Goal: Task Accomplishment & Management: Use online tool/utility

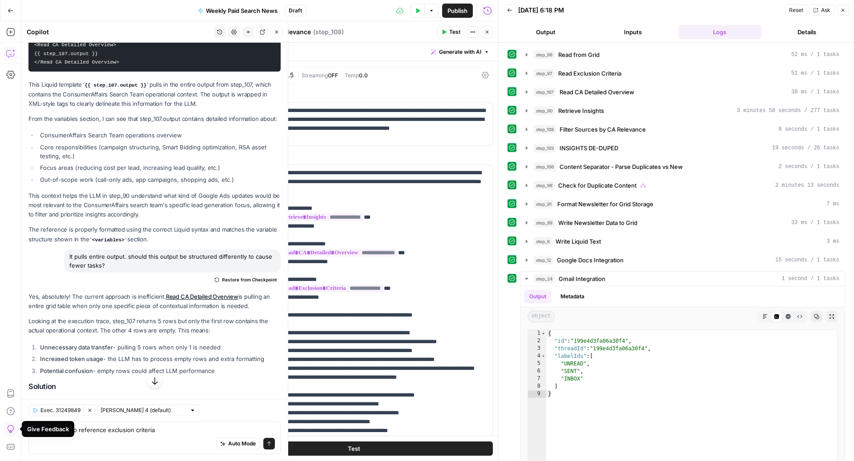
scroll to position [567, 0]
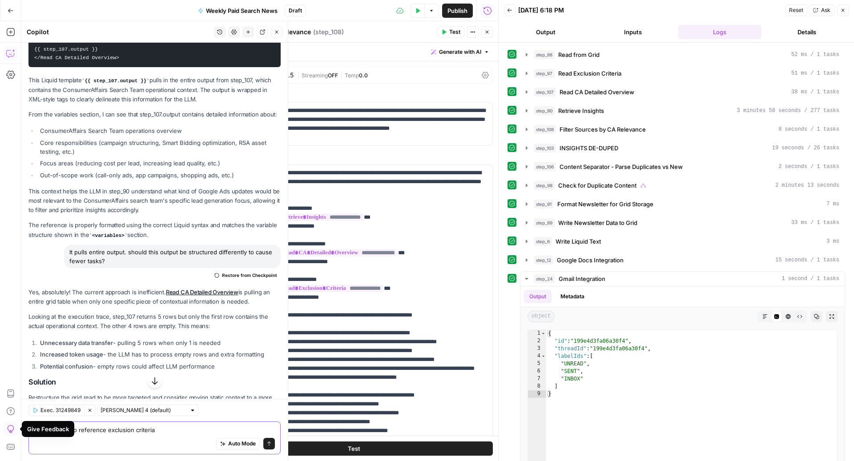
click at [121, 433] on textarea "would it help to reference exclusion criteria" at bounding box center [154, 429] width 241 height 9
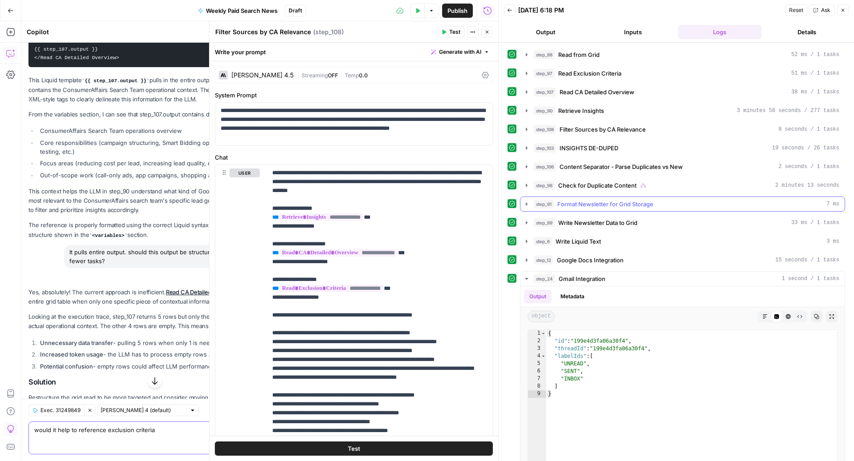
scroll to position [48, 0]
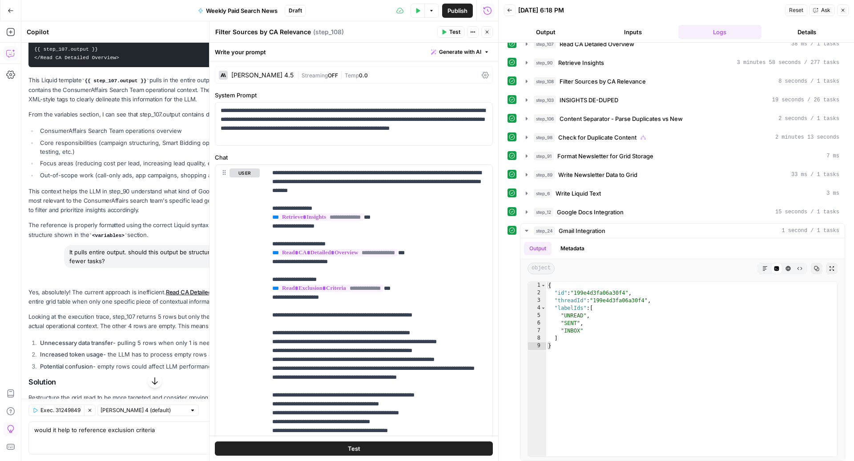
click at [295, 12] on span "Draft" at bounding box center [295, 11] width 13 height 8
click at [585, 101] on span "INSIGHTS DE-DUPED" at bounding box center [589, 100] width 59 height 9
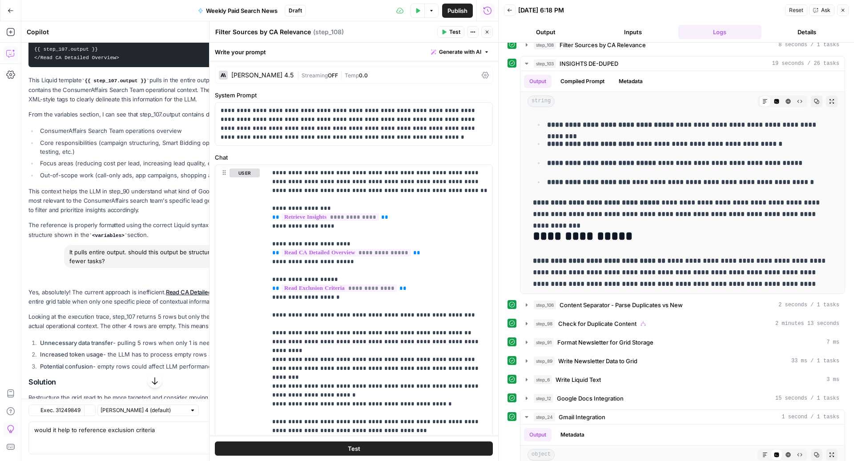
scroll to position [567, 0]
click at [507, 10] on icon "button" at bounding box center [509, 10] width 5 height 5
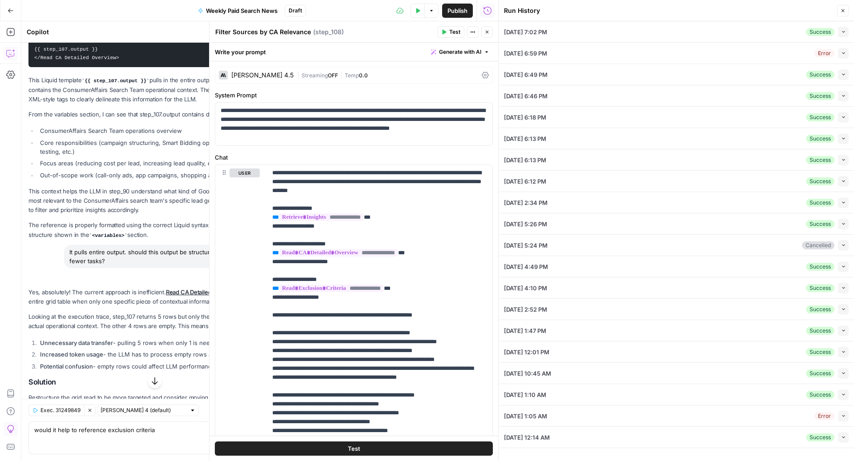
click at [845, 141] on button "Collapse" at bounding box center [843, 138] width 11 height 11
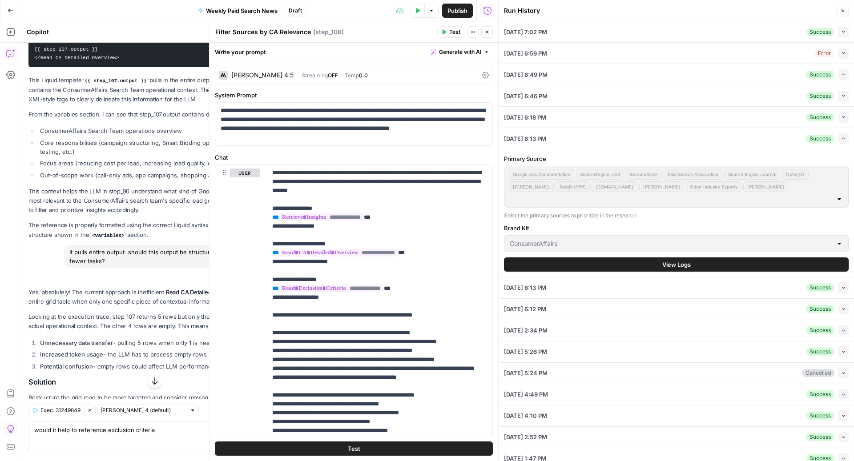
click at [661, 258] on button "View Logs" at bounding box center [676, 265] width 345 height 14
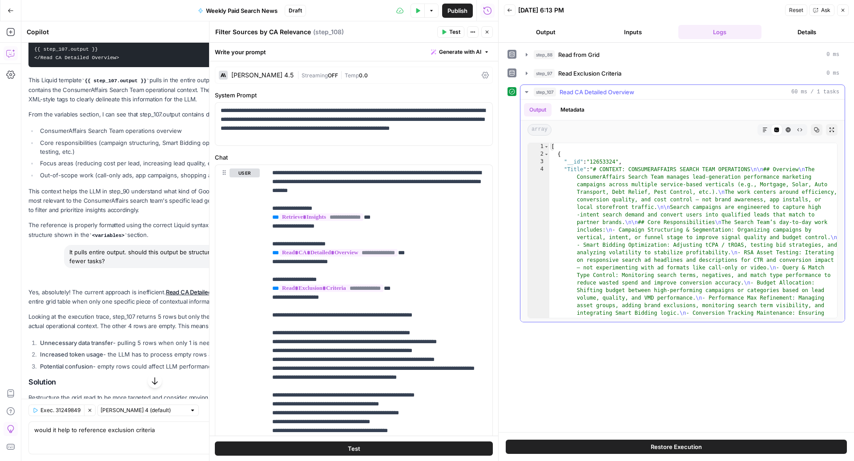
click at [529, 92] on icon "button" at bounding box center [526, 92] width 7 height 7
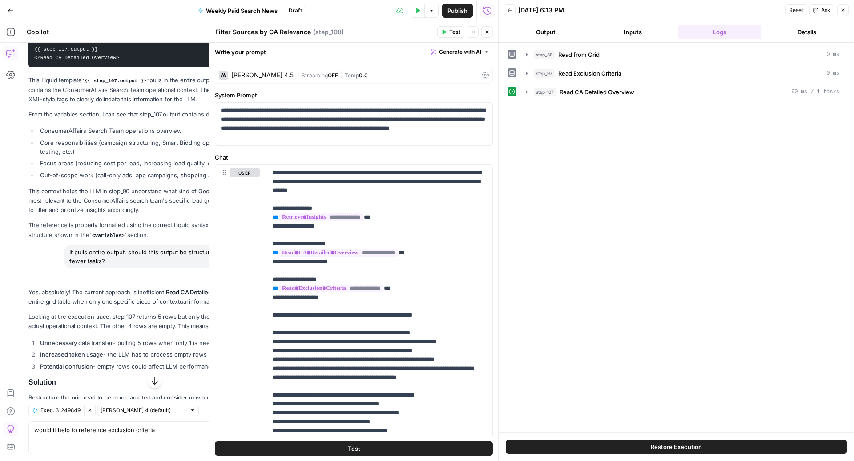
click at [486, 33] on icon "button" at bounding box center [486, 31] width 5 height 5
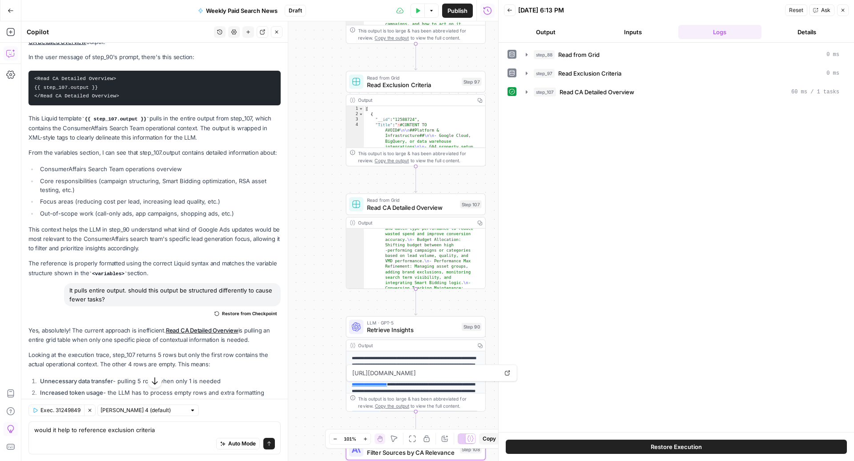
scroll to position [752, 0]
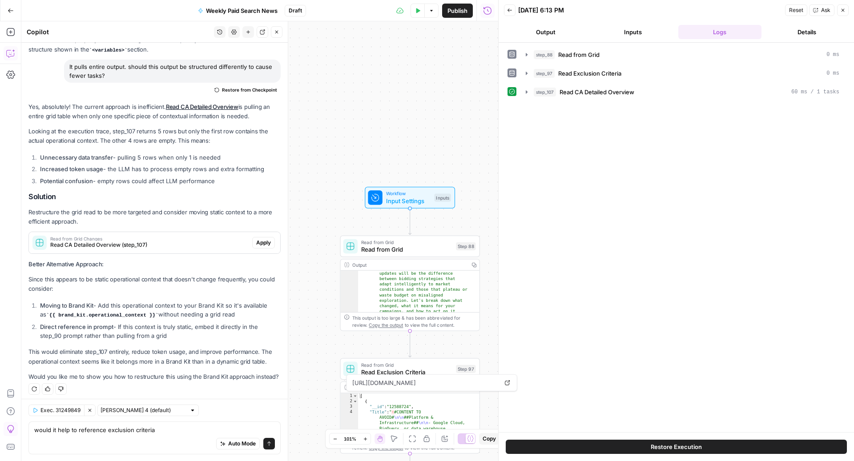
drag, startPoint x: 317, startPoint y: 133, endPoint x: 311, endPoint y: 421, distance: 287.9
click at [311, 421] on div "true false Workflow Input Settings Inputs Read from Grid Read from Grid Step 88…" at bounding box center [259, 241] width 477 height 440
click at [509, 12] on icon "button" at bounding box center [509, 10] width 5 height 5
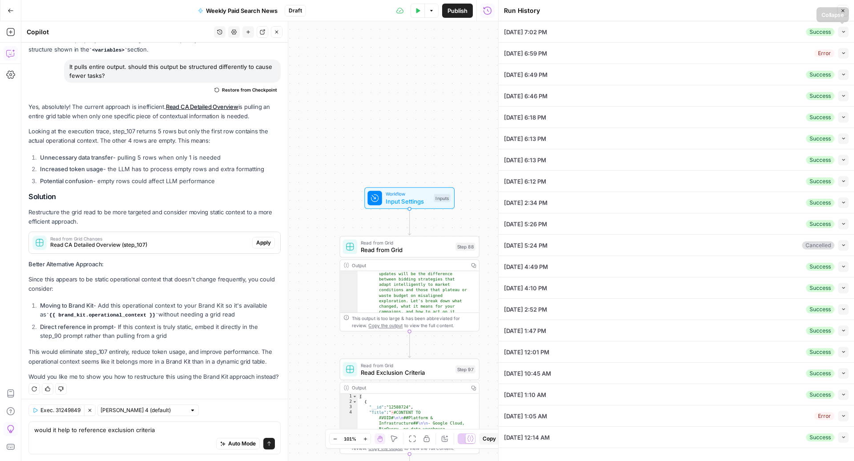
click at [843, 32] on icon "button" at bounding box center [843, 31] width 5 height 5
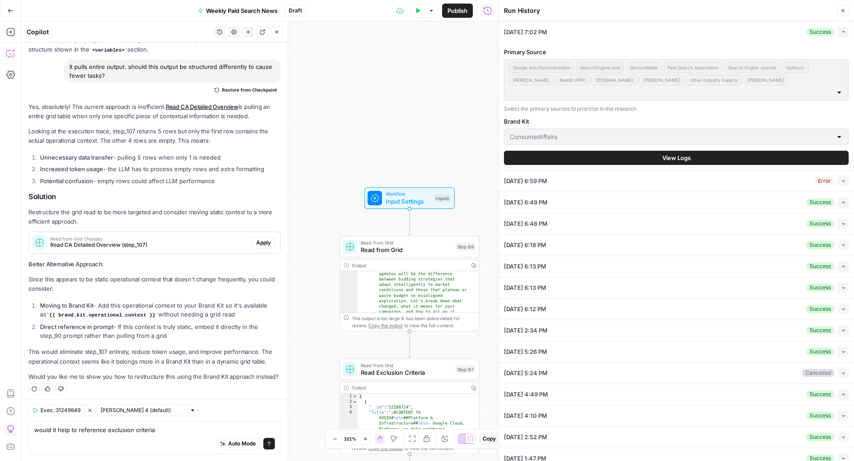
click at [655, 151] on button "View Logs" at bounding box center [676, 158] width 345 height 14
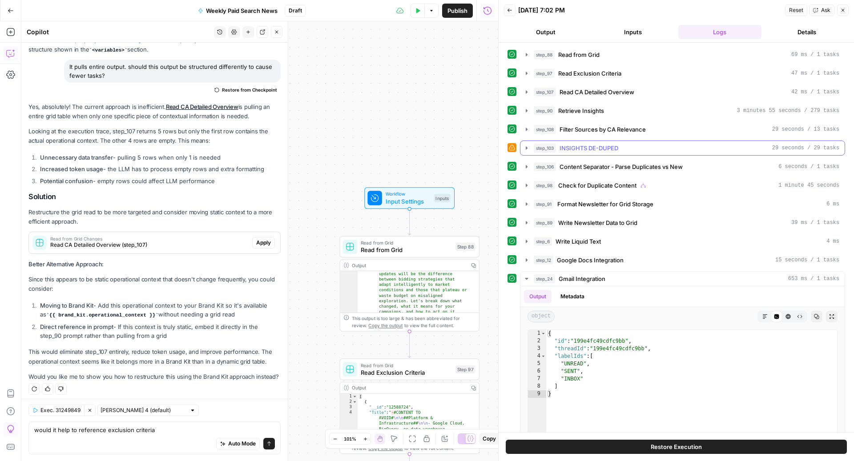
click at [617, 149] on span "INSIGHTS DE-DUPED" at bounding box center [589, 148] width 59 height 9
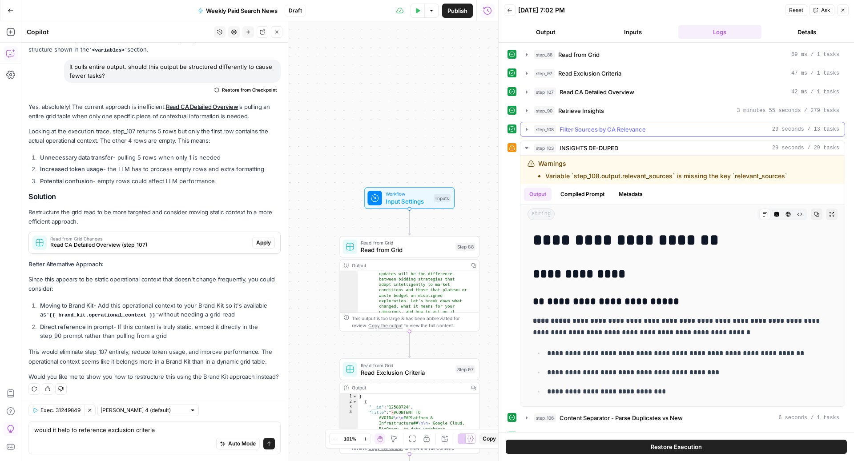
click at [597, 129] on span "Filter Sources by CA Relevance" at bounding box center [603, 129] width 86 height 9
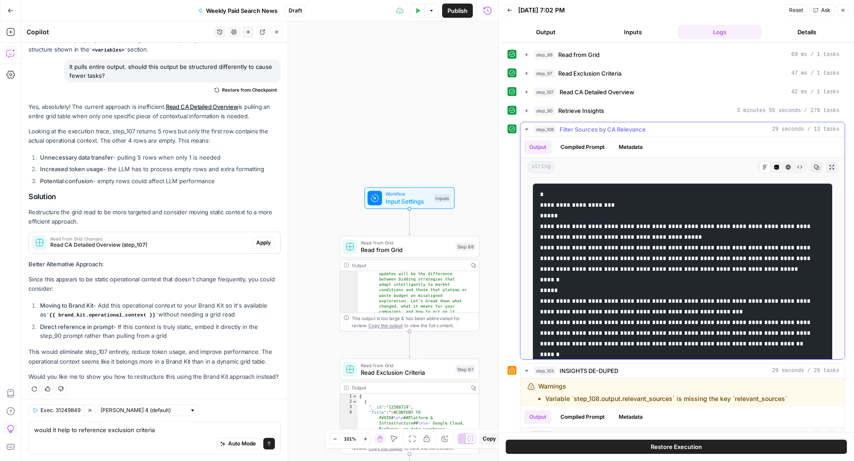
click at [597, 129] on span "Filter Sources by CA Relevance" at bounding box center [603, 129] width 86 height 9
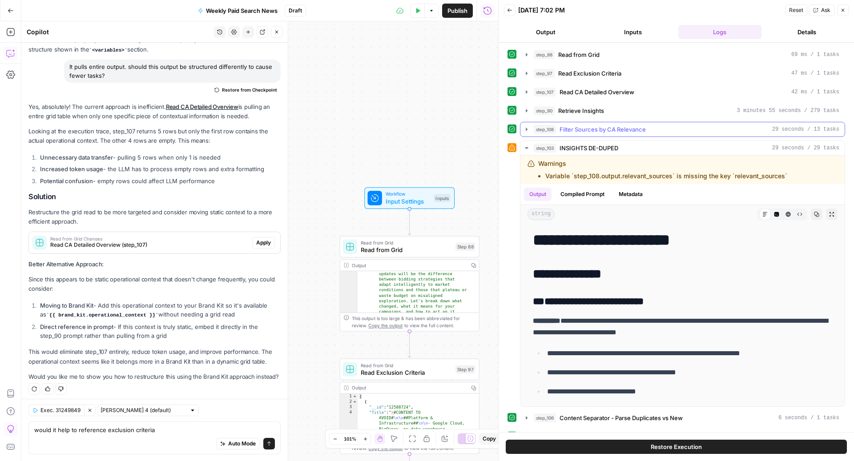
click at [597, 129] on span "Filter Sources by CA Relevance" at bounding box center [603, 129] width 86 height 9
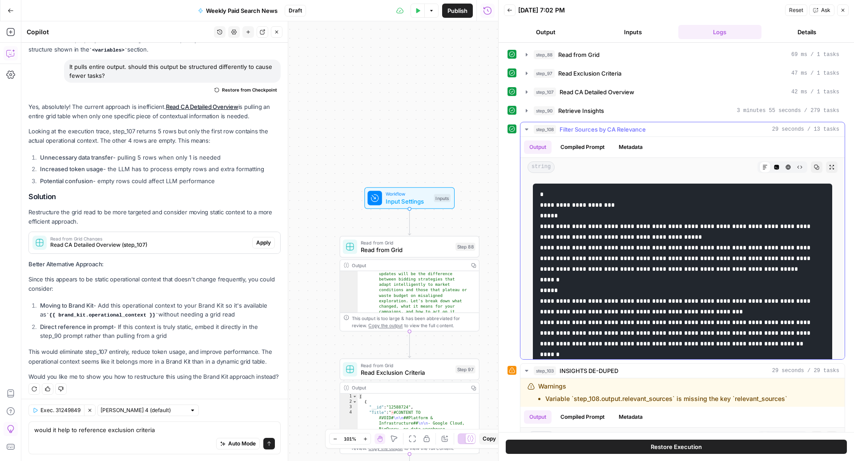
click at [602, 128] on span "Filter Sources by CA Relevance" at bounding box center [603, 129] width 86 height 9
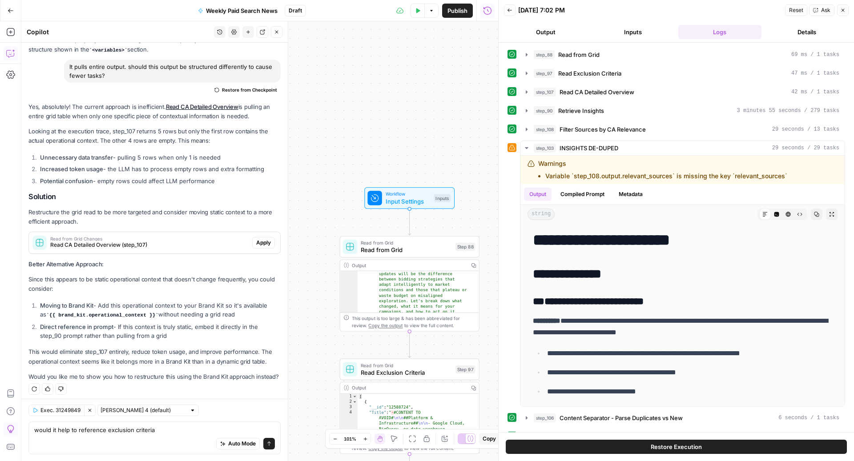
click at [129, 437] on div "Auto Mode Send" at bounding box center [154, 444] width 241 height 20
click at [550, 144] on span "step_103" at bounding box center [545, 148] width 22 height 9
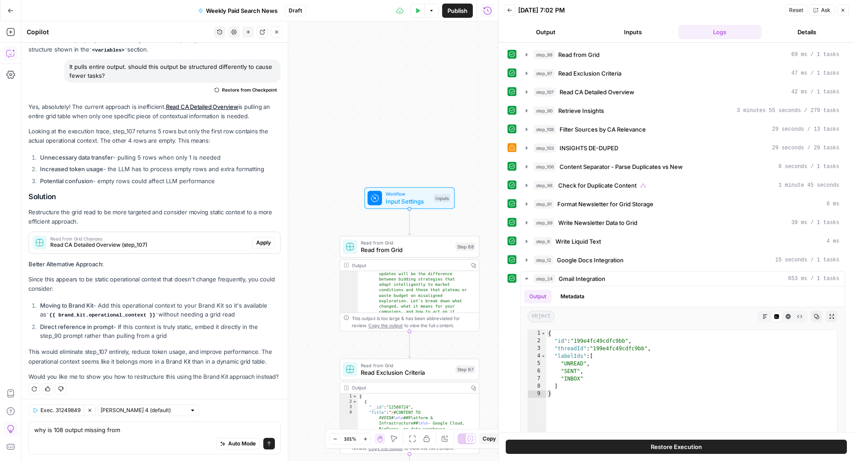
click at [131, 436] on div "Auto Mode Send" at bounding box center [154, 444] width 241 height 20
click at [84, 432] on textarea "why is 108 output missing from step 103 if all i" at bounding box center [154, 429] width 241 height 9
click at [220, 428] on textarea "why is 108 output relevant sources missing from step 103 if all i" at bounding box center [154, 429] width 241 height 9
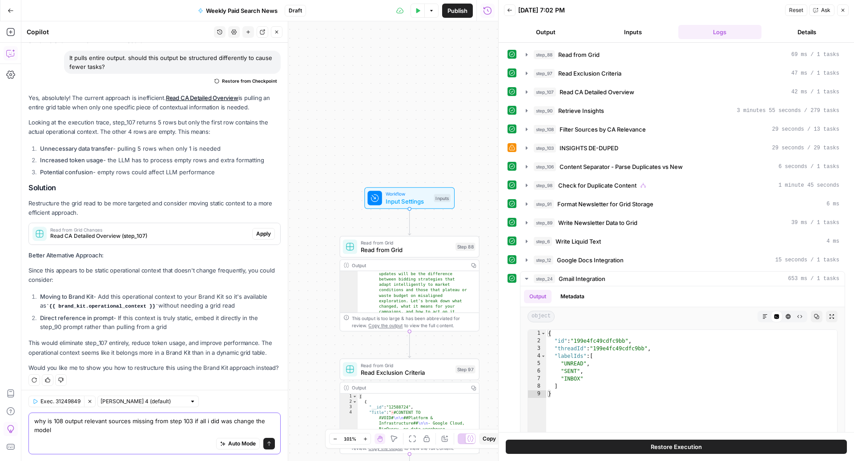
type textarea "why is 108 output relevant sources missing from step 103 if all i did was chang…"
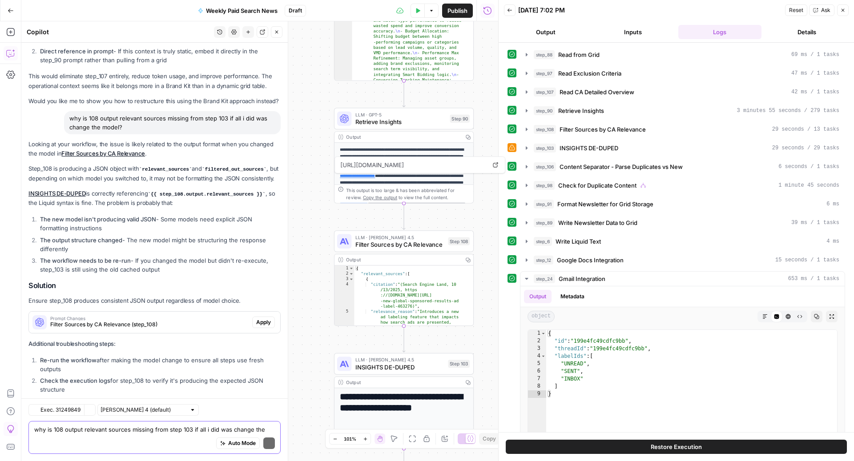
scroll to position [1096, 0]
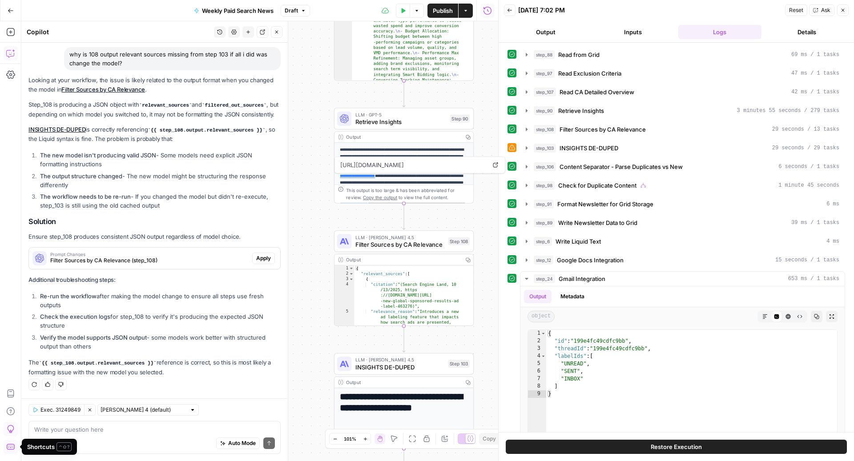
click at [83, 100] on p "Step_108 is producing a JSON object with relevant_sources and filtered_out_sour…" at bounding box center [154, 109] width 252 height 19
click at [134, 130] on p "INSIGHTS DE-DUPED is correctly referencing {{ step_108.output.relevant_sources …" at bounding box center [154, 134] width 252 height 19
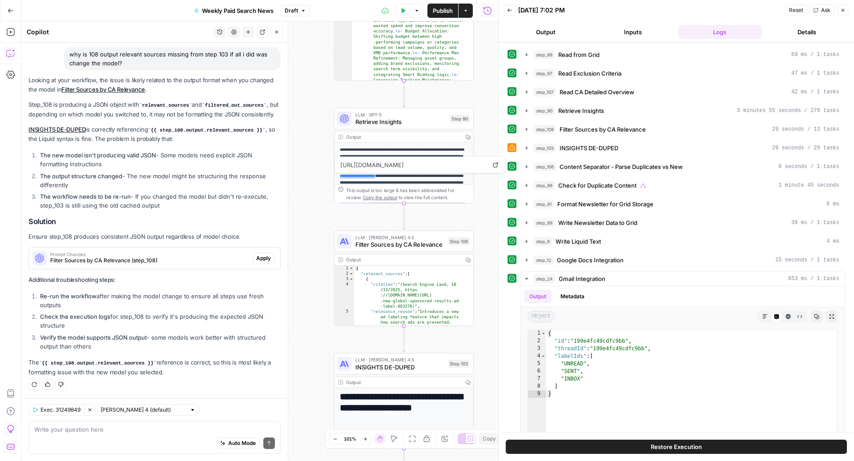
click at [134, 130] on p "INSIGHTS DE-DUPED is correctly referencing {{ step_108.output.relevant_sources …" at bounding box center [154, 134] width 252 height 19
click at [142, 154] on strong "The new model isn't producing valid JSON" at bounding box center [98, 155] width 116 height 7
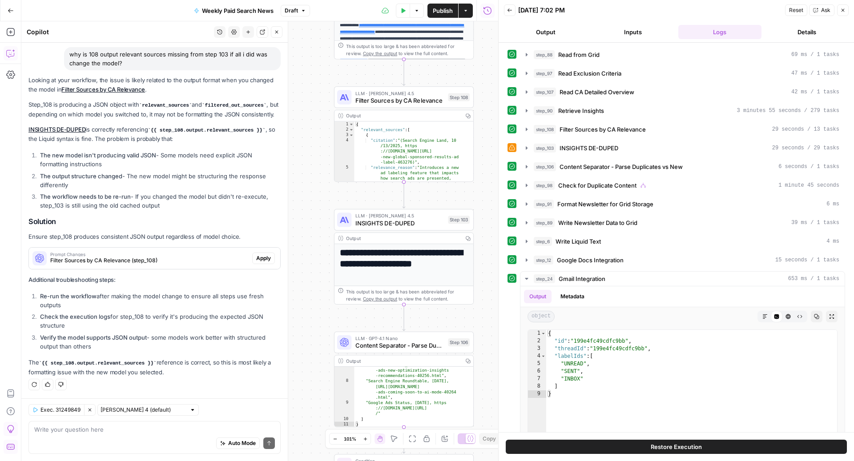
drag, startPoint x: 299, startPoint y: 91, endPoint x: 300, endPoint y: -56, distance: 146.8
click at [300, 0] on html "ConsumerAffairs New Home Browse Insights Opportunities Your Data Recent Grids P…" at bounding box center [427, 230] width 854 height 461
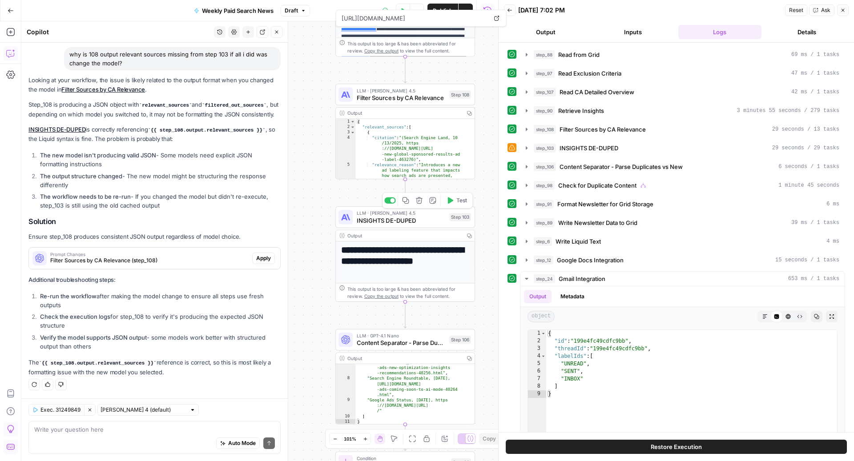
click at [382, 222] on span "INSIGHTS DE-DUPED" at bounding box center [401, 220] width 89 height 9
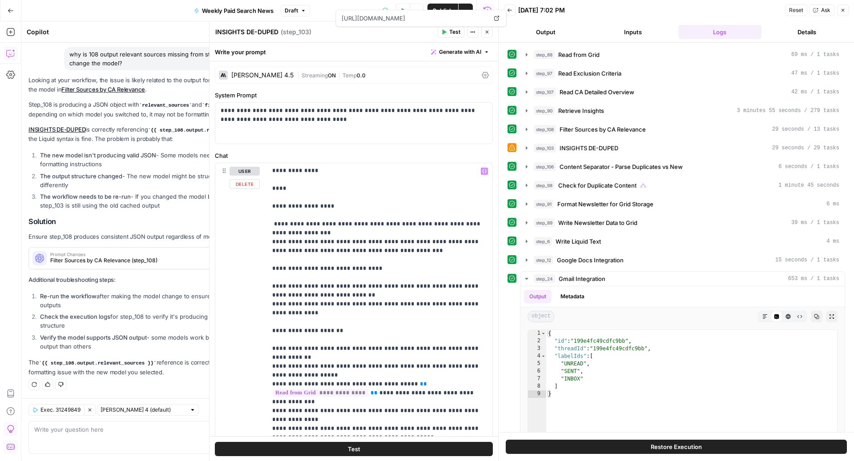
scroll to position [0, 0]
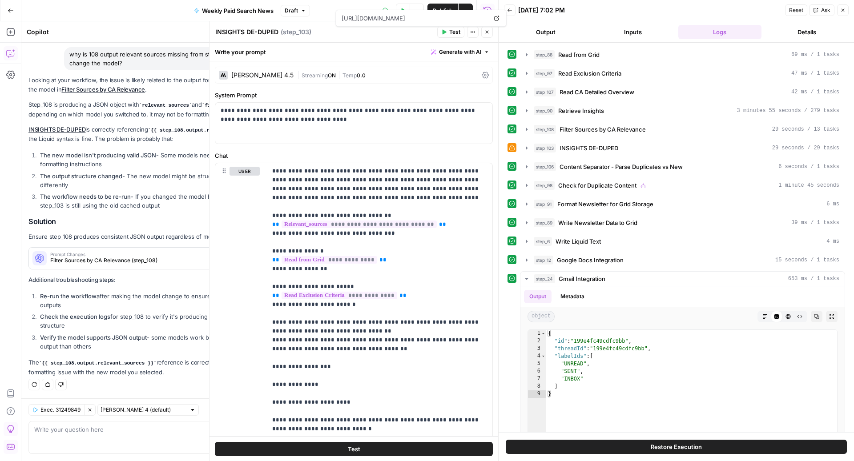
click at [484, 72] on icon at bounding box center [485, 75] width 7 height 7
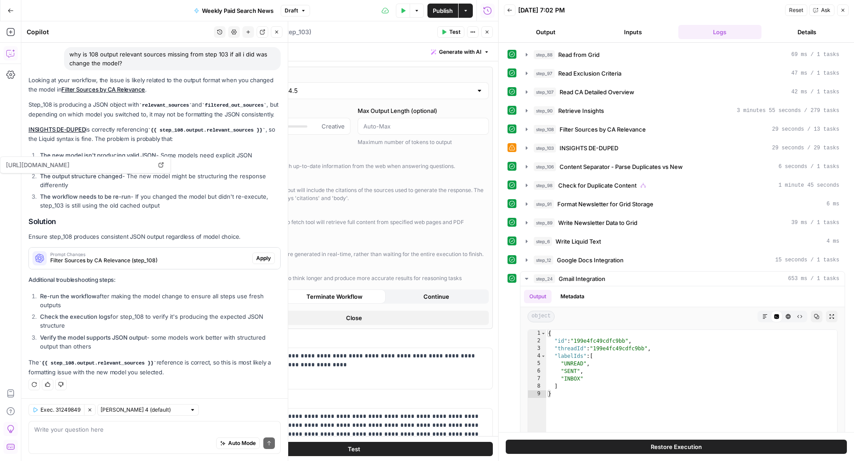
click at [159, 257] on span "Prompt Changes" at bounding box center [149, 254] width 198 height 4
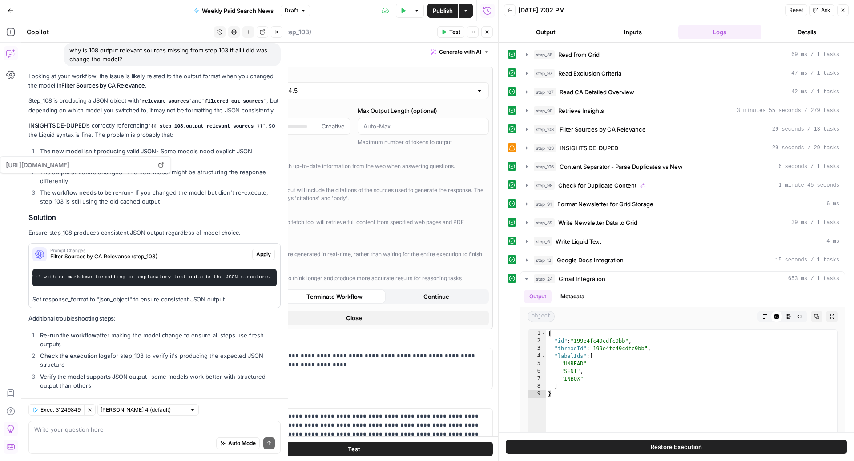
scroll to position [1139, 0]
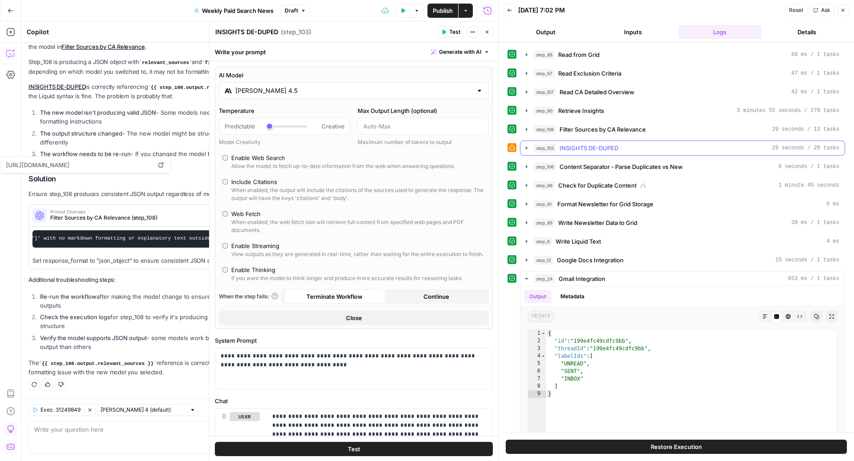
click at [562, 149] on span "INSIGHTS DE-DUPED" at bounding box center [589, 148] width 59 height 9
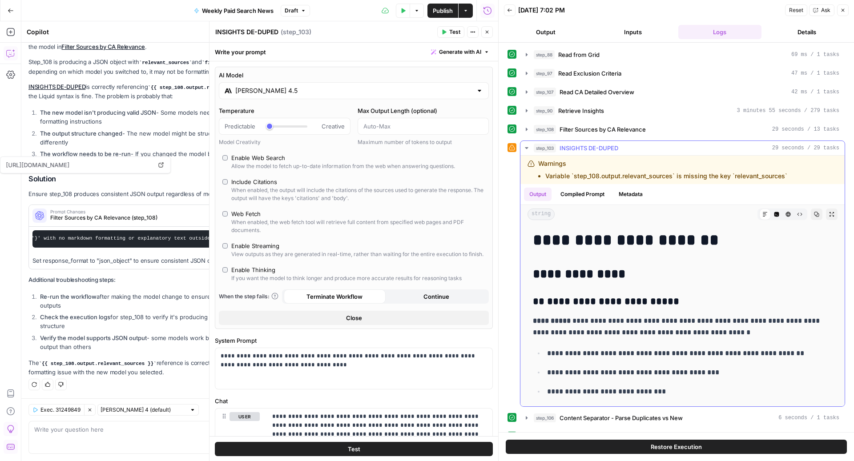
click at [562, 149] on span "INSIGHTS DE-DUPED" at bounding box center [589, 148] width 59 height 9
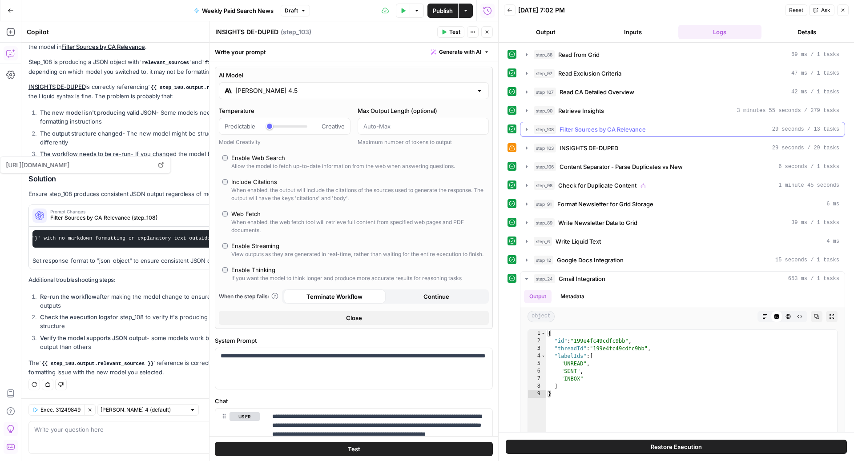
click at [562, 129] on span "Filter Sources by CA Relevance" at bounding box center [603, 129] width 86 height 9
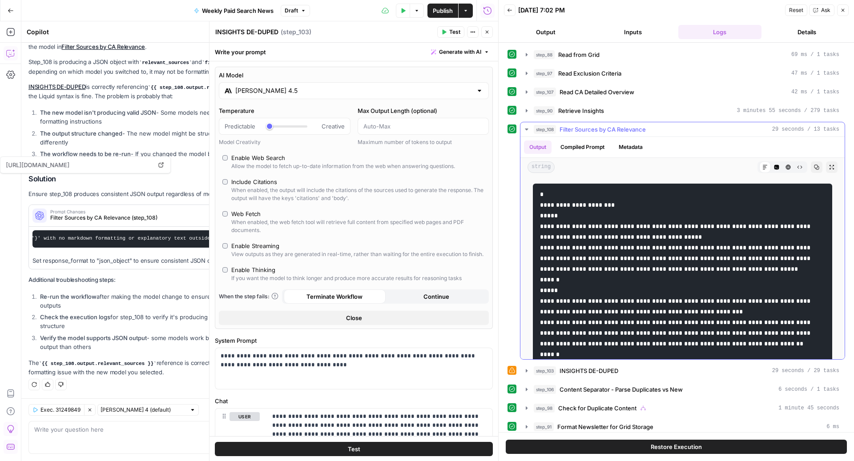
click at [562, 129] on span "Filter Sources by CA Relevance" at bounding box center [603, 129] width 86 height 9
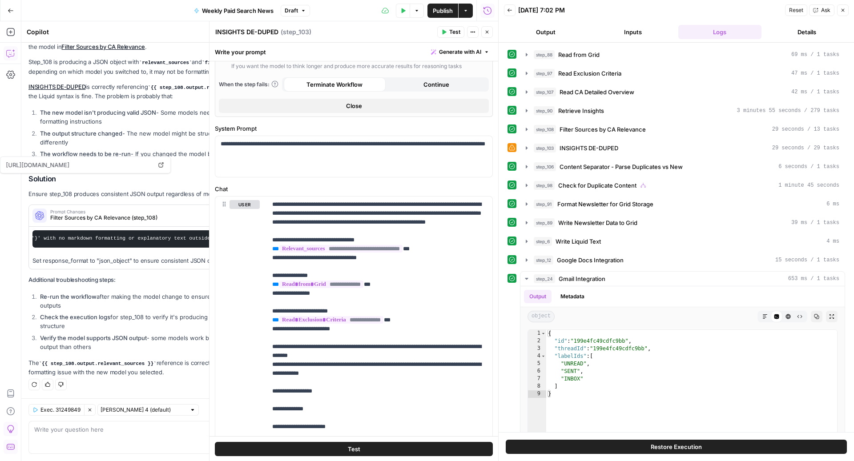
scroll to position [222, 0]
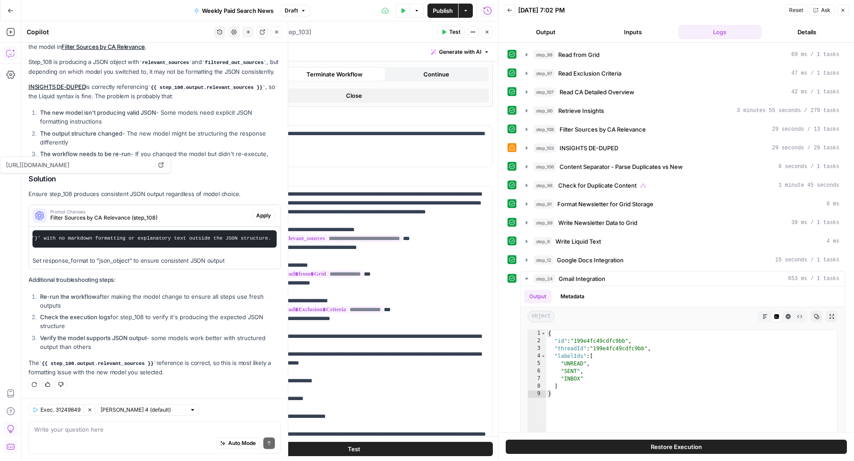
click at [266, 213] on span "Apply" at bounding box center [263, 216] width 15 height 8
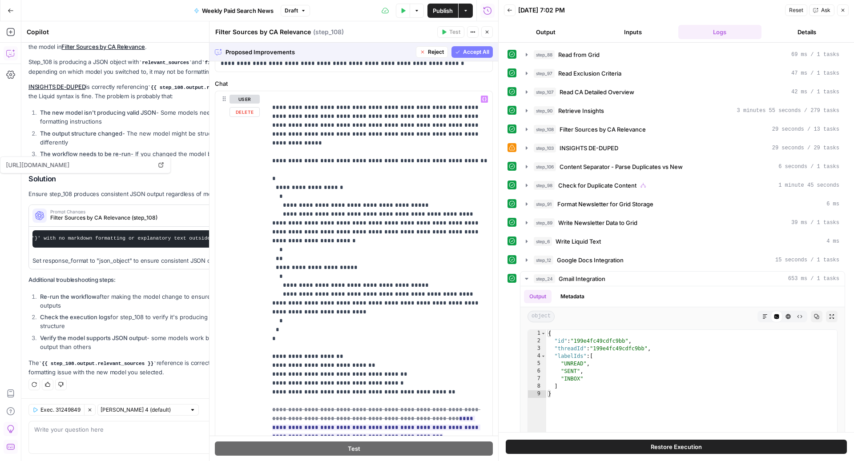
scroll to position [363, 0]
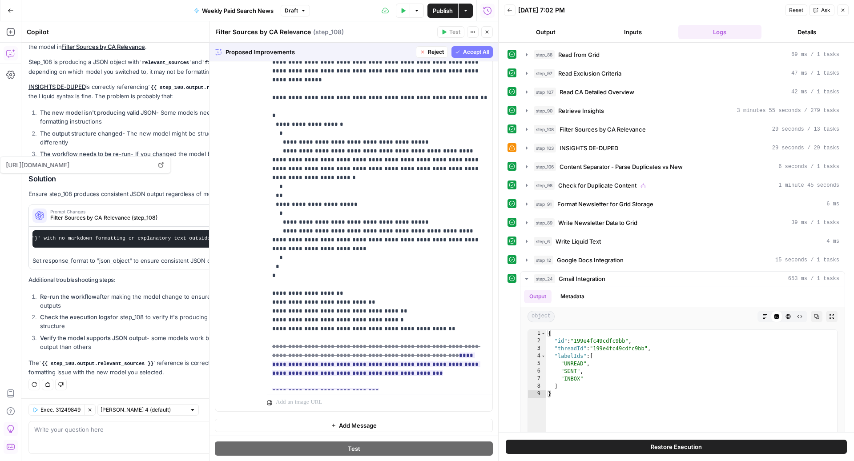
click at [469, 59] on div "Proposed Improvements Reject Accept All" at bounding box center [354, 52] width 289 height 18
click at [469, 52] on span "Accept All" at bounding box center [476, 52] width 26 height 8
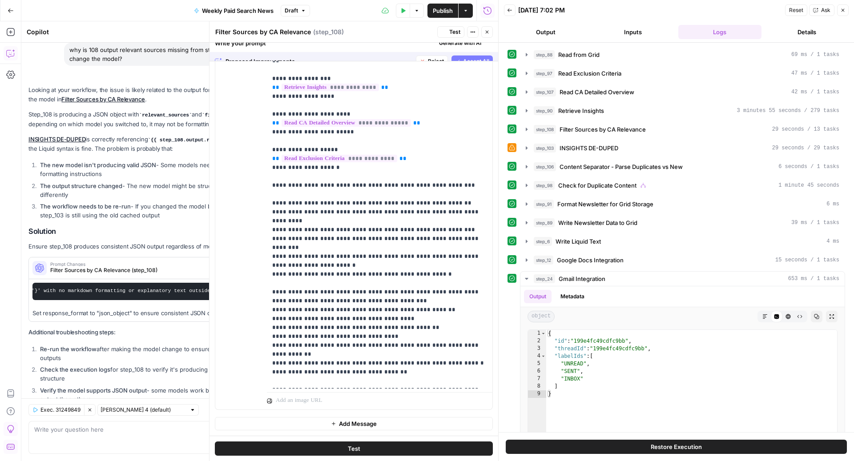
scroll to position [1154, 0]
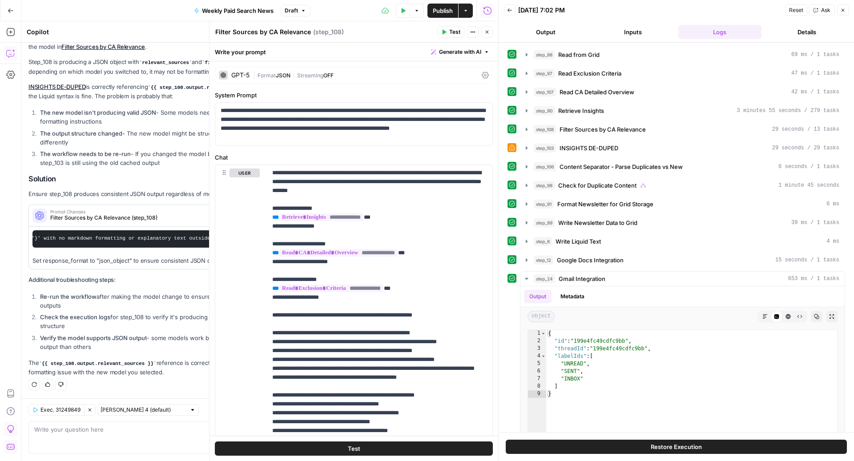
click at [487, 35] on button "Close" at bounding box center [487, 32] width 12 height 12
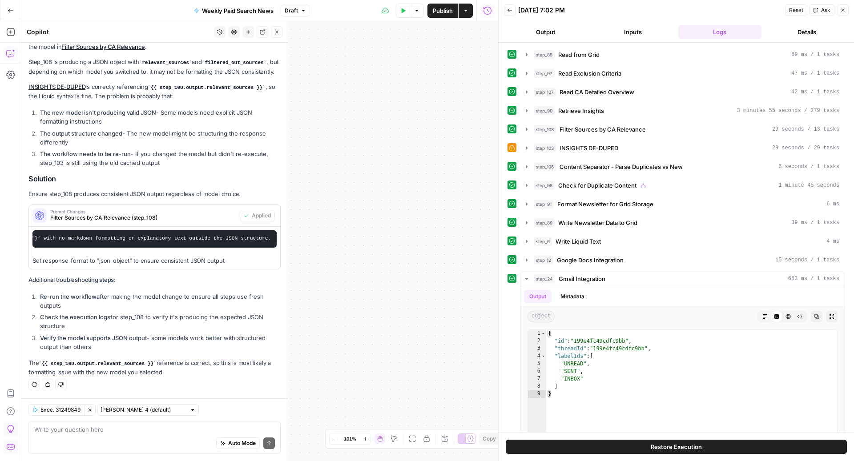
click at [396, 12] on button "Test Data" at bounding box center [403, 11] width 14 height 14
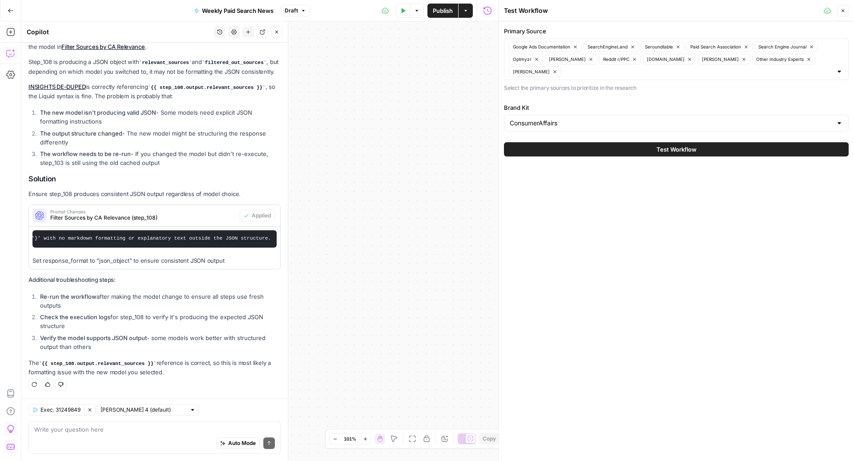
click at [653, 151] on button "Test Workflow" at bounding box center [676, 149] width 345 height 14
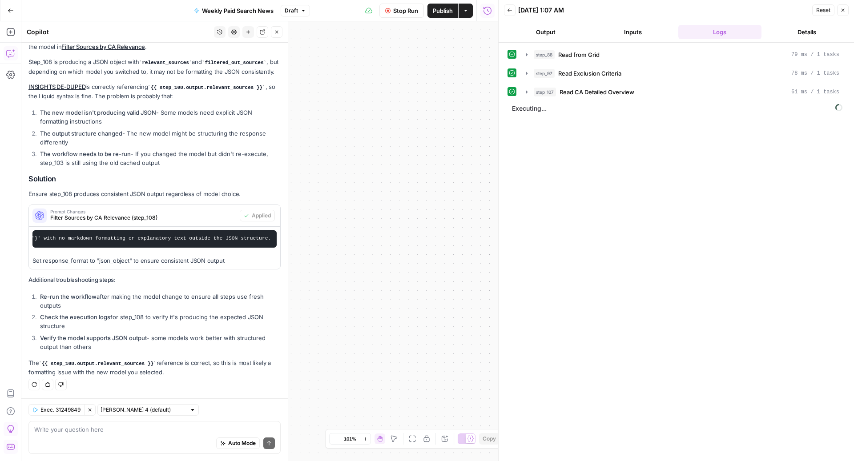
click at [293, 11] on span "Draft" at bounding box center [291, 11] width 13 height 8
click at [456, 131] on div "true false Workflow Input Settings Inputs Read from Grid Read from Grid Step 88…" at bounding box center [259, 241] width 477 height 440
click at [844, 12] on icon "button" at bounding box center [842, 10] width 5 height 5
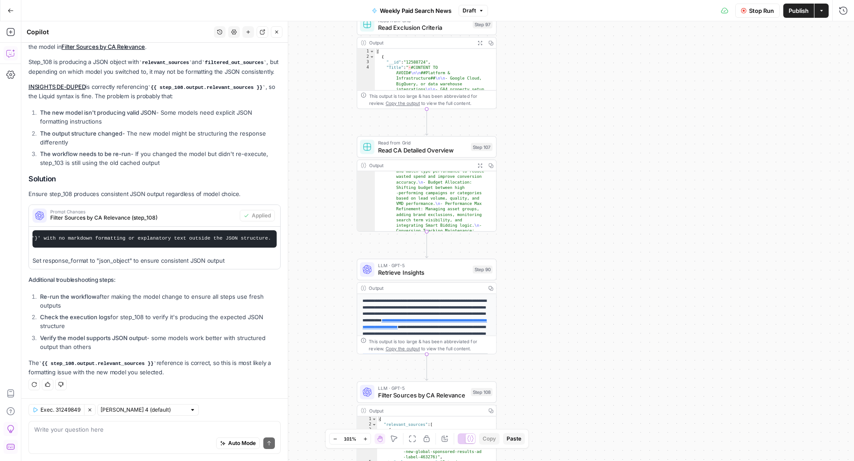
drag, startPoint x: 484, startPoint y: 149, endPoint x: 574, endPoint y: 248, distance: 133.5
click at [574, 248] on div "true false Workflow Input Settings Inputs Read from Grid Read from Grid Step 88…" at bounding box center [437, 241] width 833 height 440
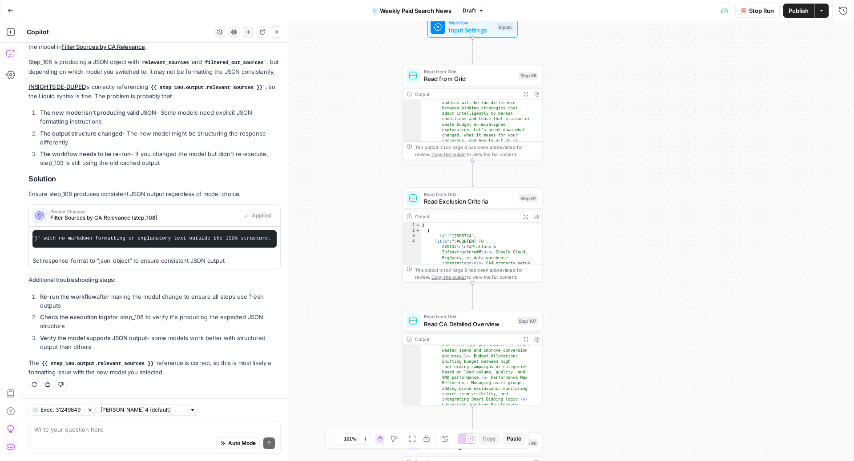
drag, startPoint x: 574, startPoint y: 248, endPoint x: 607, endPoint y: 456, distance: 210.8
click at [608, 456] on div "true false Workflow Input Settings Inputs Read from Grid Read from Grid Step 88…" at bounding box center [437, 241] width 833 height 440
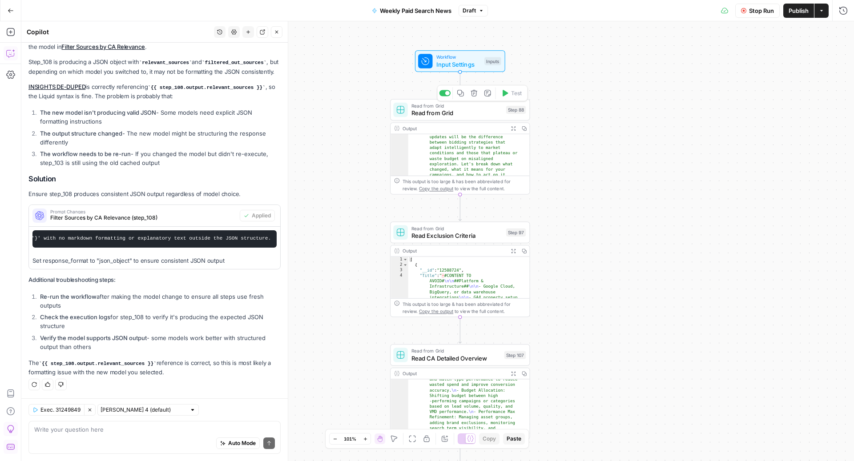
click at [457, 114] on span "Read from Grid" at bounding box center [457, 113] width 91 height 9
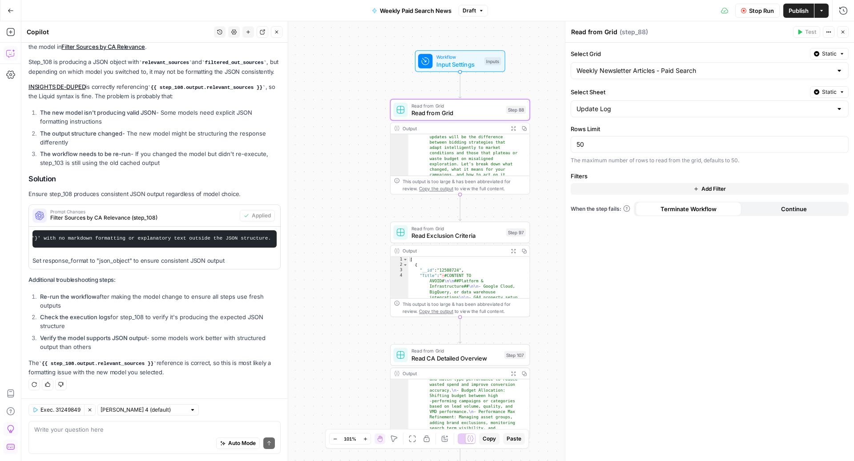
click at [602, 34] on textarea "Read from Grid" at bounding box center [594, 32] width 46 height 9
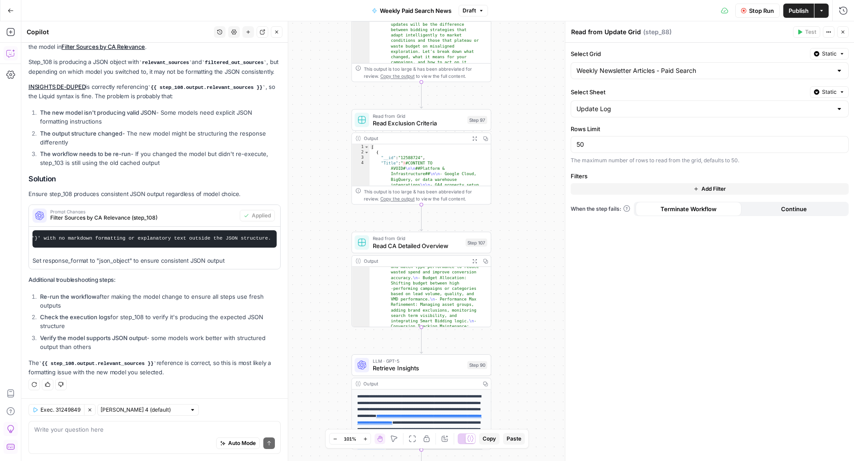
drag, startPoint x: 355, startPoint y: 218, endPoint x: 302, endPoint y: 57, distance: 168.8
click at [302, 58] on div "true false Workflow Input Settings Inputs Read from Grid Read from Update Grid …" at bounding box center [437, 241] width 833 height 440
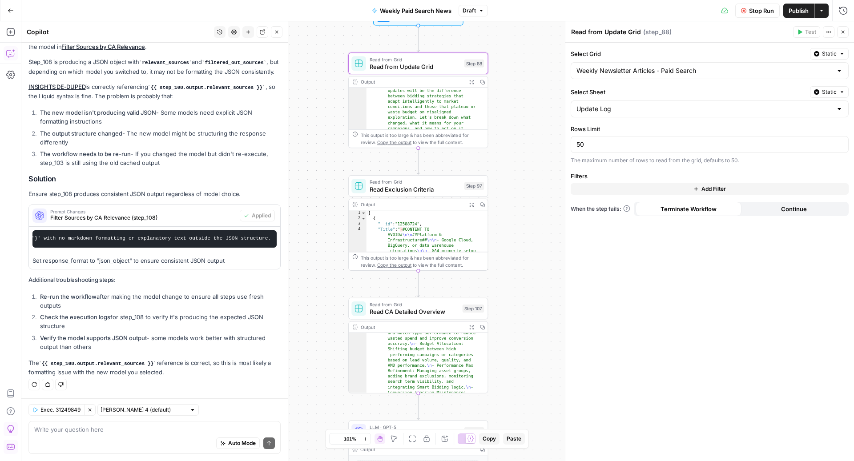
drag, startPoint x: 626, startPoint y: 34, endPoint x: 605, endPoint y: 31, distance: 21.6
click at [605, 31] on textarea "Read from Update Grid" at bounding box center [606, 32] width 70 height 9
type textarea "Read from Articles Grid"
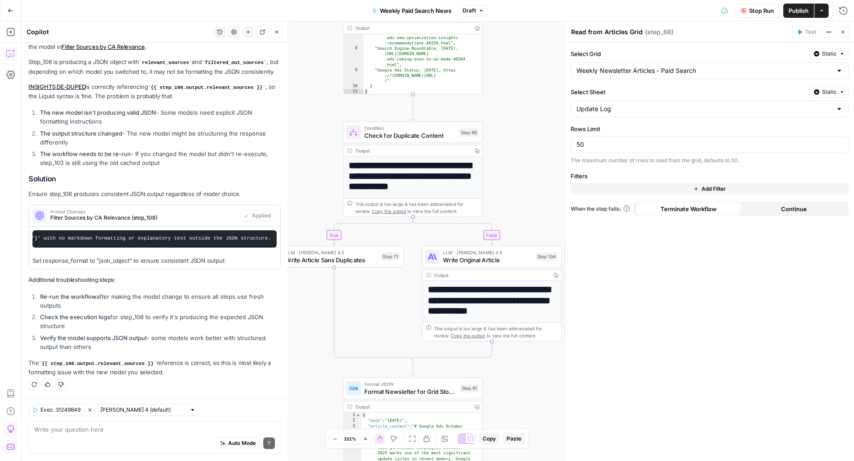
click at [844, 33] on icon "button" at bounding box center [843, 32] width 3 height 3
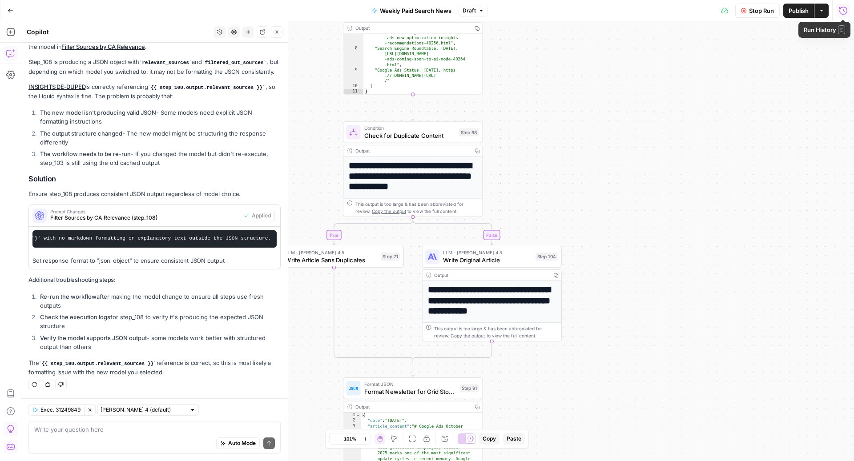
click at [841, 14] on icon "button" at bounding box center [843, 10] width 9 height 9
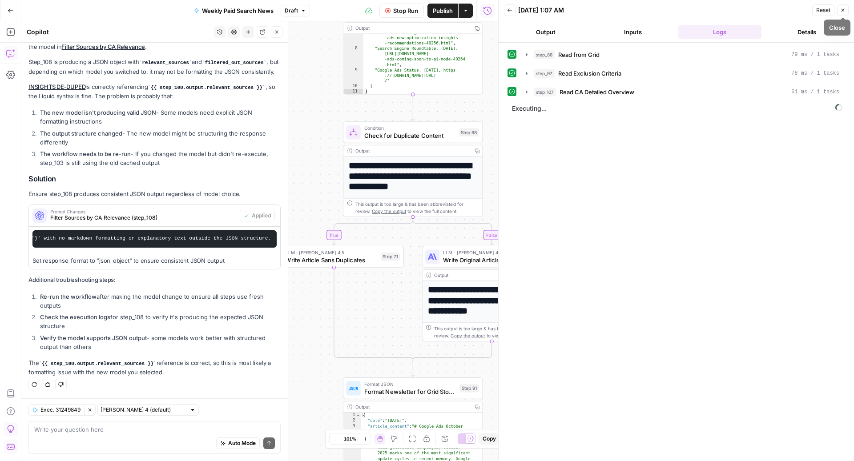
click at [847, 10] on button "Close" at bounding box center [843, 10] width 12 height 12
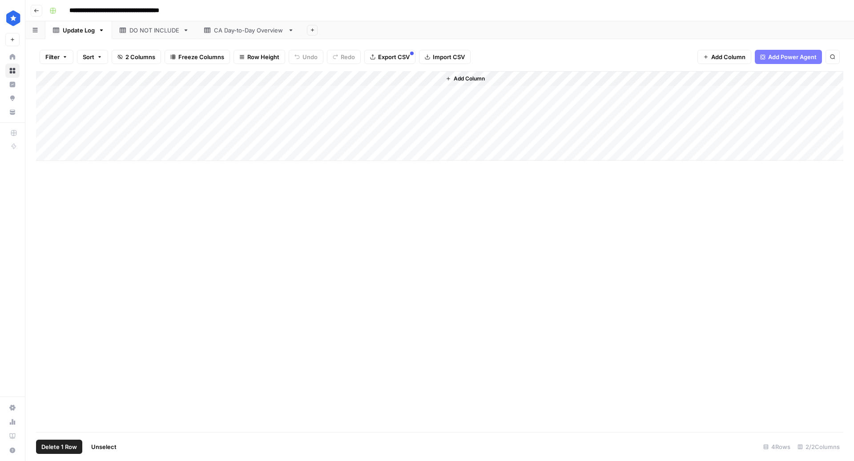
click at [48, 139] on div "Add Column" at bounding box center [439, 116] width 807 height 90
click at [62, 448] on span "Delete 1 Row" at bounding box center [59, 447] width 36 height 9
click at [398, 103] on span "Delete" at bounding box center [395, 102] width 19 height 9
click at [227, 27] on div "CA Day-to-Day Overview" at bounding box center [249, 30] width 70 height 9
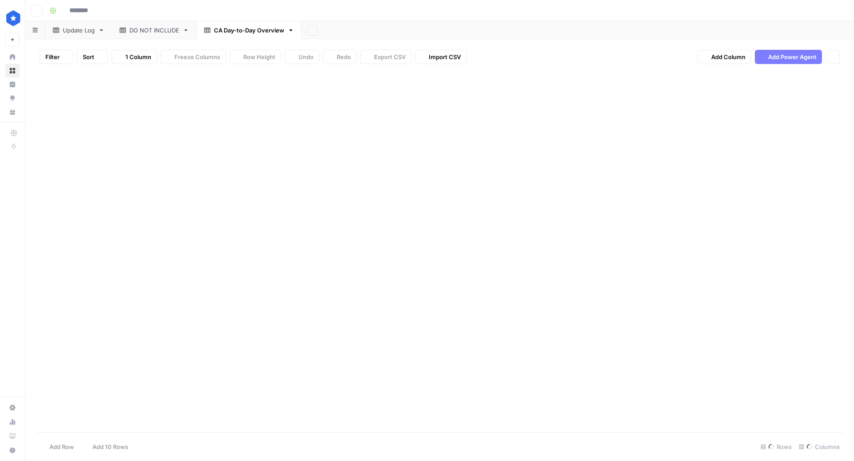
type input "**********"
click at [133, 88] on div "Add Column" at bounding box center [439, 123] width 807 height 105
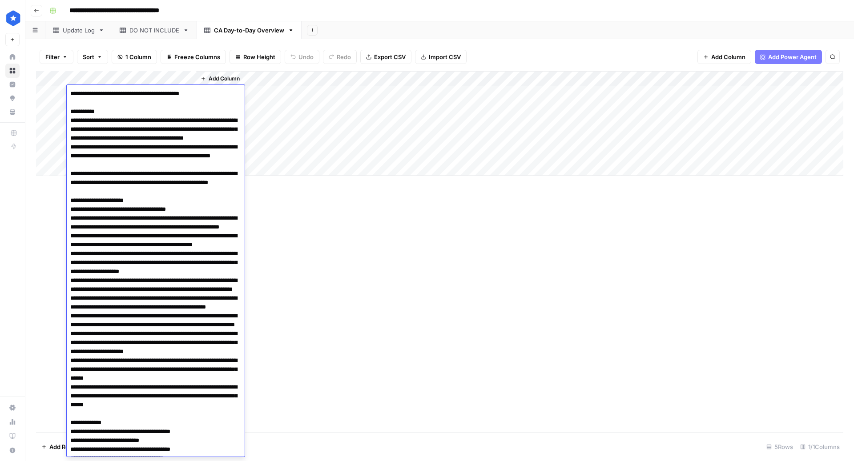
scroll to position [390, 0]
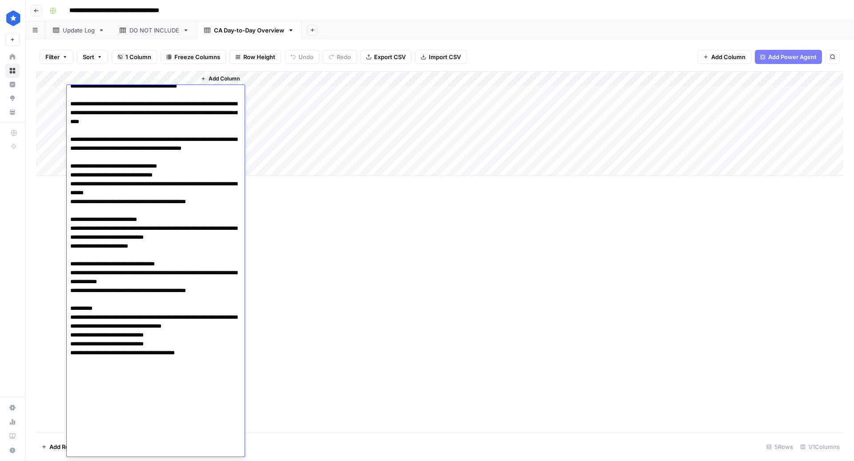
click at [141, 299] on textarea at bounding box center [156, 77] width 178 height 760
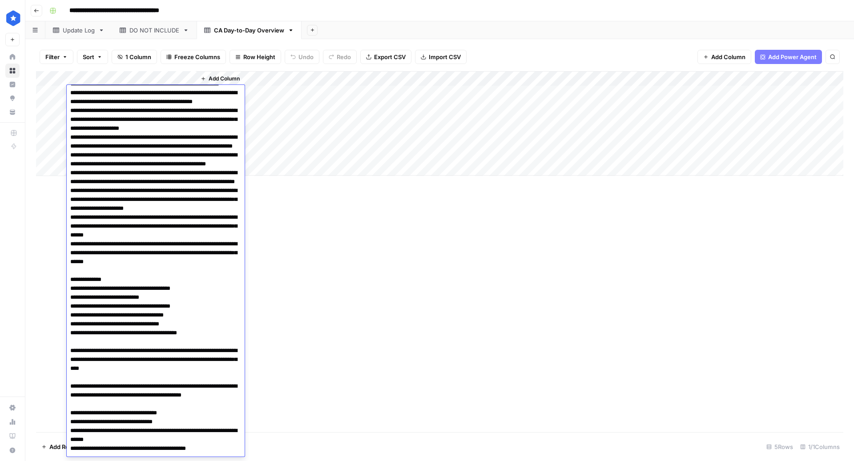
drag, startPoint x: 70, startPoint y: 262, endPoint x: 228, endPoint y: 286, distance: 160.1
click at [228, 286] on textarea at bounding box center [156, 324] width 178 height 760
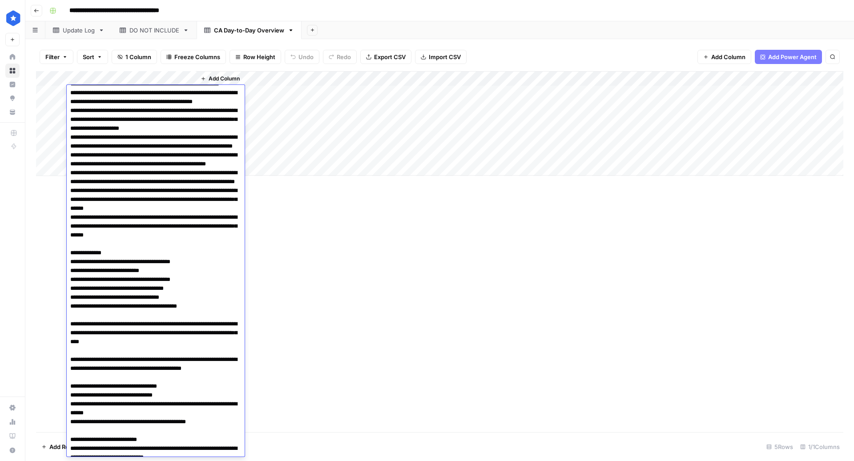
click at [182, 317] on textarea at bounding box center [156, 306] width 178 height 724
click at [166, 353] on textarea at bounding box center [156, 306] width 178 height 724
type textarea "**********"
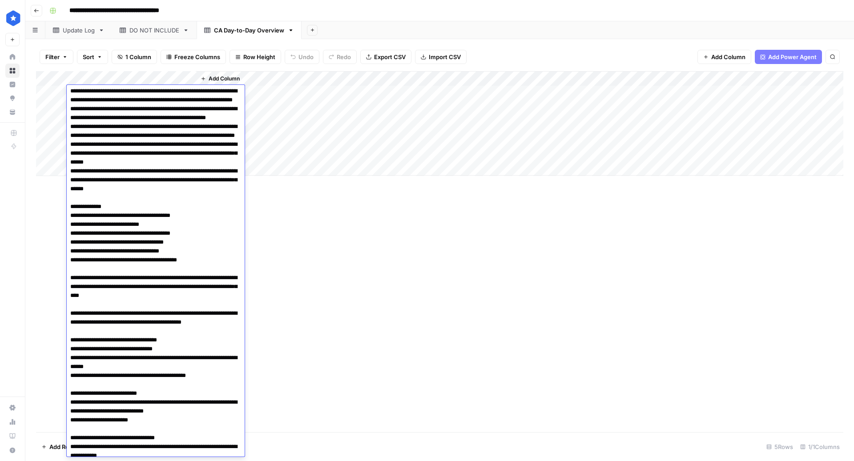
scroll to position [193, 0]
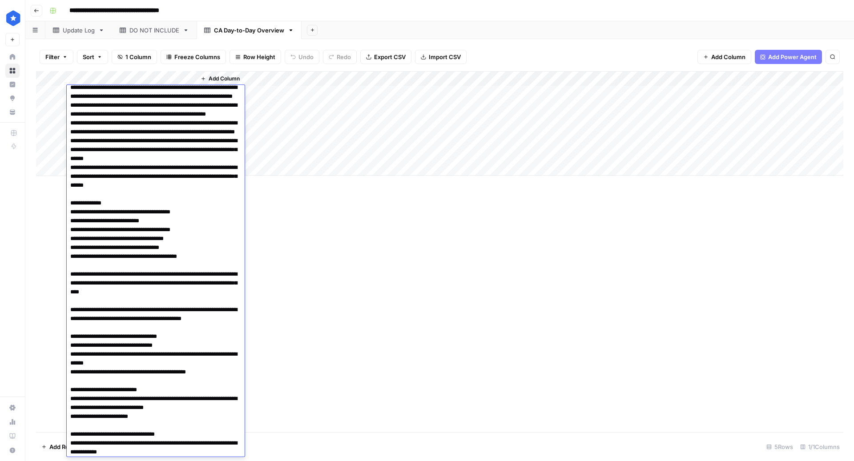
click at [163, 261] on textarea at bounding box center [156, 257] width 178 height 724
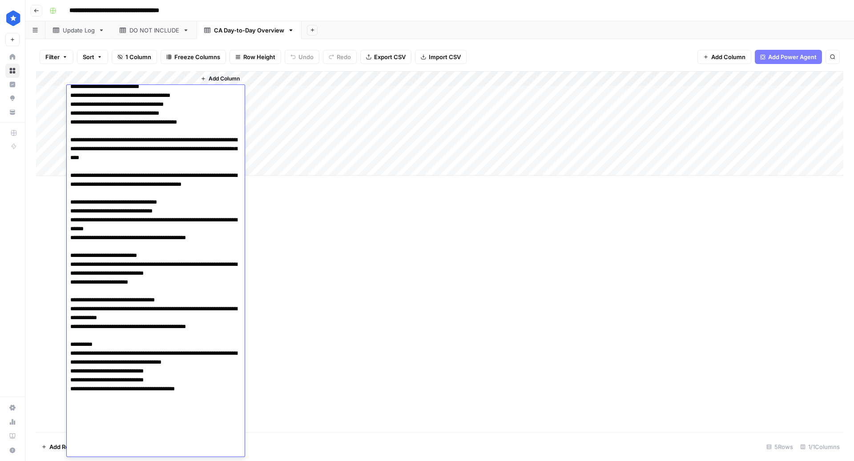
scroll to position [327, 0]
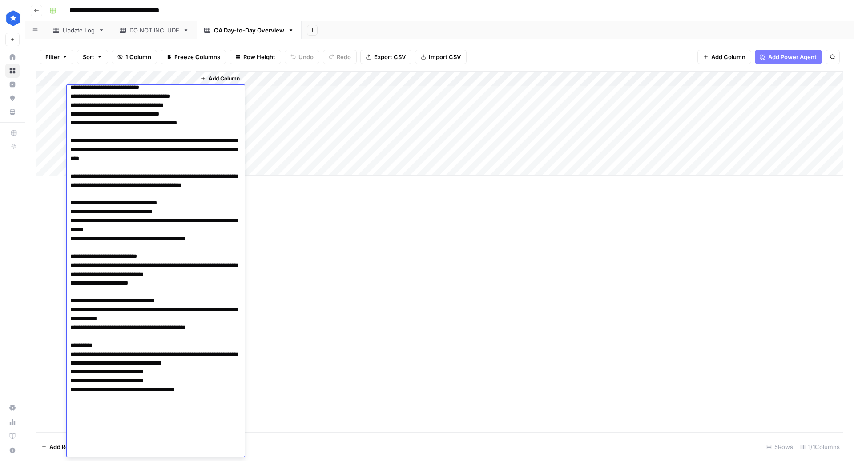
click at [181, 157] on textarea at bounding box center [156, 123] width 178 height 724
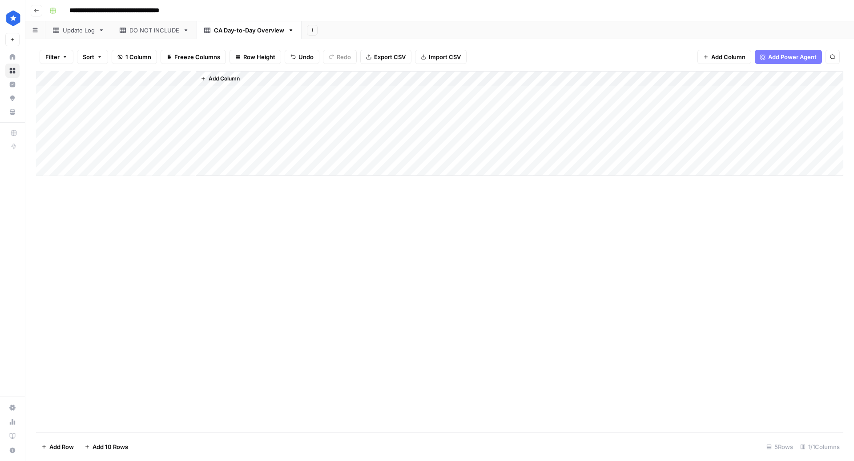
click at [106, 89] on div "Add Column" at bounding box center [439, 123] width 807 height 105
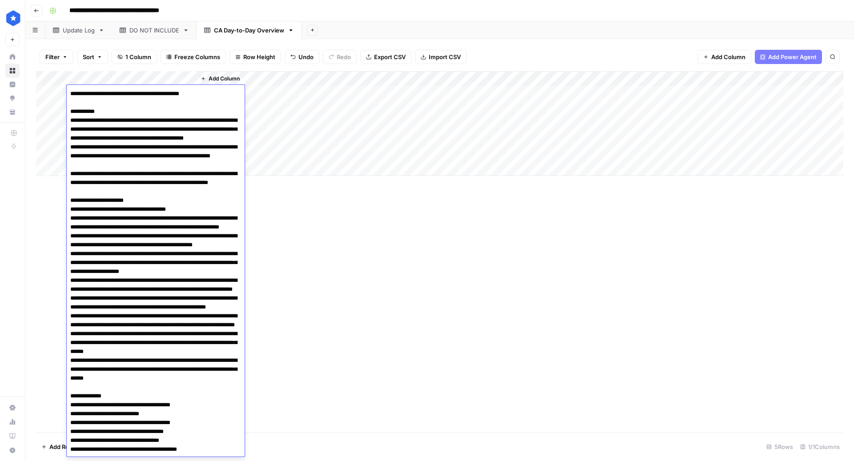
scroll to position [355, 0]
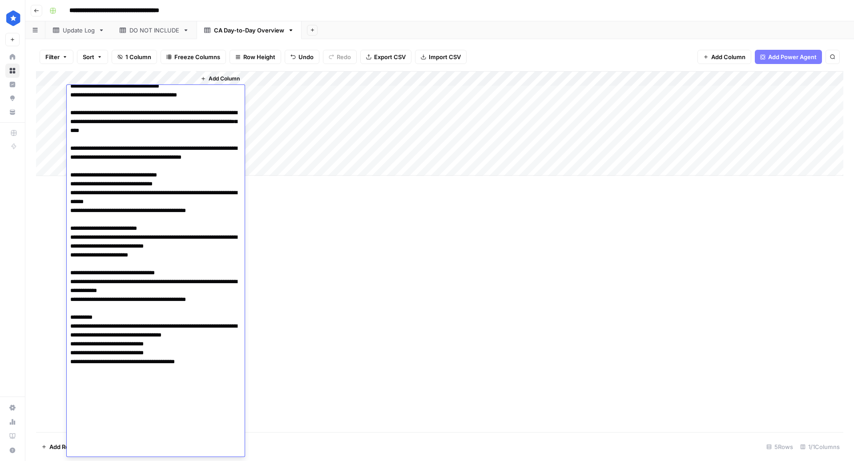
click at [117, 195] on textarea at bounding box center [156, 95] width 178 height 724
click at [165, 129] on textarea at bounding box center [156, 95] width 178 height 724
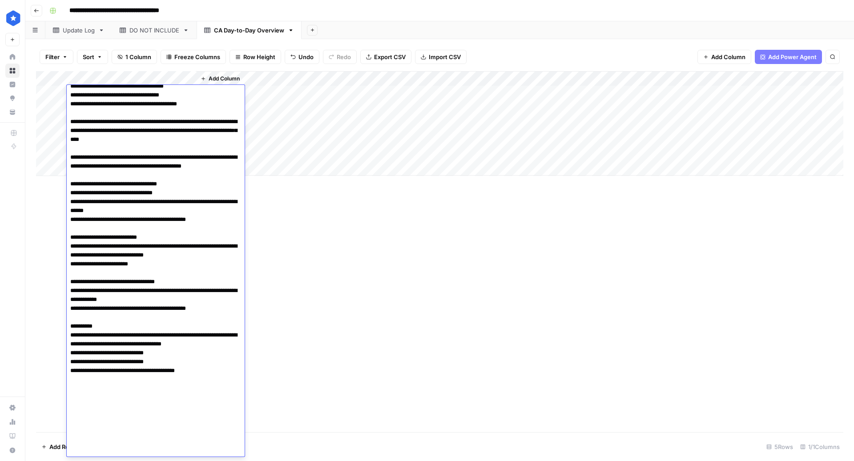
type textarea "**********"
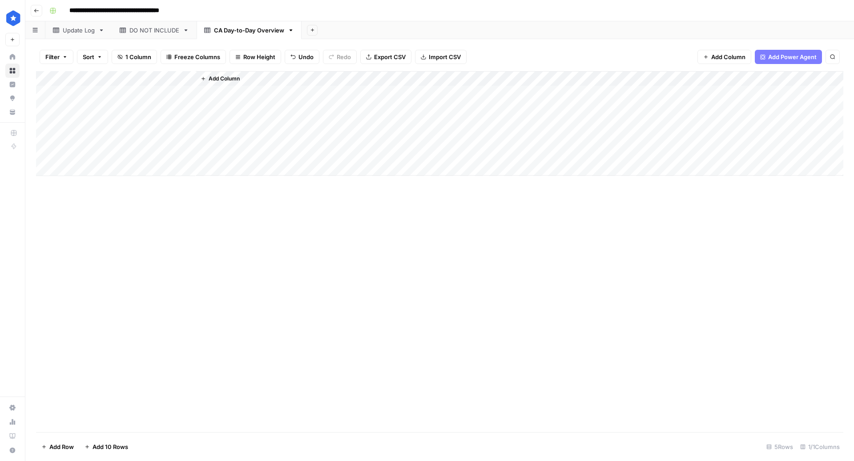
click at [136, 94] on div "Add Column" at bounding box center [439, 123] width 807 height 105
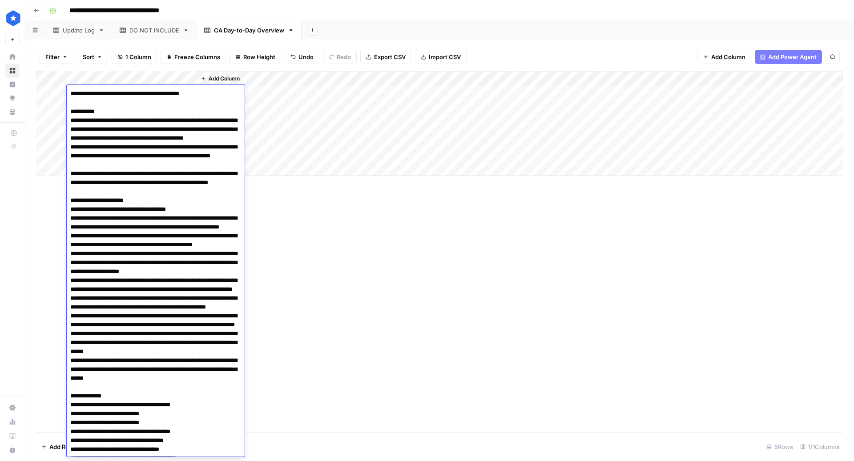
scroll to position [363, 0]
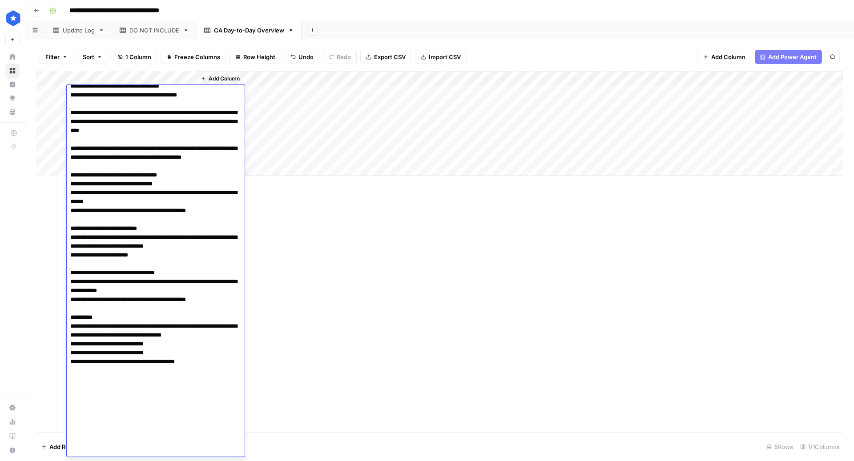
click at [91, 129] on textarea at bounding box center [156, 90] width 178 height 733
drag, startPoint x: 166, startPoint y: 133, endPoint x: 76, endPoint y: 129, distance: 90.4
click at [76, 129] on textarea at bounding box center [156, 90] width 178 height 733
click at [144, 291] on textarea at bounding box center [156, 90] width 178 height 733
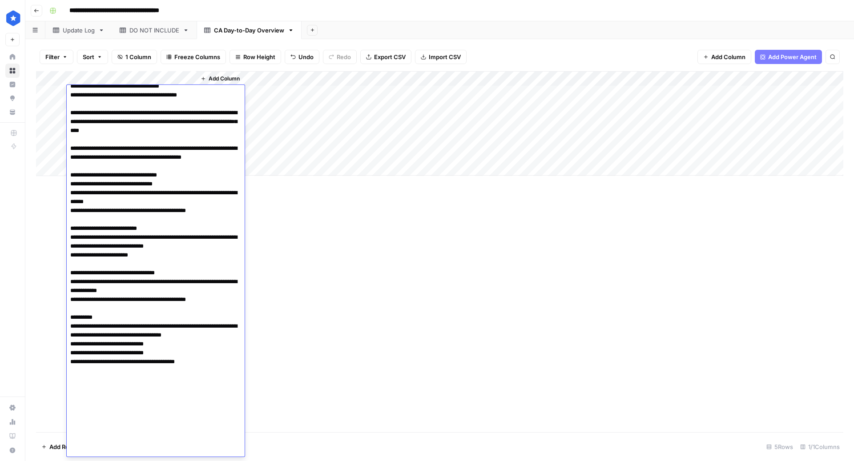
click at [161, 132] on textarea at bounding box center [156, 90] width 178 height 733
click at [154, 244] on textarea at bounding box center [156, 90] width 178 height 733
click at [160, 129] on textarea at bounding box center [156, 90] width 178 height 733
click at [134, 130] on textarea at bounding box center [156, 90] width 178 height 733
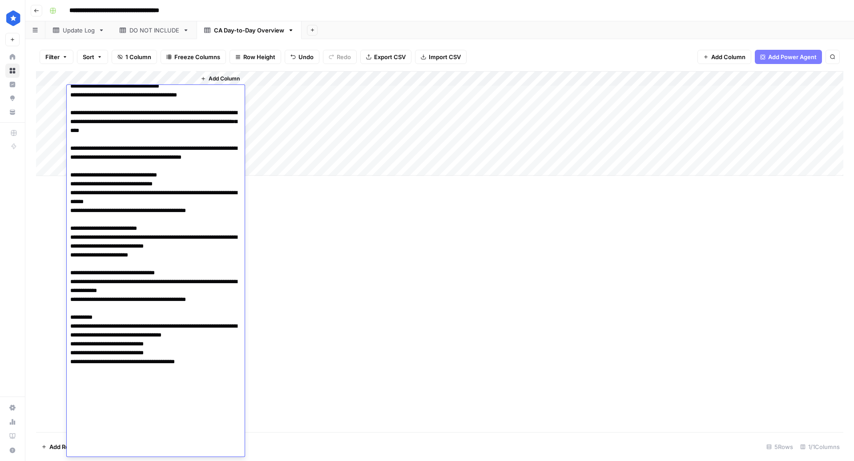
click at [134, 130] on textarea at bounding box center [156, 90] width 178 height 733
type textarea "**********"
click at [287, 252] on div "Add Column" at bounding box center [439, 251] width 807 height 361
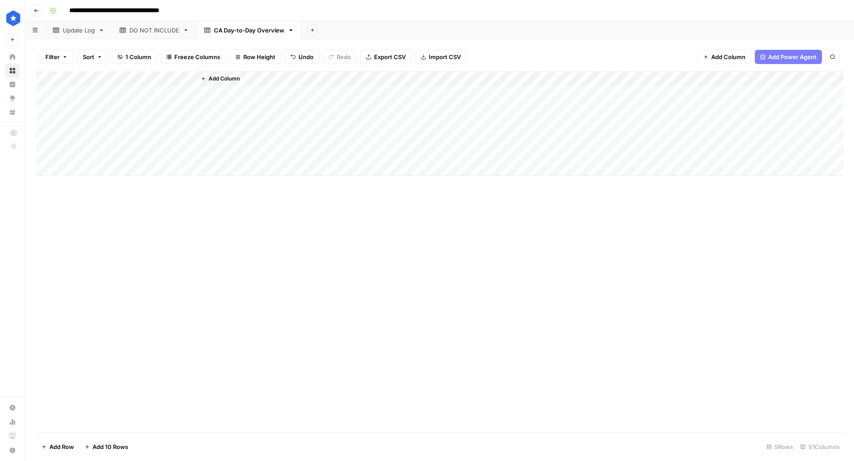
click at [72, 28] on div "Update Log" at bounding box center [79, 30] width 32 height 9
click at [47, 136] on div "Add Column" at bounding box center [439, 116] width 807 height 90
click at [46, 120] on div "Add Column" at bounding box center [439, 116] width 807 height 90
click at [65, 447] on span "Delete 2 Rows" at bounding box center [61, 447] width 40 height 9
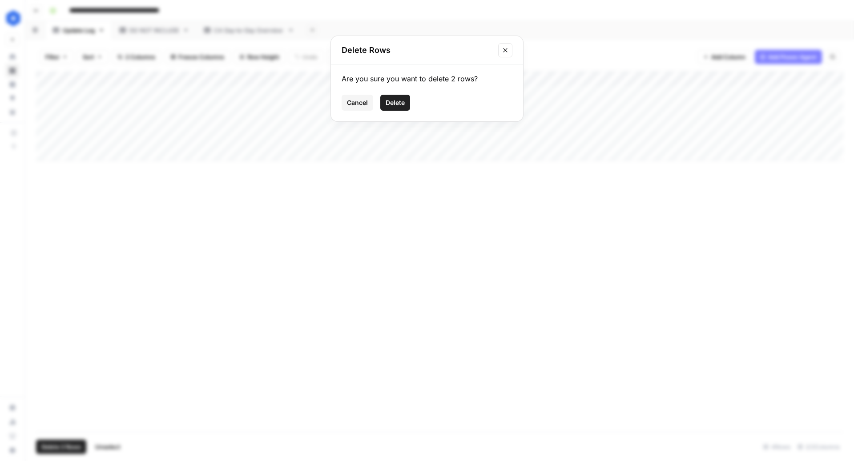
click at [391, 102] on span "Delete" at bounding box center [395, 102] width 19 height 9
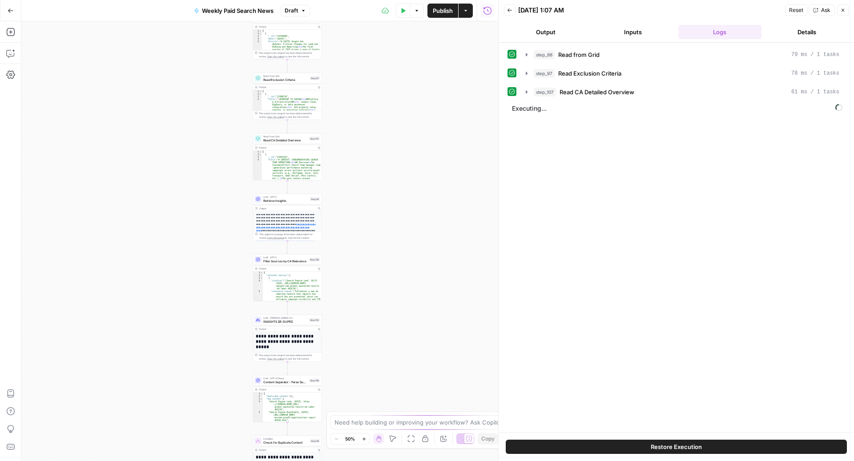
drag, startPoint x: 411, startPoint y: 247, endPoint x: 443, endPoint y: 461, distance: 216.8
click at [442, 461] on div "true false Workflow Input Settings Inputs Read from Grid Read from Articles Gri…" at bounding box center [259, 241] width 477 height 440
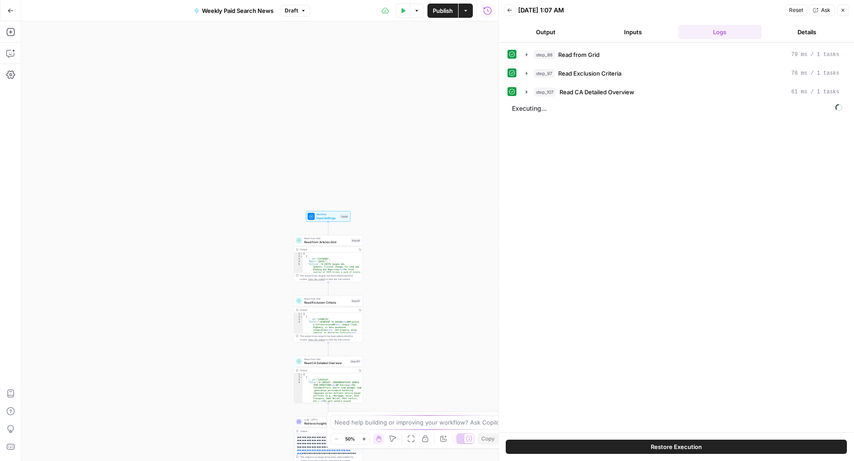
drag, startPoint x: 392, startPoint y: 218, endPoint x: 429, endPoint y: 441, distance: 225.9
click at [430, 441] on body "ConsumerAffairs New Home Browse Insights Opportunities Your Data Recent Grids P…" at bounding box center [427, 230] width 854 height 461
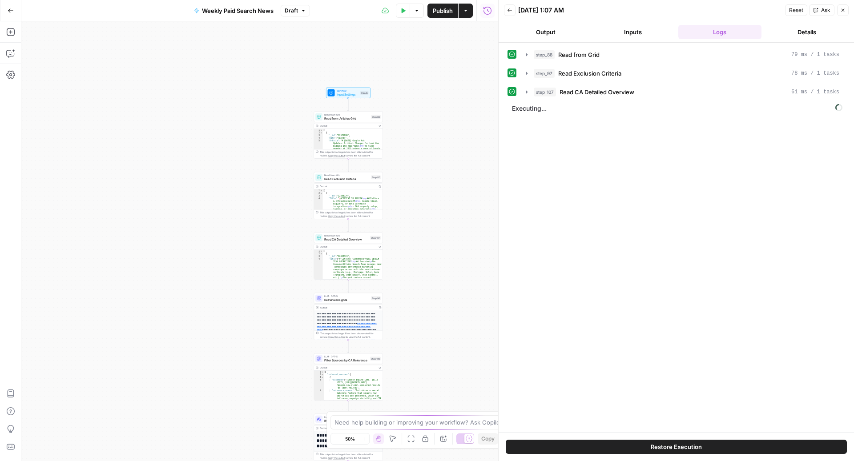
drag, startPoint x: 430, startPoint y: 358, endPoint x: 450, endPoint y: 234, distance: 126.2
click at [451, 234] on div "true false Workflow Input Settings Inputs Read from Grid Read from Articles Gri…" at bounding box center [259, 241] width 477 height 440
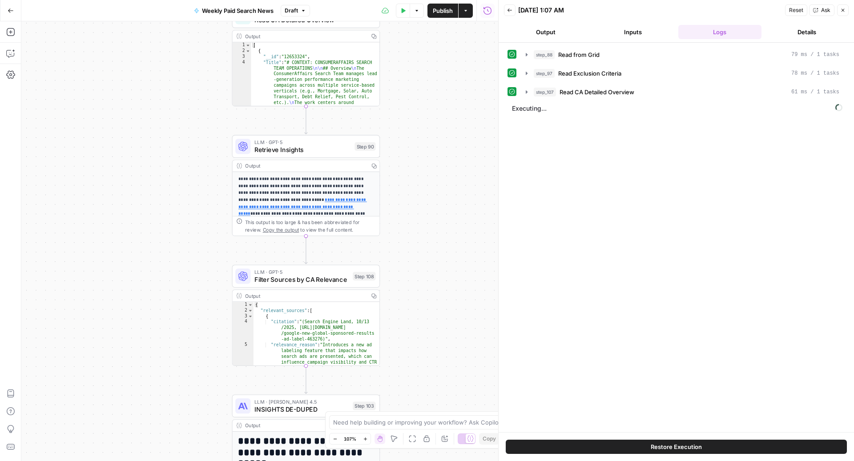
drag, startPoint x: 384, startPoint y: 315, endPoint x: 460, endPoint y: 82, distance: 244.9
click at [460, 81] on div "true false Workflow Input Settings Inputs Read from Grid Read from Articles Gri…" at bounding box center [259, 241] width 477 height 440
click at [136, 175] on div "true false Workflow Input Settings Inputs Read from Grid Read from Articles Gri…" at bounding box center [259, 241] width 477 height 440
click at [601, 93] on span "Read CA Detailed Overview" at bounding box center [597, 92] width 75 height 9
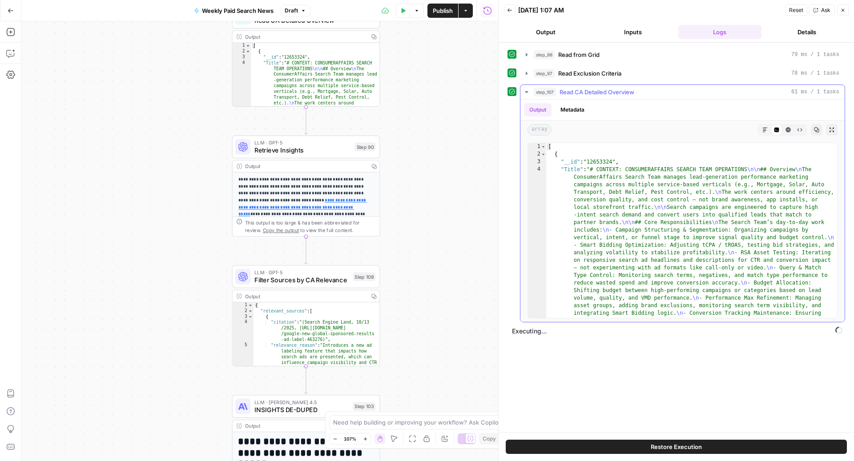
drag, startPoint x: 601, startPoint y: 93, endPoint x: 617, endPoint y: 248, distance: 156.1
click at [617, 246] on div "step_107 Read CA Detailed Overview 61 ms / 1 tasks Output Metadata array Markdo…" at bounding box center [682, 204] width 325 height 238
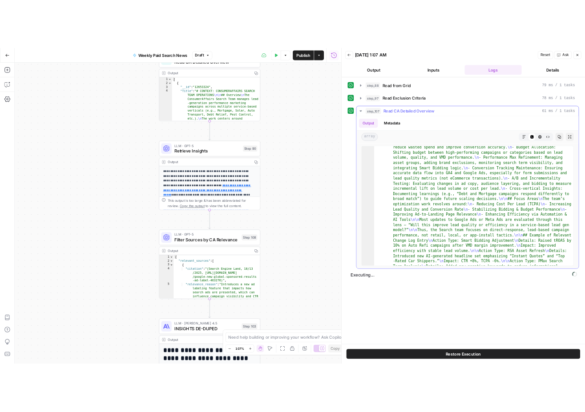
scroll to position [137, 0]
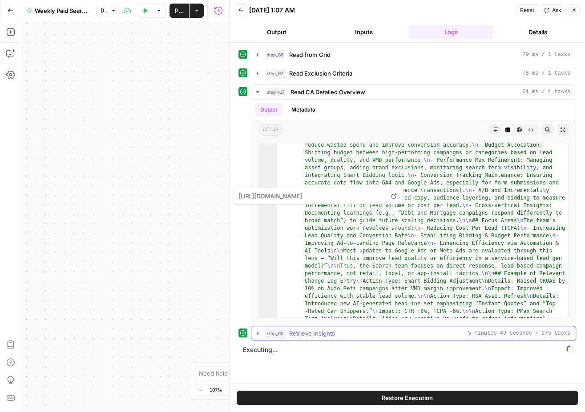
click at [325, 335] on span "Retrieve Insights" at bounding box center [312, 333] width 46 height 9
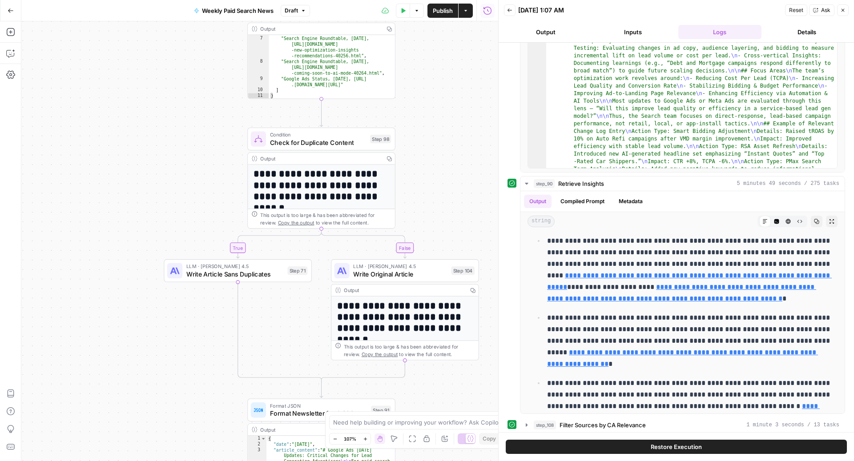
scroll to position [115, 0]
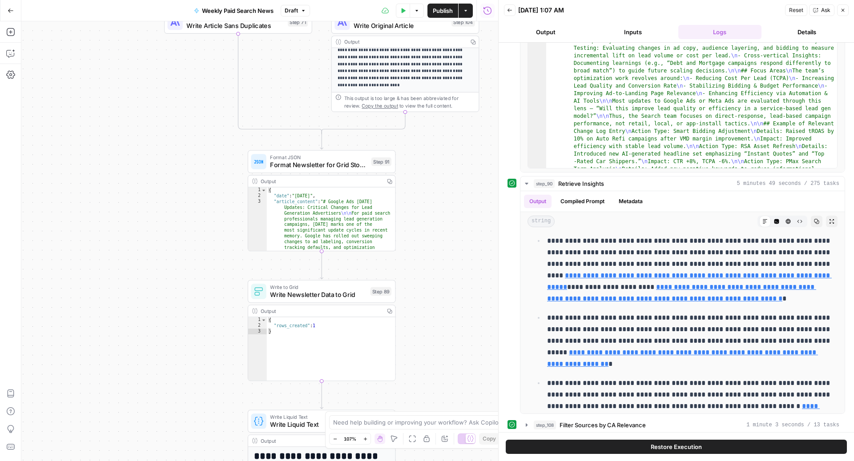
click at [844, 12] on icon "button" at bounding box center [842, 10] width 5 height 5
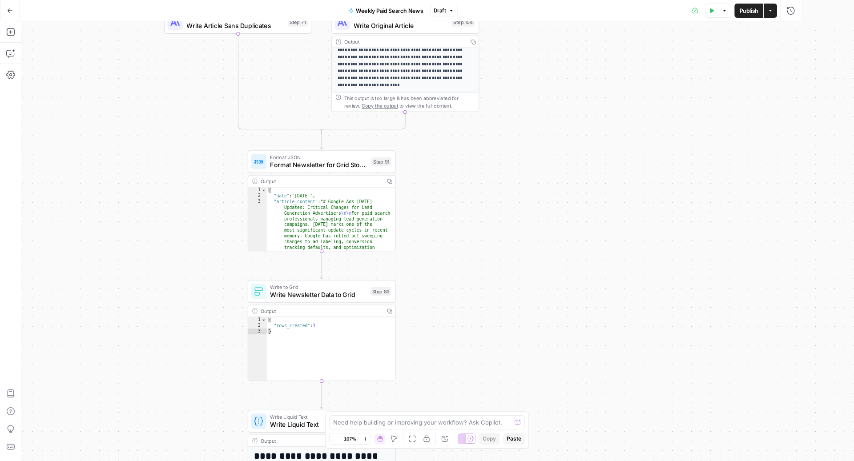
scroll to position [109, 0]
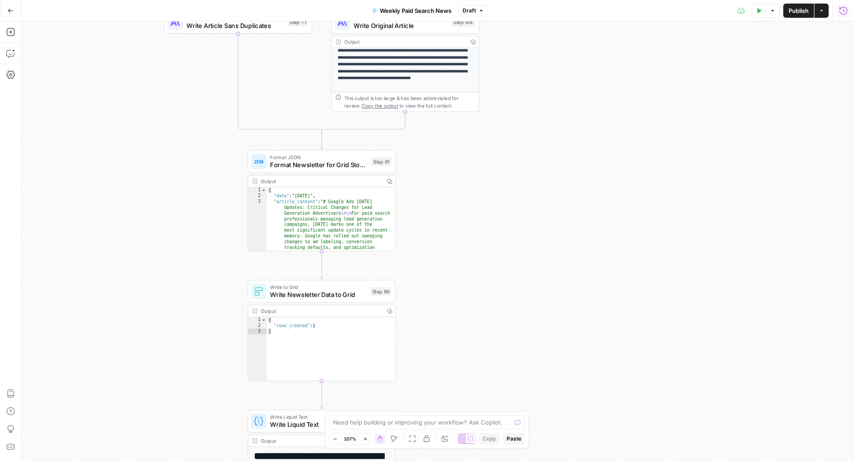
click at [841, 11] on icon "button" at bounding box center [843, 10] width 9 height 9
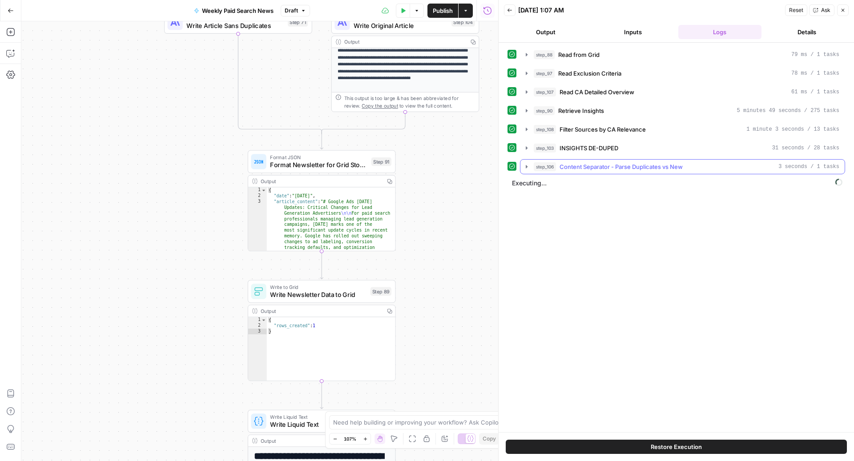
click at [677, 166] on span "Content Separator - Parse Duplicates vs New" at bounding box center [621, 166] width 123 height 9
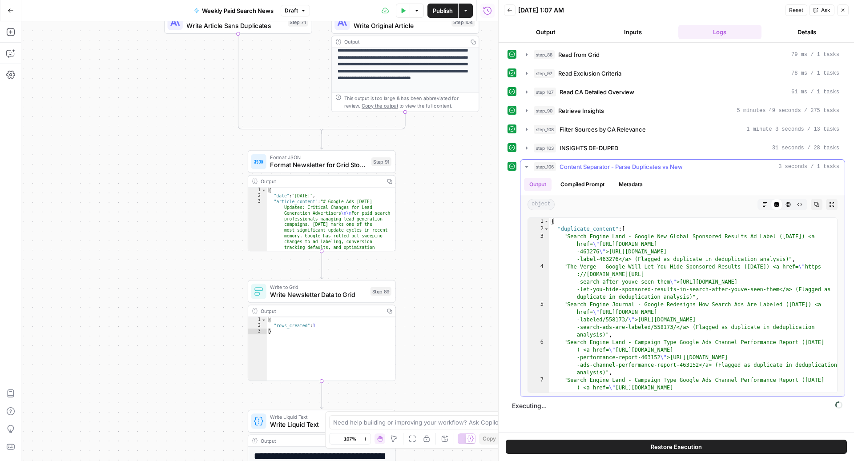
scroll to position [44, 0]
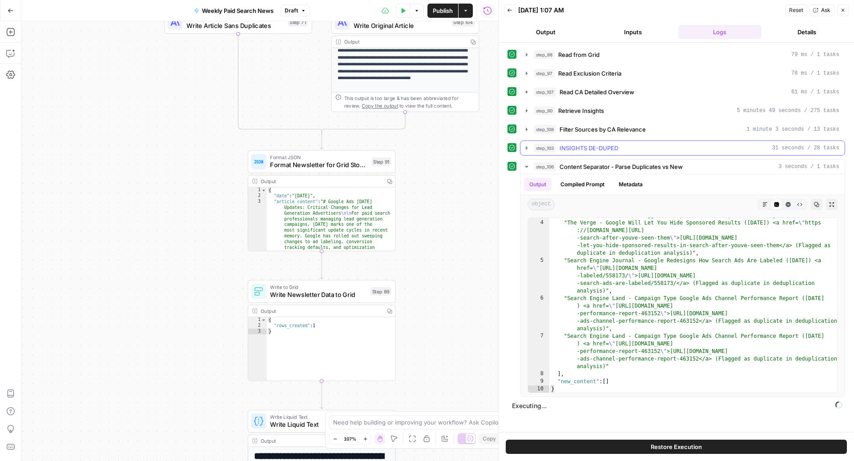
click at [584, 152] on button "step_103 INSIGHTS DE-DUPED 31 seconds / 28 tasks" at bounding box center [683, 148] width 324 height 14
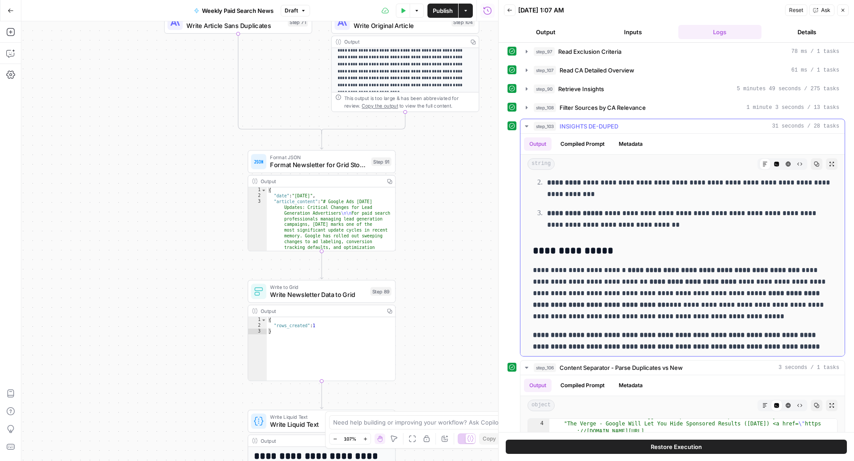
scroll to position [0, 0]
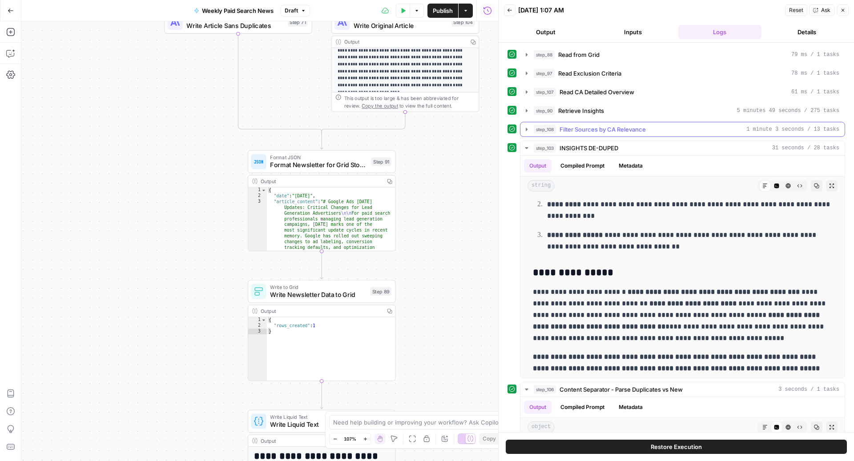
click at [577, 127] on span "Filter Sources by CA Relevance" at bounding box center [603, 129] width 86 height 9
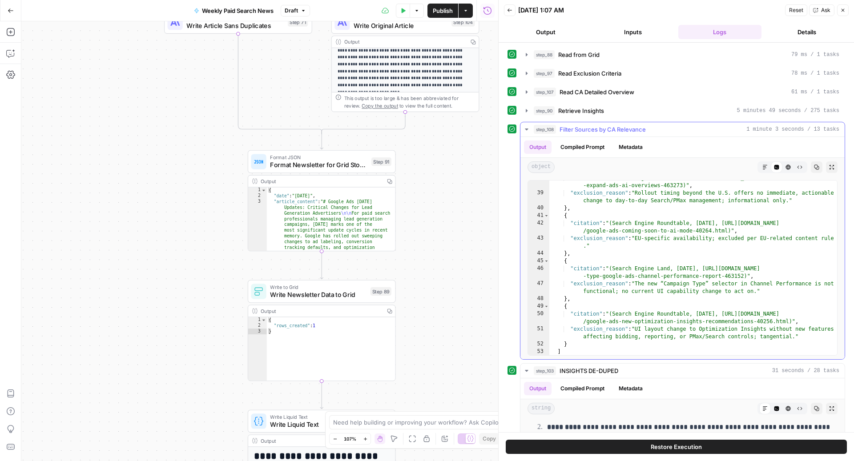
scroll to position [460, 0]
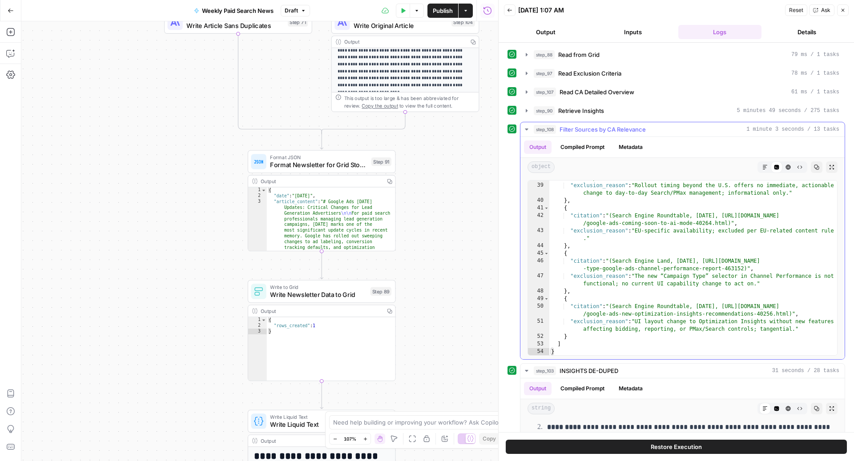
click at [571, 131] on span "Filter Sources by CA Relevance" at bounding box center [603, 129] width 86 height 9
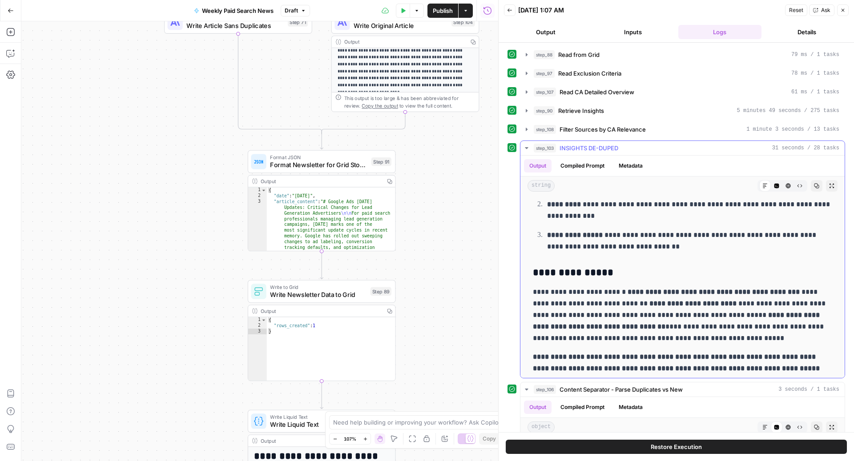
click at [575, 152] on button "step_103 INSIGHTS DE-DUPED 31 seconds / 28 tasks" at bounding box center [683, 148] width 324 height 14
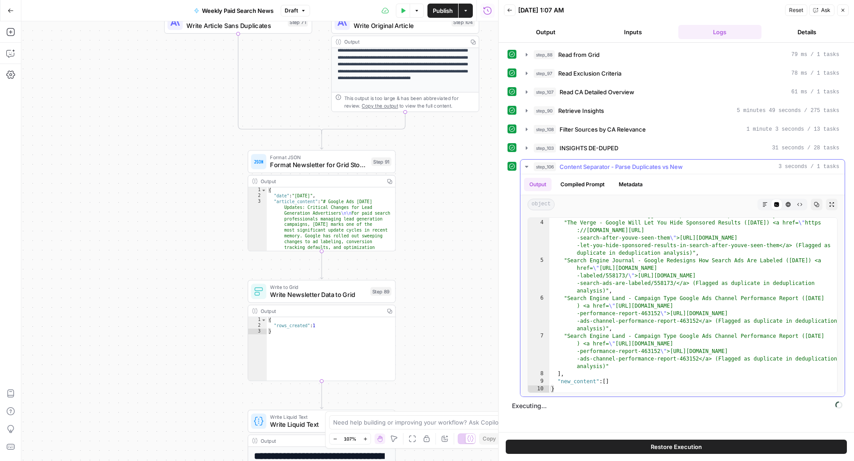
click at [572, 166] on span "Content Separator - Parse Duplicates vs New" at bounding box center [621, 166] width 123 height 9
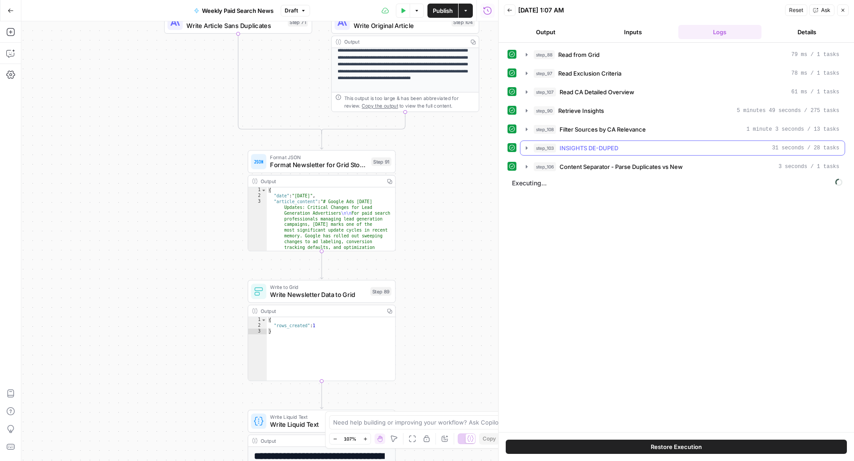
click at [575, 149] on span "INSIGHTS DE-DUPED" at bounding box center [589, 148] width 59 height 9
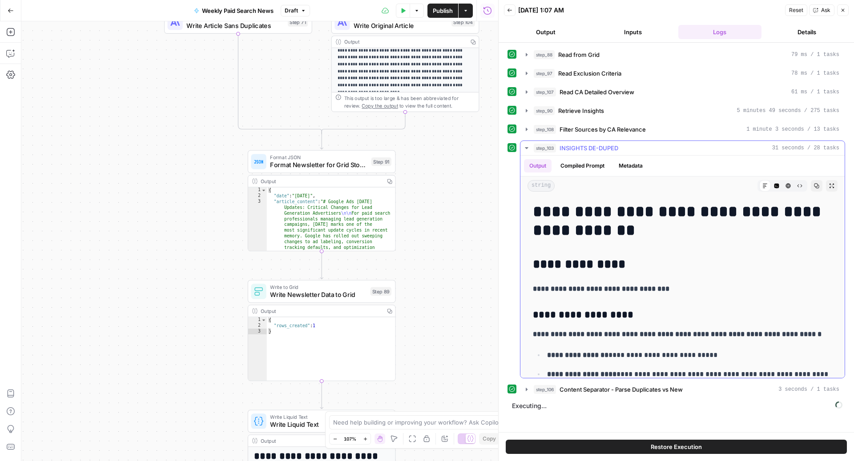
click at [575, 149] on span "INSIGHTS DE-DUPED" at bounding box center [589, 148] width 59 height 9
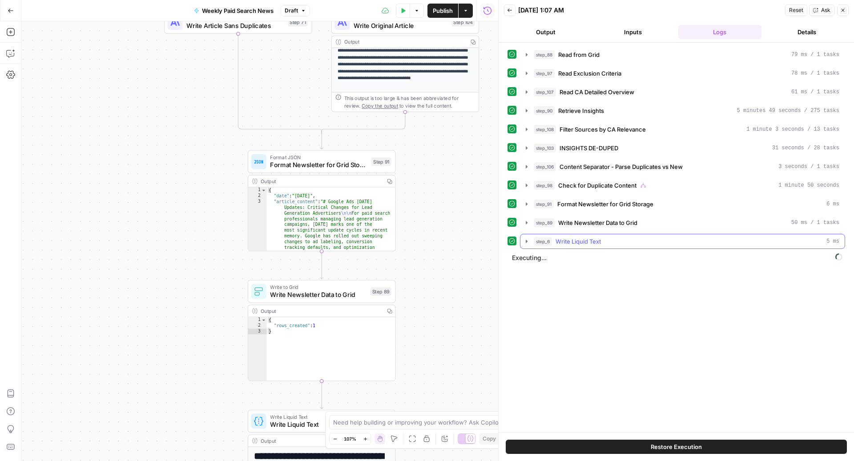
click at [564, 242] on span "Write Liquid Text" at bounding box center [578, 241] width 45 height 9
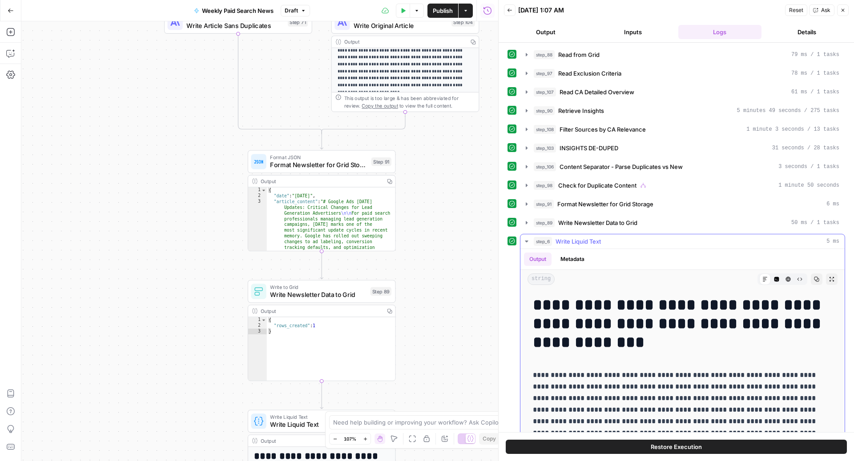
click at [564, 242] on span "Write Liquid Text" at bounding box center [578, 241] width 45 height 9
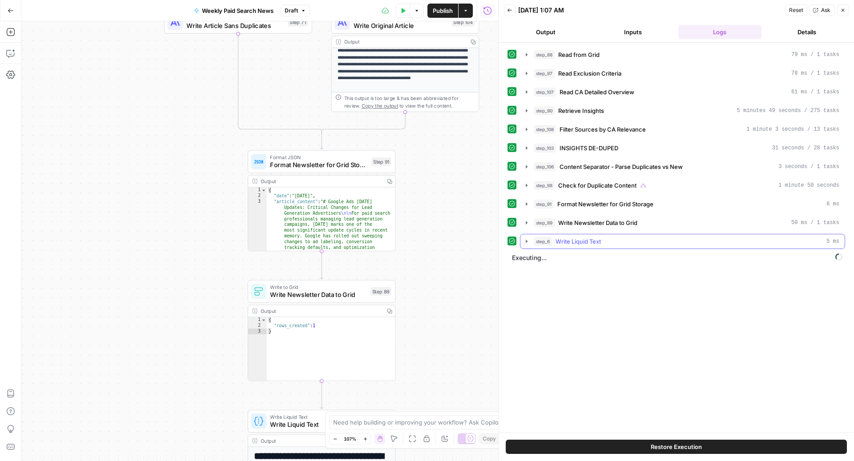
click at [565, 243] on button "step_6 Write Liquid Text 5 ms" at bounding box center [683, 241] width 324 height 14
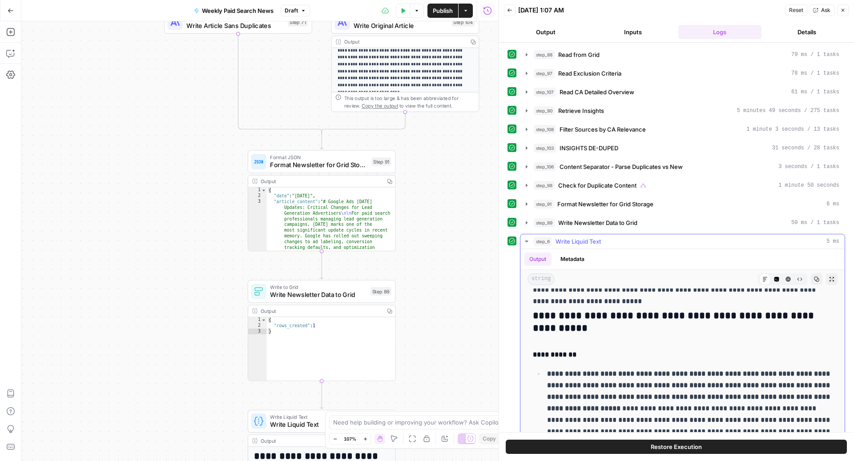
scroll to position [1328, 0]
click at [589, 242] on button "step_6 Write Liquid Text 5 ms" at bounding box center [683, 241] width 324 height 14
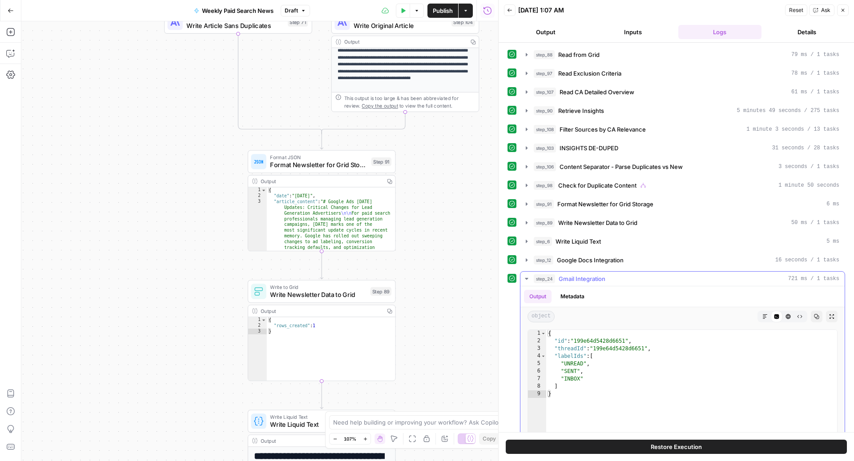
scroll to position [77, 0]
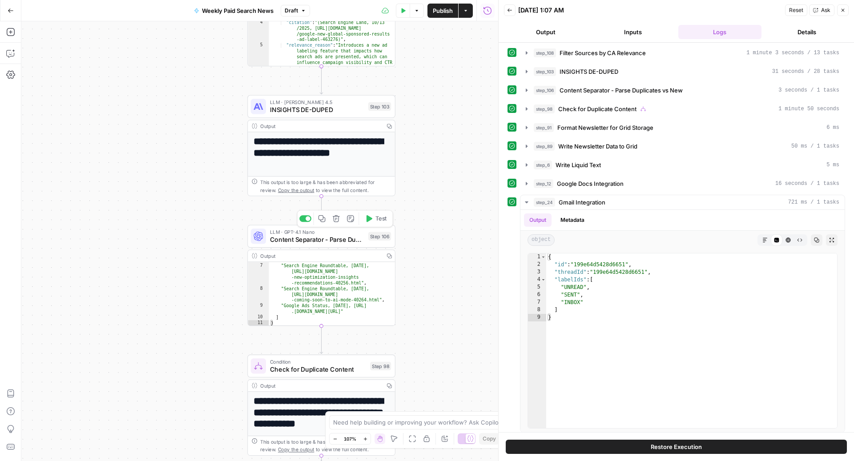
click at [332, 238] on span "Content Separator - Parse Duplicates vs New" at bounding box center [317, 239] width 94 height 9
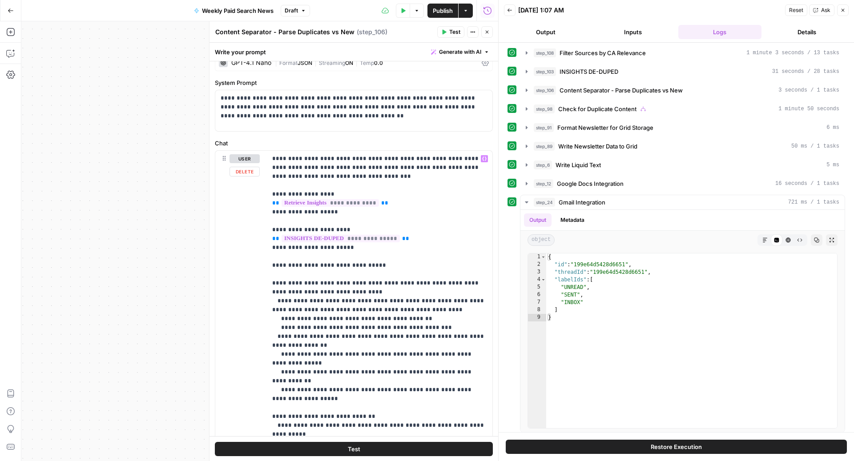
scroll to position [9, 0]
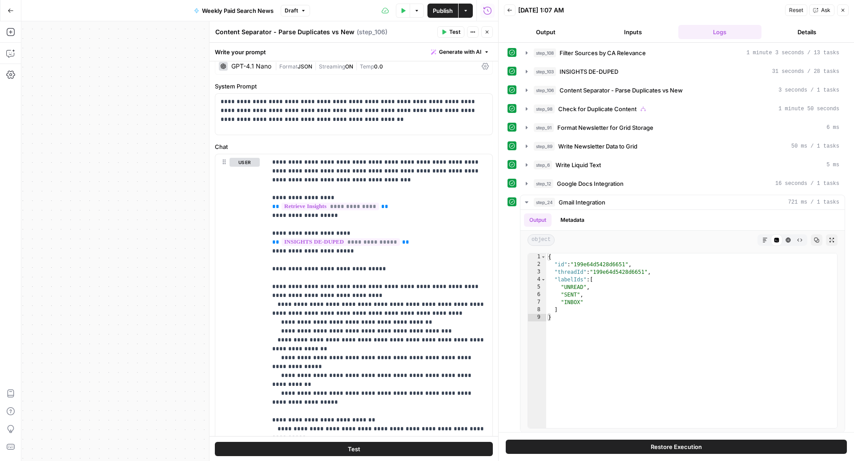
click at [489, 30] on icon "button" at bounding box center [486, 31] width 5 height 5
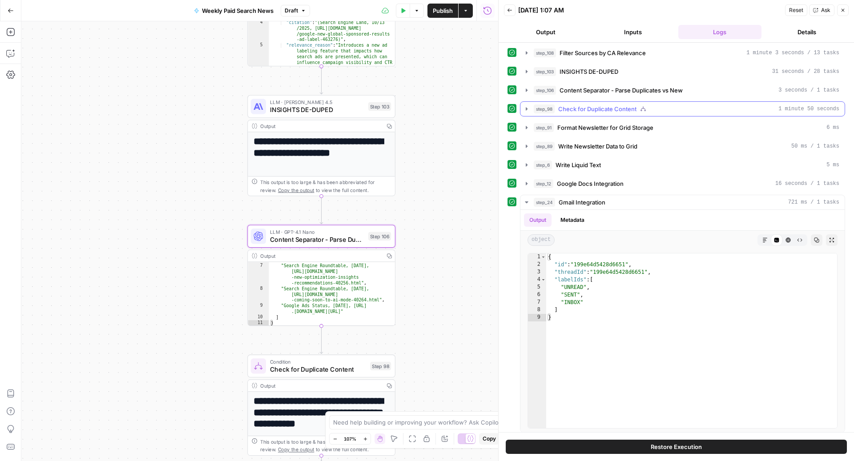
click at [609, 108] on span "Check for Duplicate Content" at bounding box center [597, 109] width 78 height 9
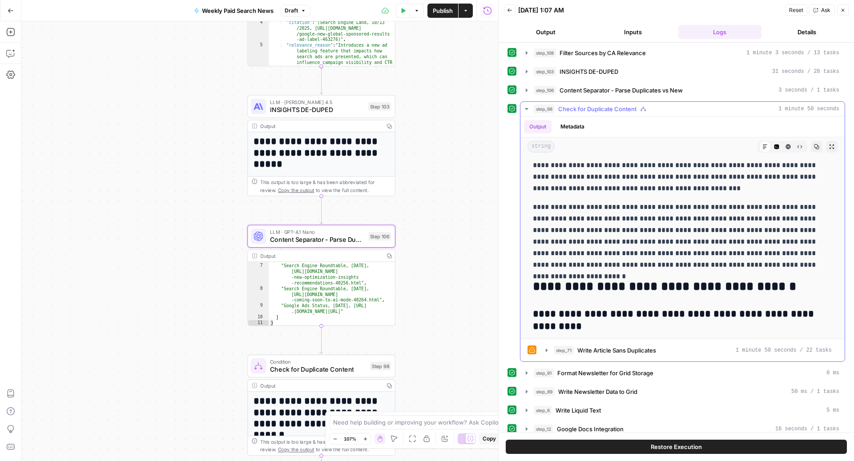
scroll to position [137, 0]
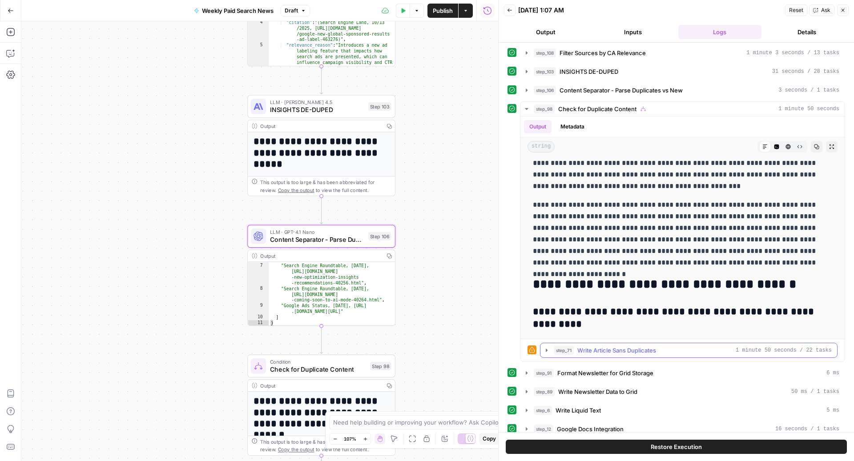
click at [567, 351] on span "step_71" at bounding box center [564, 350] width 20 height 9
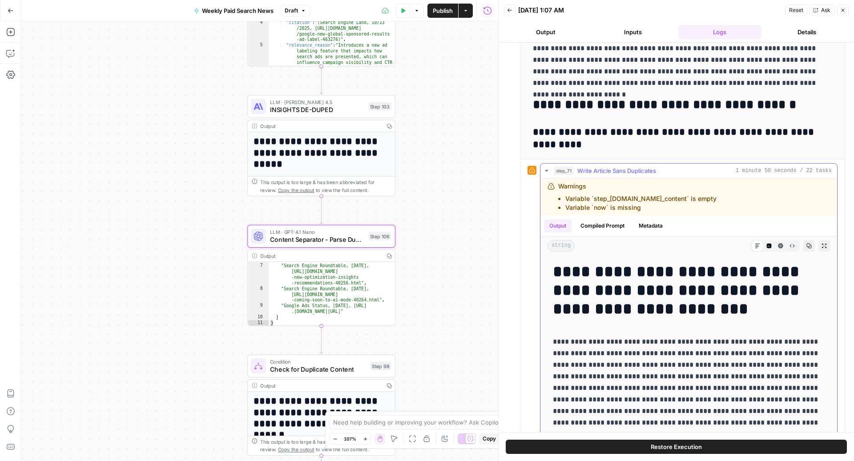
scroll to position [257, 0]
click at [594, 166] on span "Write Article Sans Duplicates" at bounding box center [616, 170] width 79 height 9
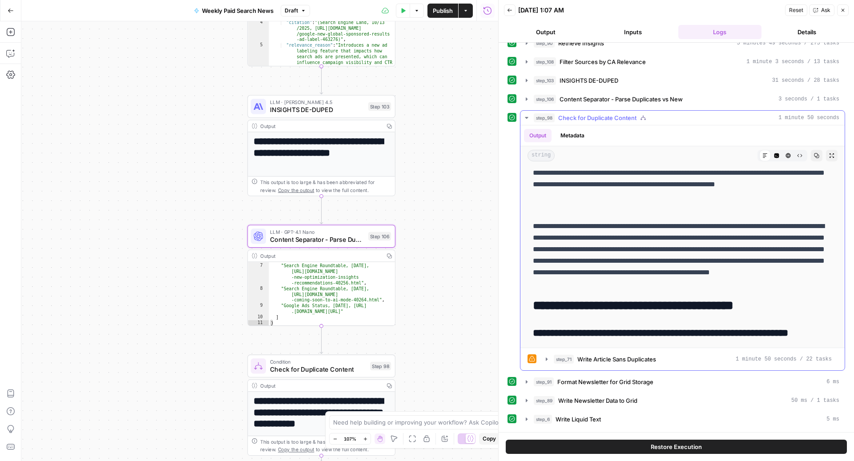
scroll to position [125, 0]
click at [581, 95] on span "Content Separator - Parse Duplicates vs New" at bounding box center [621, 99] width 123 height 9
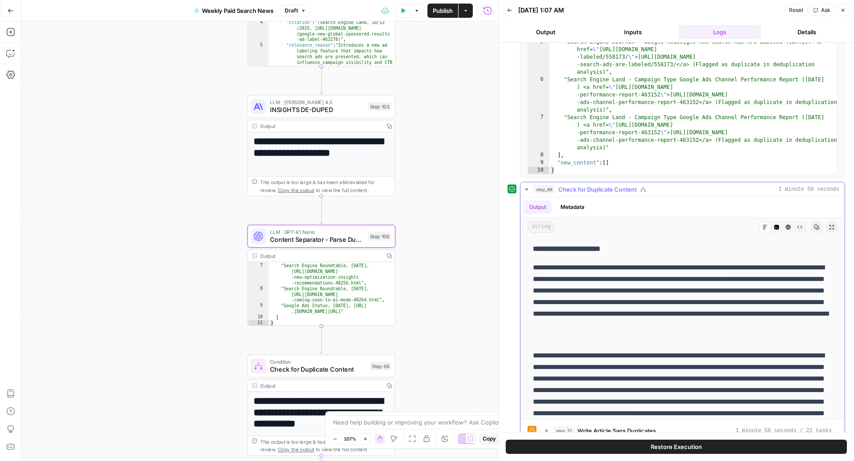
scroll to position [658, 0]
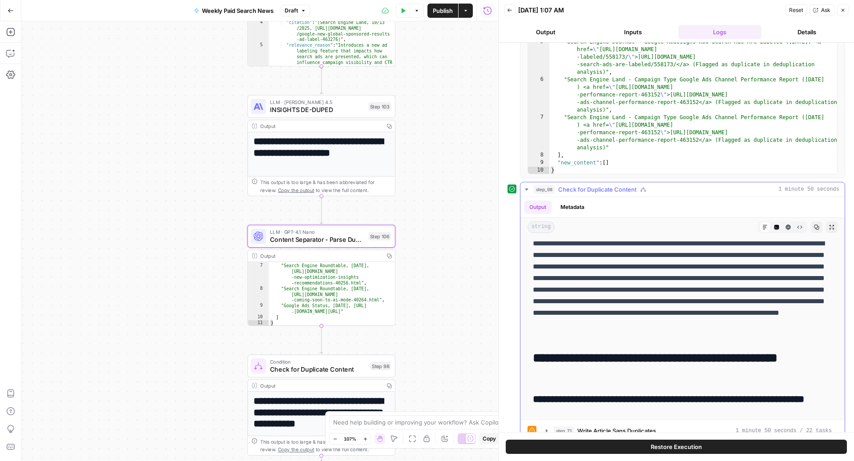
click at [574, 187] on span "Check for Duplicate Content" at bounding box center [597, 189] width 78 height 9
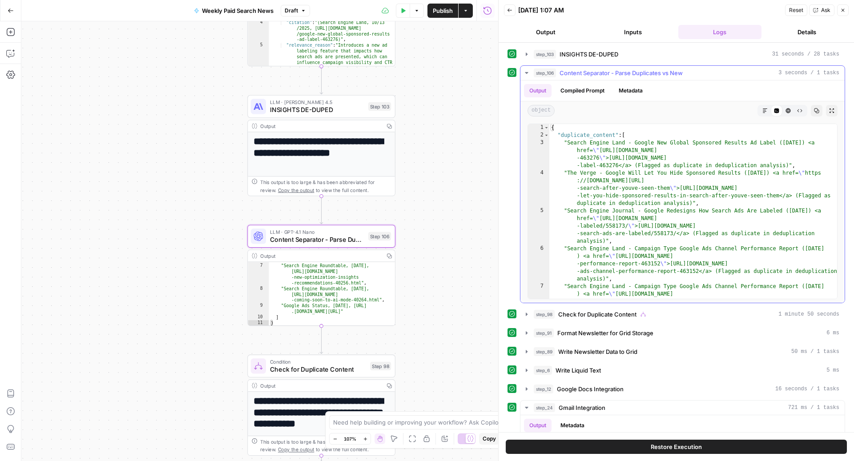
scroll to position [91, 0]
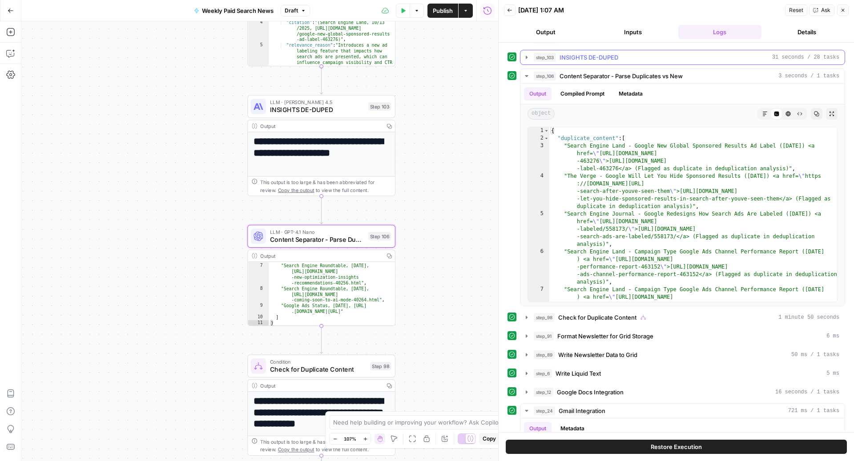
click at [578, 57] on span "INSIGHTS DE-DUPED" at bounding box center [589, 57] width 59 height 9
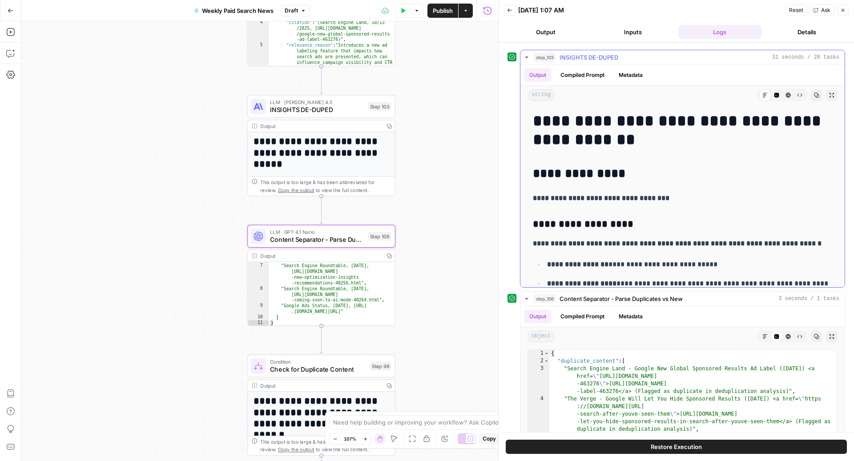
scroll to position [0, 0]
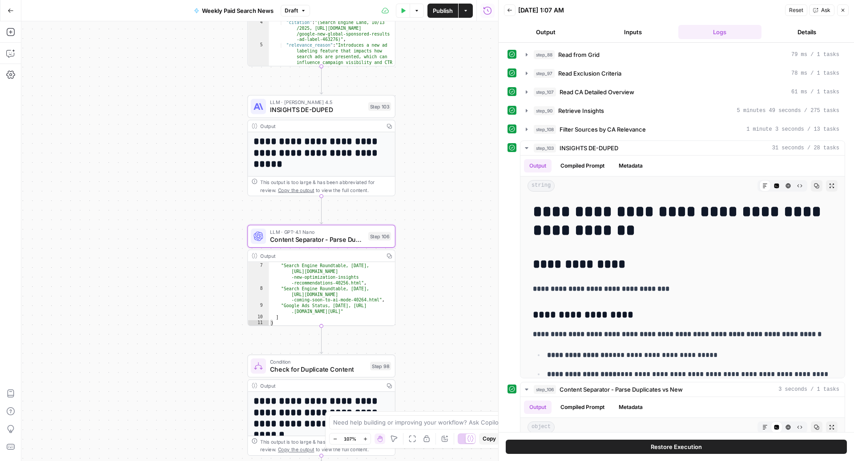
click at [569, 130] on span "Filter Sources by CA Relevance" at bounding box center [603, 129] width 86 height 9
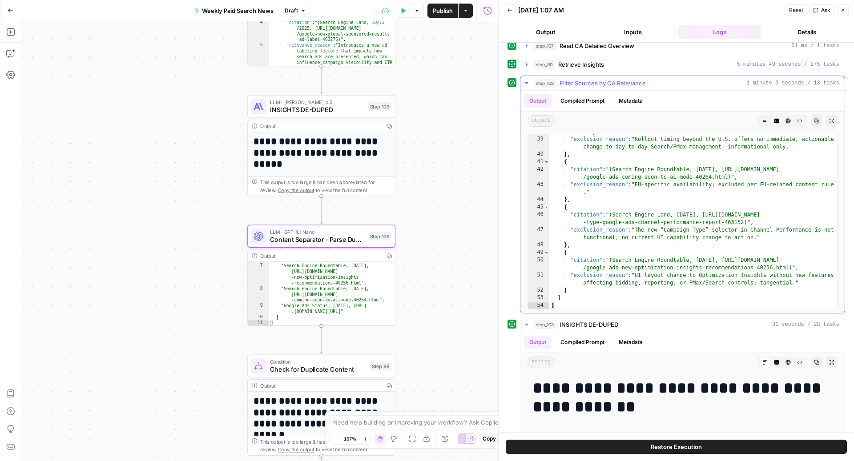
scroll to position [47, 0]
click at [4, 55] on button "Copilot" at bounding box center [11, 53] width 14 height 14
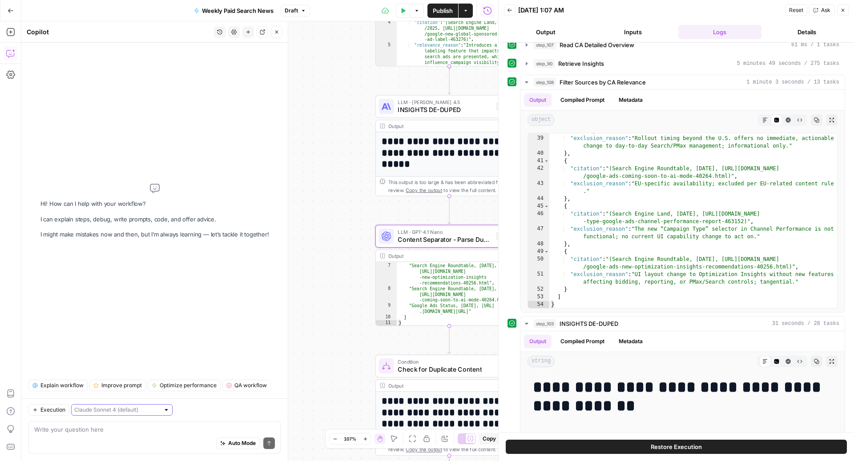
click at [106, 412] on input "text" at bounding box center [116, 410] width 85 height 9
click at [99, 382] on span "[PERSON_NAME] 4.5" at bounding box center [107, 379] width 58 height 9
type input "[PERSON_NAME] 4.5"
click at [85, 448] on div "Auto Mode Send" at bounding box center [154, 444] width 241 height 20
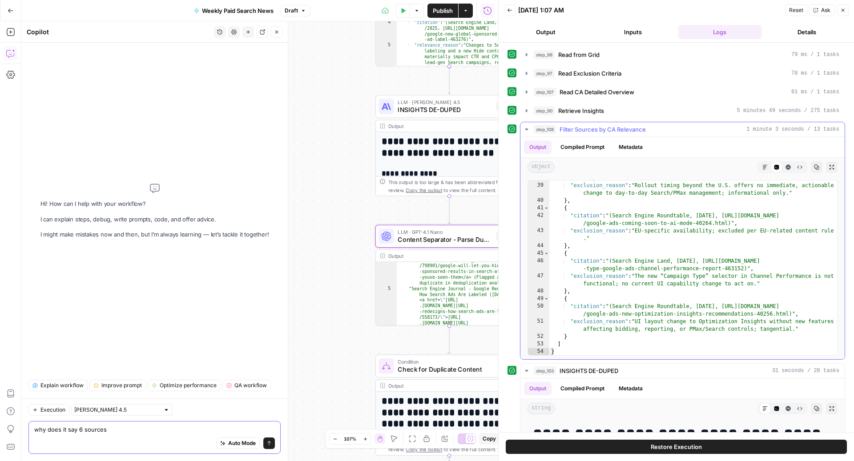
scroll to position [460, 0]
click at [587, 129] on span "Filter Sources by CA Relevance" at bounding box center [603, 129] width 86 height 9
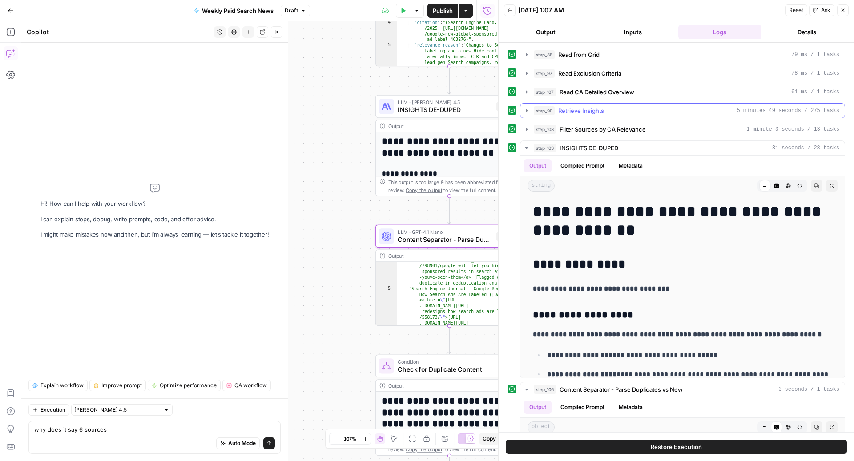
click at [582, 109] on span "Retrieve Insights" at bounding box center [581, 110] width 46 height 9
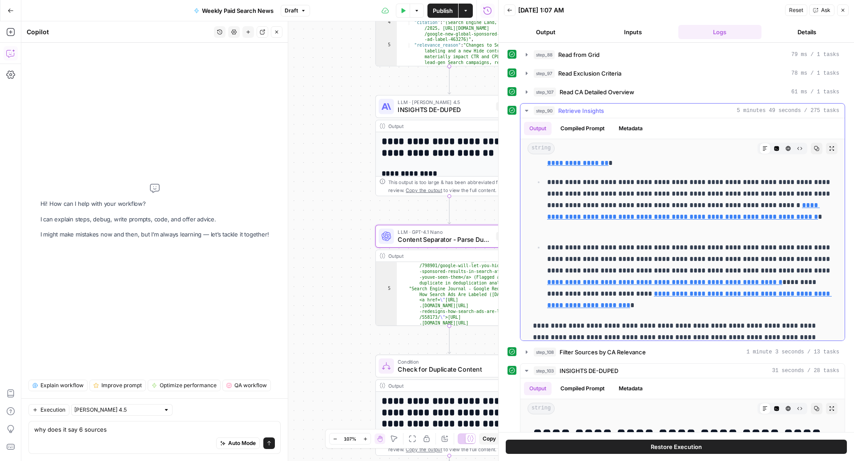
scroll to position [926, 0]
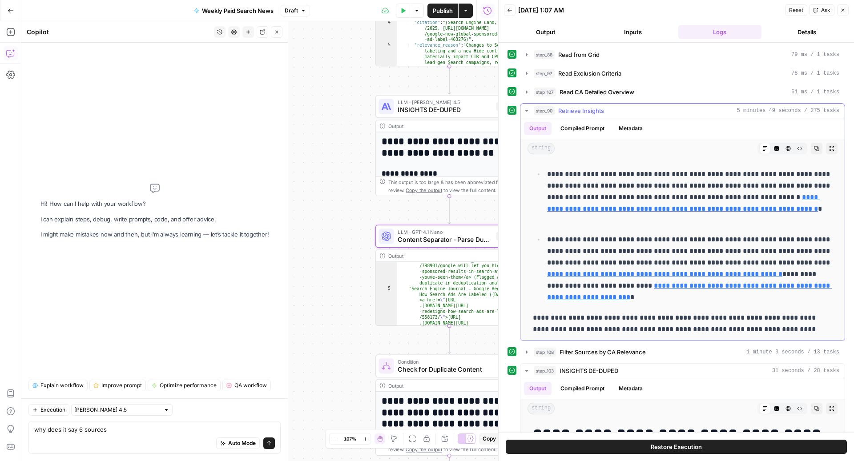
click at [594, 109] on span "Retrieve Insights" at bounding box center [581, 110] width 46 height 9
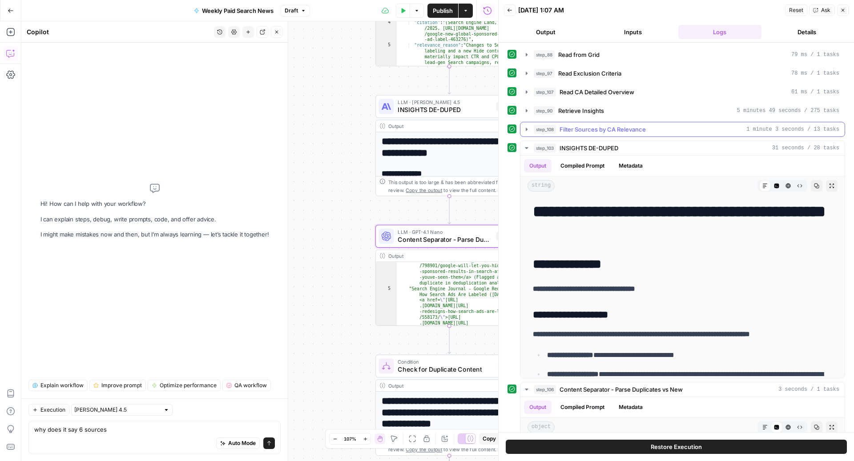
click at [594, 129] on span "Filter Sources by CA Relevance" at bounding box center [603, 129] width 86 height 9
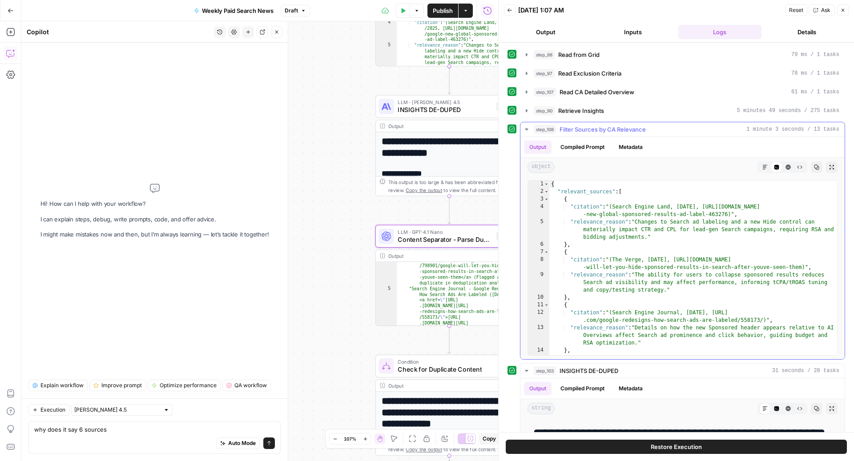
click at [594, 129] on span "Filter Sources by CA Relevance" at bounding box center [603, 129] width 86 height 9
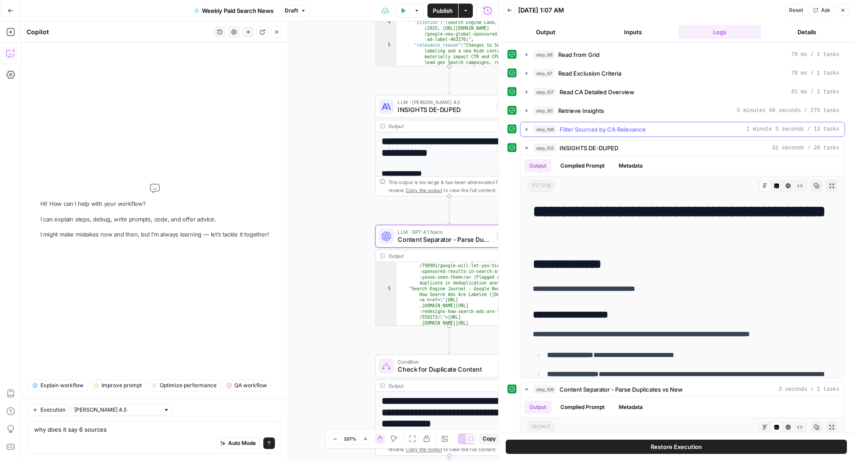
click at [594, 129] on span "Filter Sources by CA Relevance" at bounding box center [603, 129] width 86 height 9
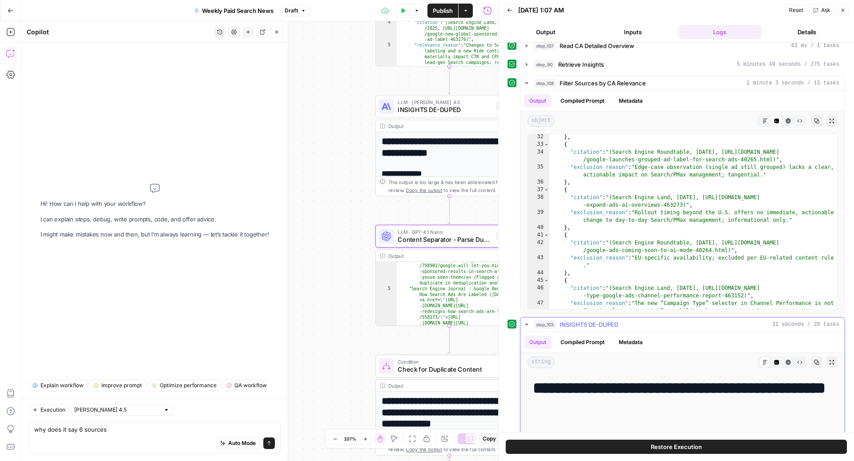
scroll to position [0, 0]
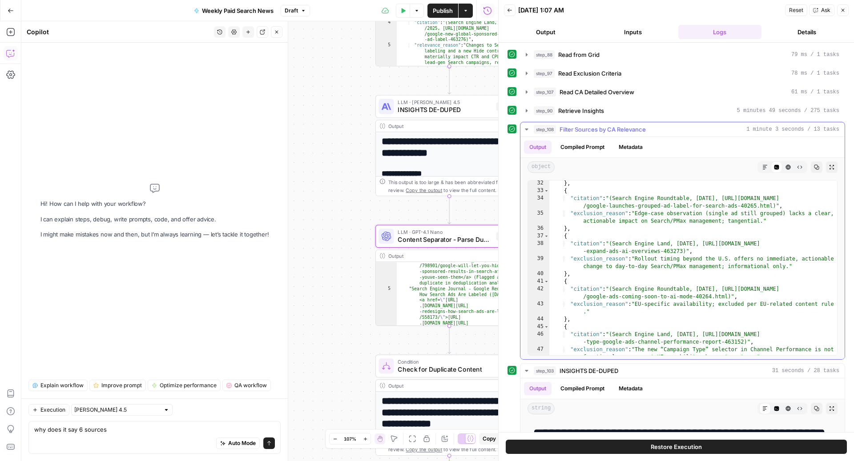
click at [597, 128] on span "Filter Sources by CA Relevance" at bounding box center [603, 129] width 86 height 9
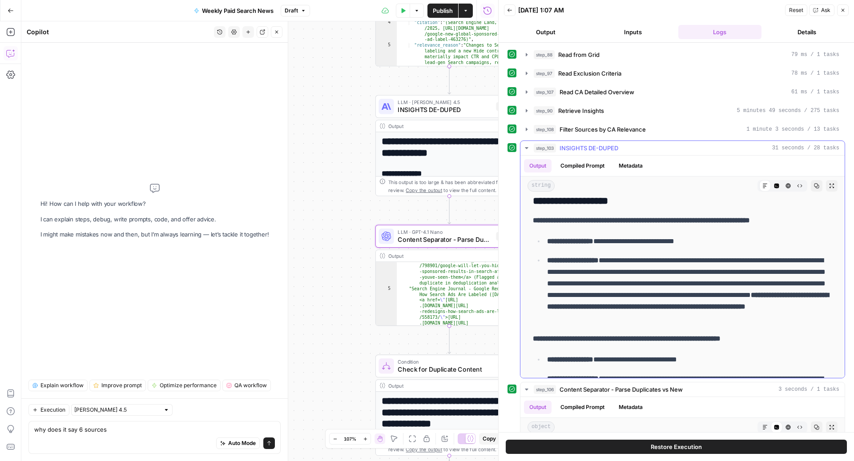
scroll to position [117, 0]
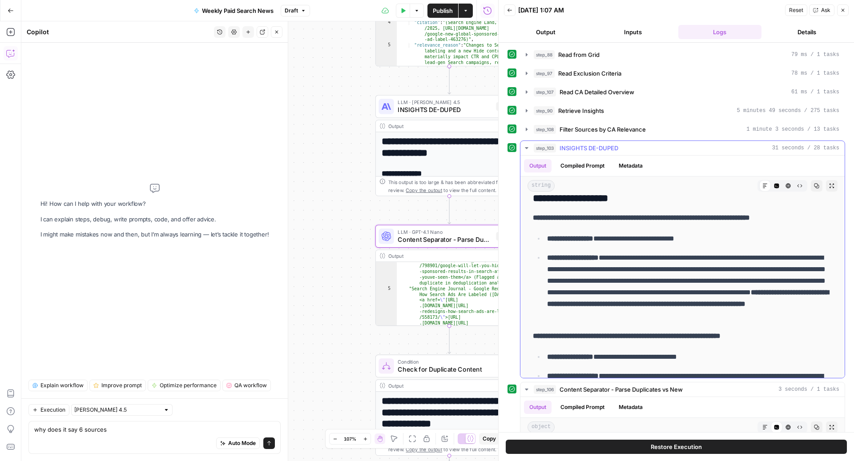
drag, startPoint x: 613, startPoint y: 279, endPoint x: 643, endPoint y: 278, distance: 29.9
click at [643, 278] on p "**********" at bounding box center [690, 286] width 286 height 69
click at [646, 290] on p "**********" at bounding box center [690, 286] width 286 height 69
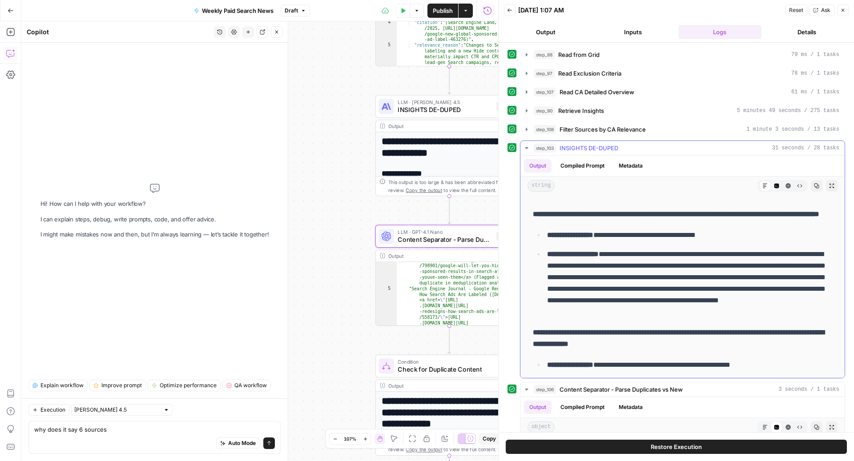
scroll to position [491, 0]
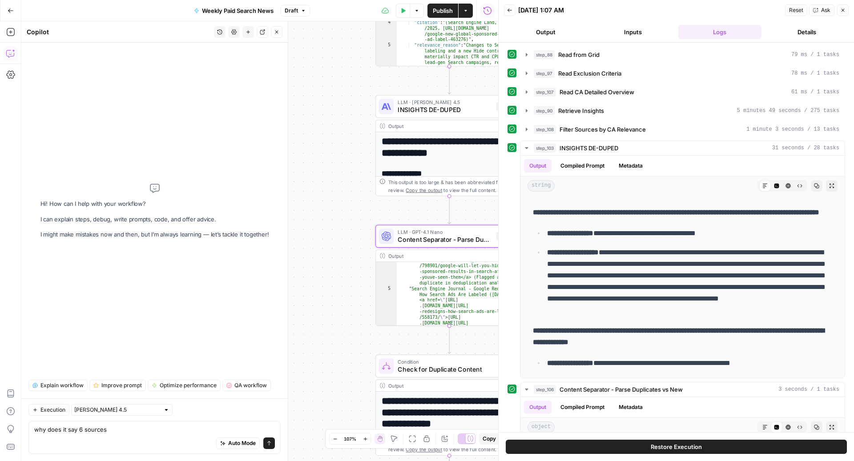
click at [105, 436] on div "Auto Mode Send" at bounding box center [154, 444] width 241 height 20
click at [93, 433] on textarea "why does it say 6 sources" at bounding box center [154, 429] width 241 height 9
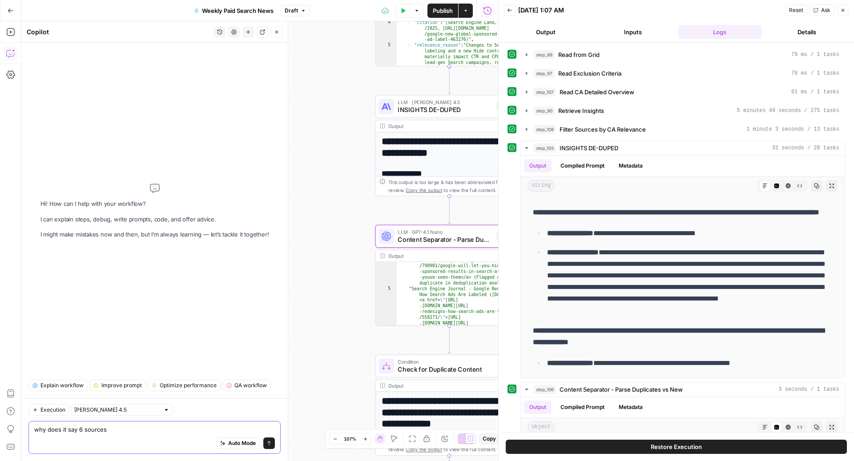
click at [93, 433] on textarea "why does it say 6 sources" at bounding box center [154, 429] width 241 height 9
type textarea "all of the source links are hallucinations. what gives"
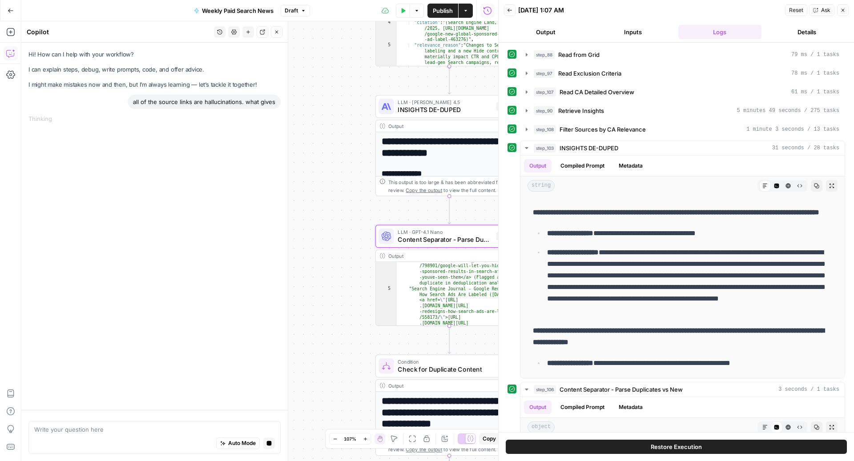
click at [121, 339] on div "Hi! How can I help with your workflow? I can explain steps, debug, write prompt…" at bounding box center [154, 226] width 266 height 367
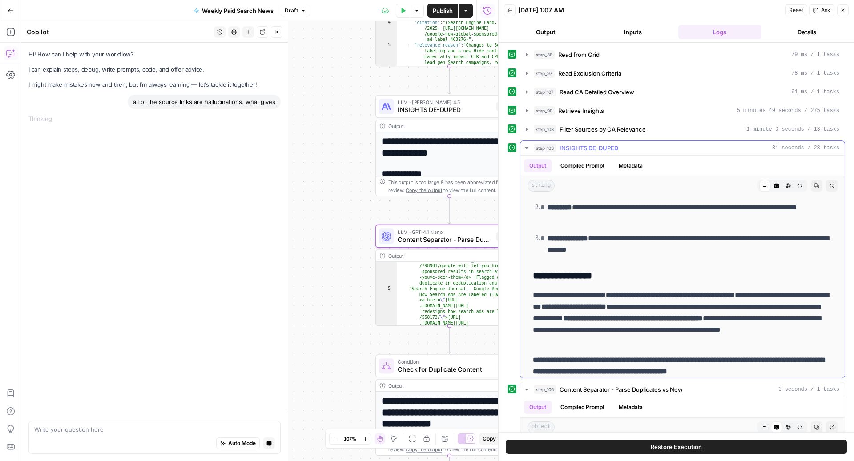
scroll to position [968, 0]
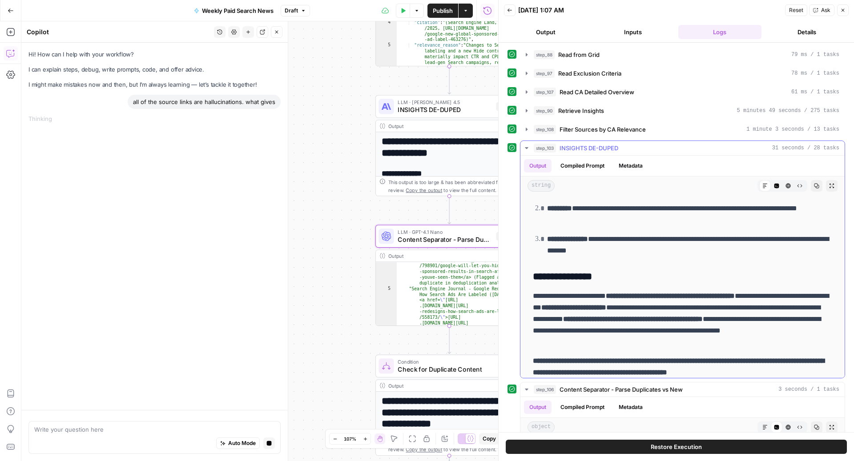
click at [573, 144] on span "INSIGHTS DE-DUPED" at bounding box center [589, 148] width 59 height 9
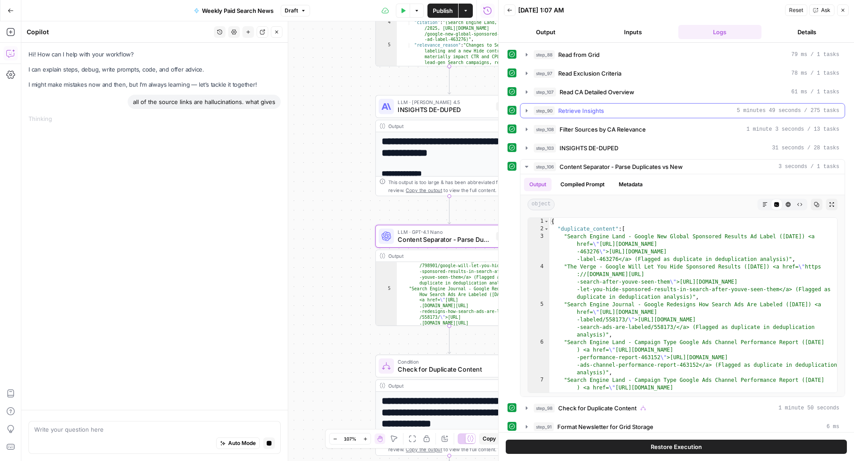
click at [584, 109] on span "Retrieve Insights" at bounding box center [581, 110] width 46 height 9
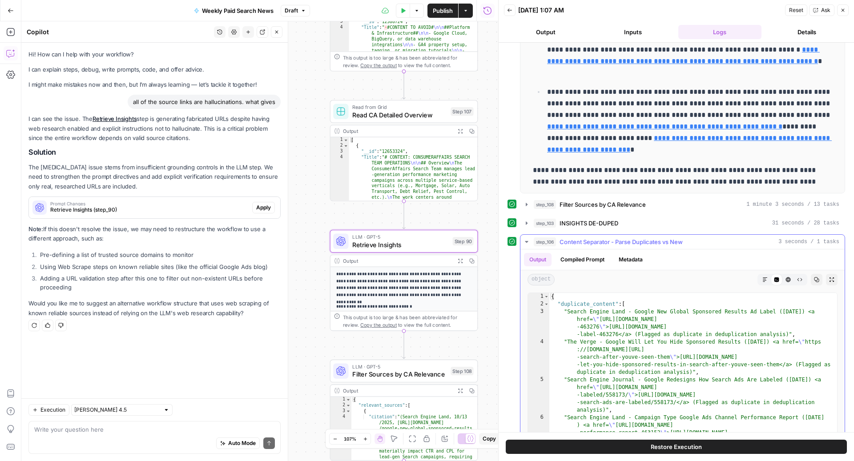
scroll to position [157, 0]
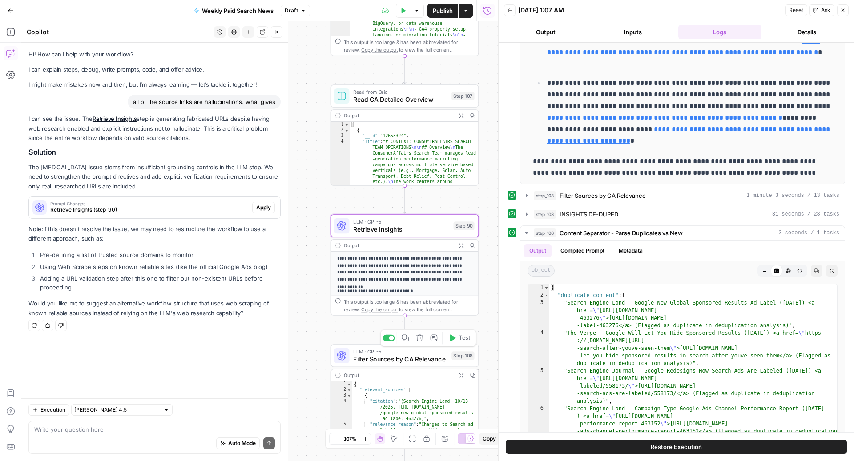
click at [378, 355] on span "Filter Sources by CA Relevance" at bounding box center [400, 359] width 94 height 9
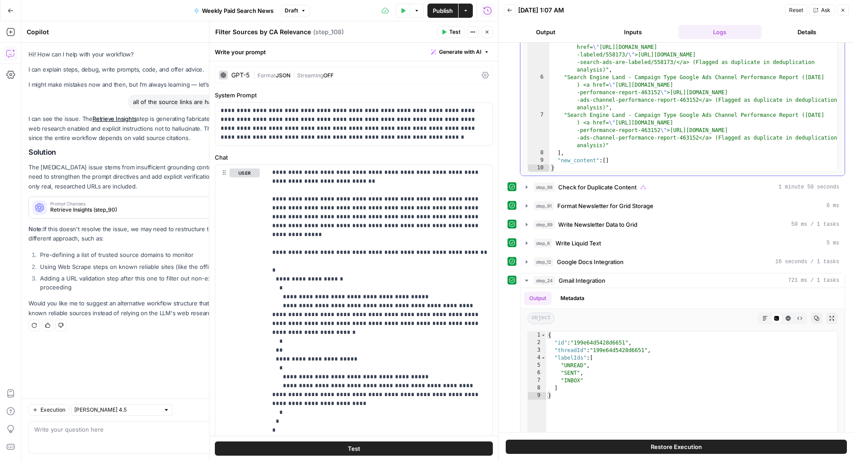
scroll to position [482, 0]
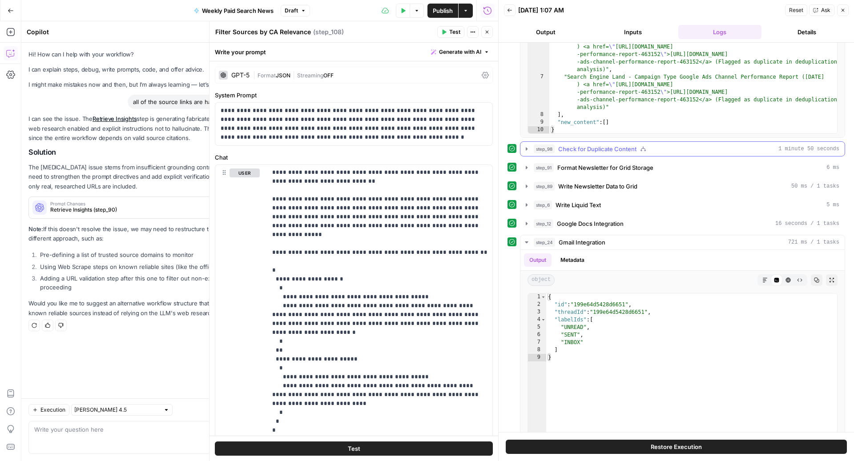
click at [602, 151] on button "step_98 Check for Duplicate Content 1 minute 50 seconds" at bounding box center [683, 149] width 324 height 14
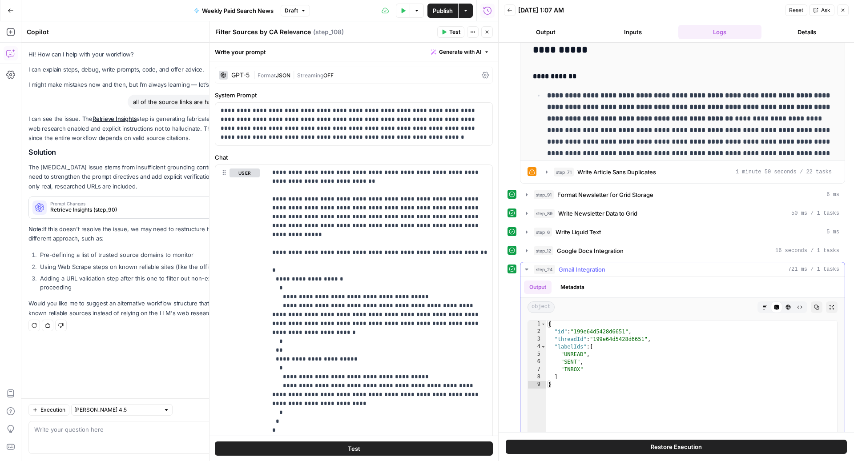
scroll to position [670, 0]
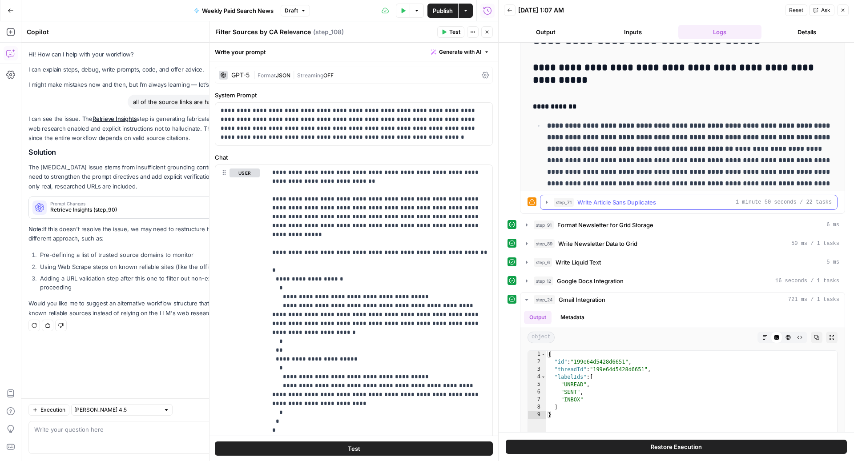
click at [591, 205] on button "step_71 Write Article Sans Duplicates 1 minute 50 seconds / 22 tasks" at bounding box center [689, 202] width 297 height 14
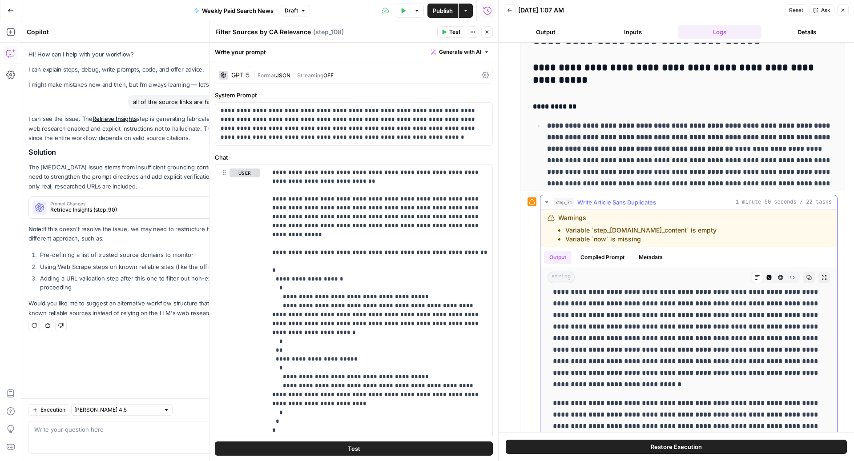
scroll to position [1393, 0]
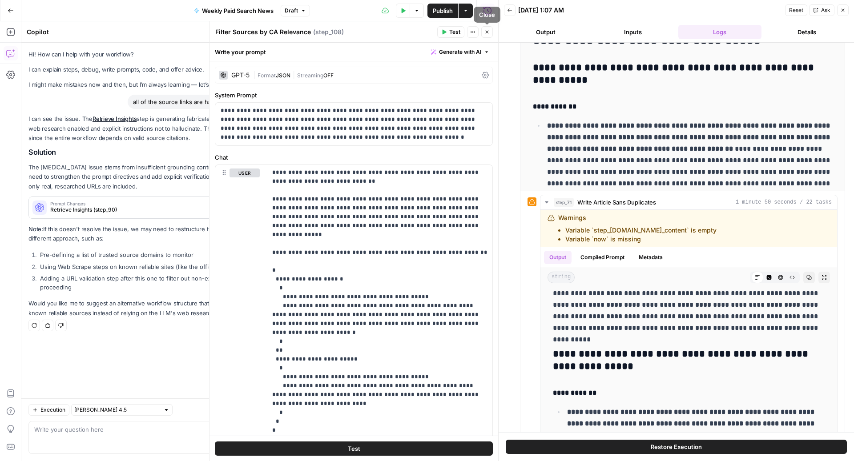
click at [489, 32] on span "Close" at bounding box center [489, 32] width 0 height 0
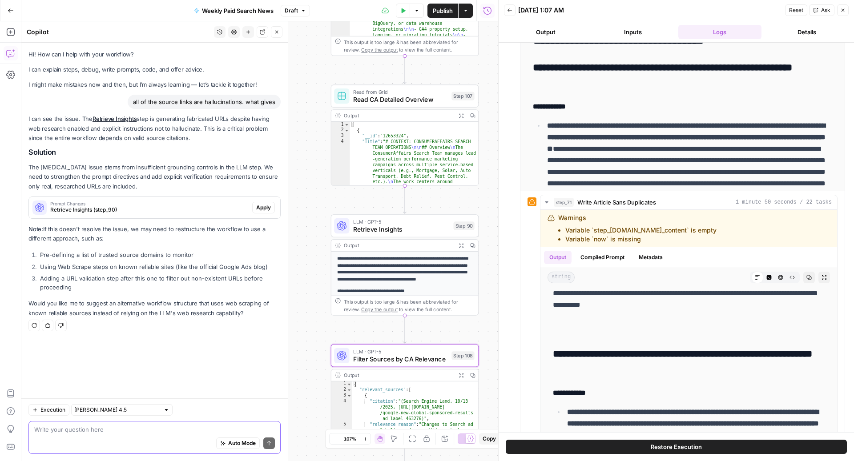
click at [122, 431] on textarea at bounding box center [154, 429] width 241 height 9
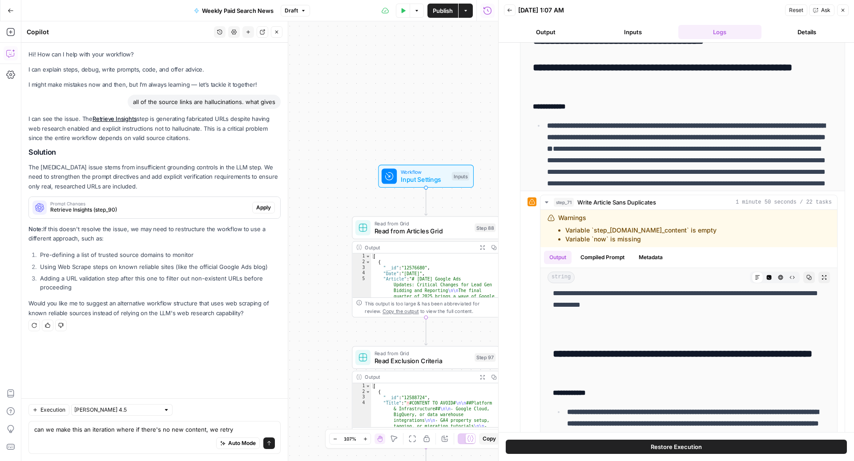
drag, startPoint x: 308, startPoint y: 138, endPoint x: 325, endPoint y: 453, distance: 315.4
click at [326, 453] on div "true false Workflow Input Settings Inputs Read from Grid Read from Articles Gri…" at bounding box center [259, 241] width 477 height 440
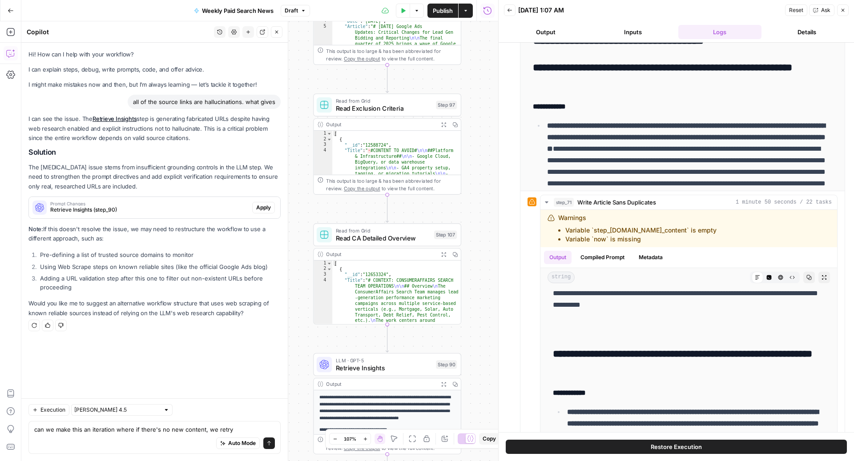
drag, startPoint x: 331, startPoint y: 351, endPoint x: 290, endPoint y: 63, distance: 290.4
click at [290, 63] on body "ConsumerAffairs New Home Browse Insights Opportunities Your Data Recent Grids P…" at bounding box center [427, 230] width 854 height 461
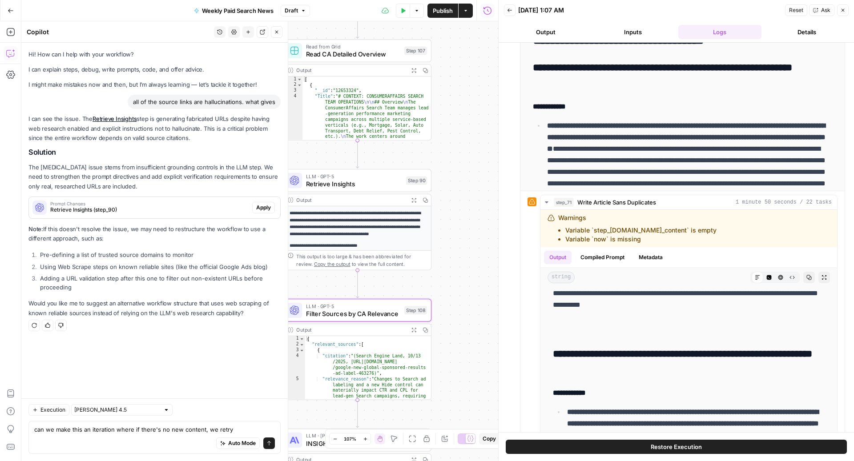
drag, startPoint x: 472, startPoint y: 212, endPoint x: 444, endPoint y: 34, distance: 180.1
click at [444, 34] on div "true false Workflow Input Settings Inputs Read from Grid Read from Articles Gri…" at bounding box center [259, 241] width 477 height 440
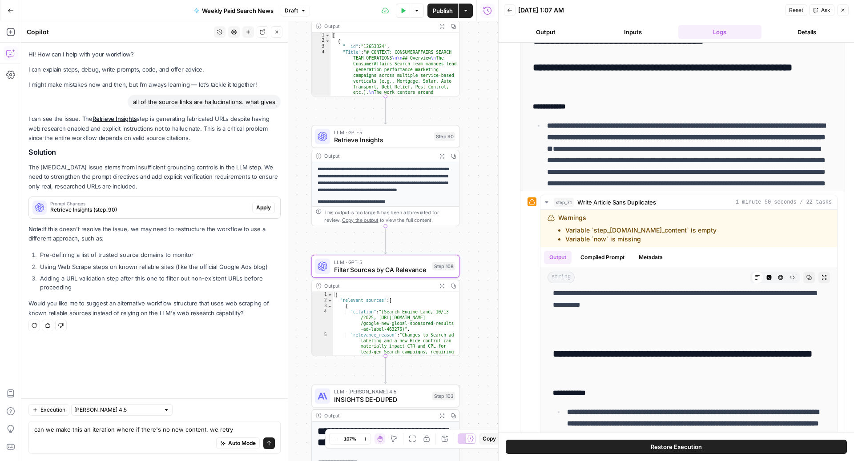
drag, startPoint x: 456, startPoint y: 179, endPoint x: 484, endPoint y: 135, distance: 51.8
click at [484, 135] on div "true false Workflow Input Settings Inputs Read from Grid Read from Articles Gri…" at bounding box center [259, 241] width 477 height 440
click at [236, 428] on textarea "can we make this an iteration where if there's no new content, we retry" at bounding box center [154, 429] width 241 height 9
type textarea "can we make this an iteration where if there's no new content, we retry retriev…"
click at [99, 432] on textarea "can we make this an iteration where if there's no new content, we retry retriev…" at bounding box center [154, 425] width 241 height 18
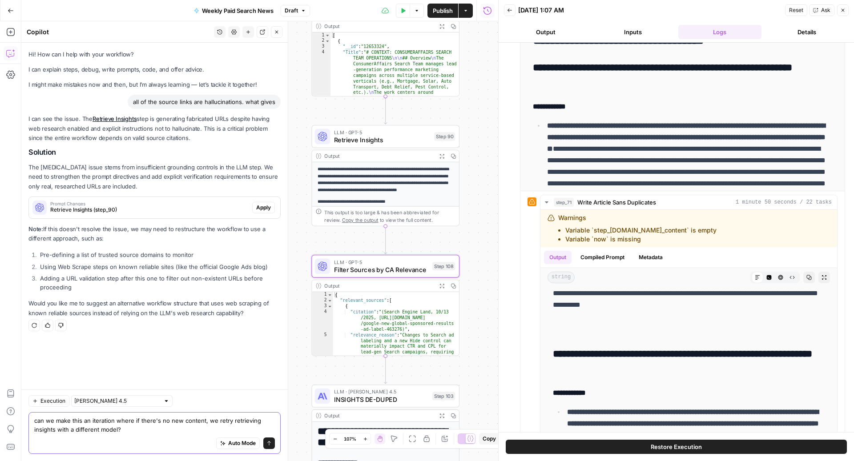
click at [99, 432] on textarea "can we make this an iteration where if there's no new content, we retry retriev…" at bounding box center [154, 425] width 241 height 18
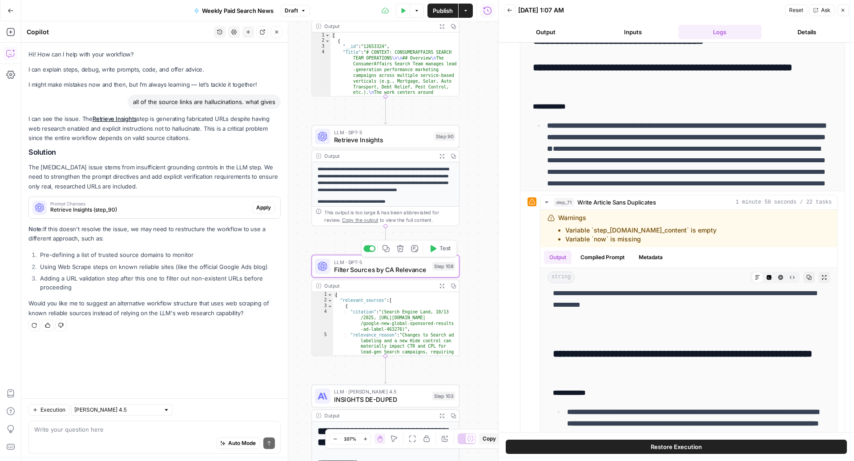
click at [359, 267] on span "Filter Sources by CA Relevance" at bounding box center [381, 269] width 94 height 9
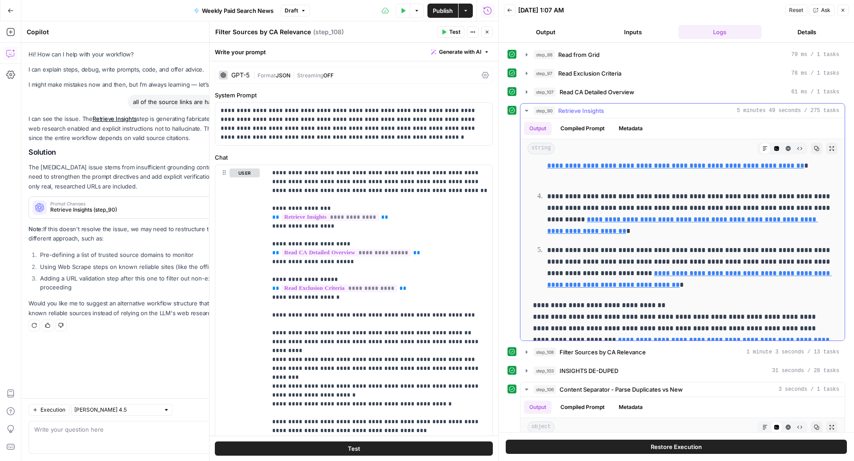
scroll to position [223, 0]
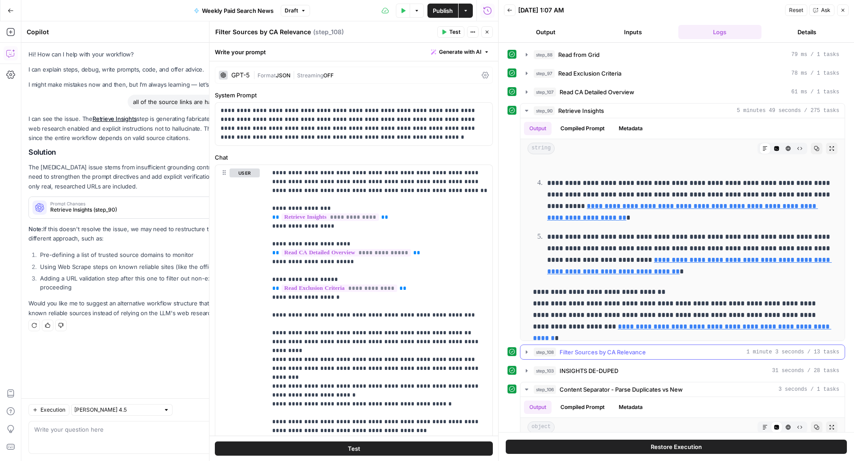
click at [587, 353] on span "Filter Sources by CA Relevance" at bounding box center [603, 352] width 86 height 9
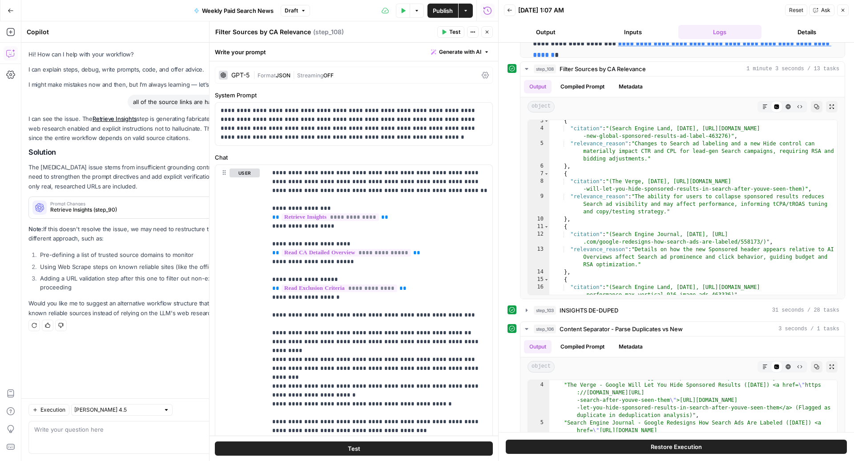
scroll to position [285, 0]
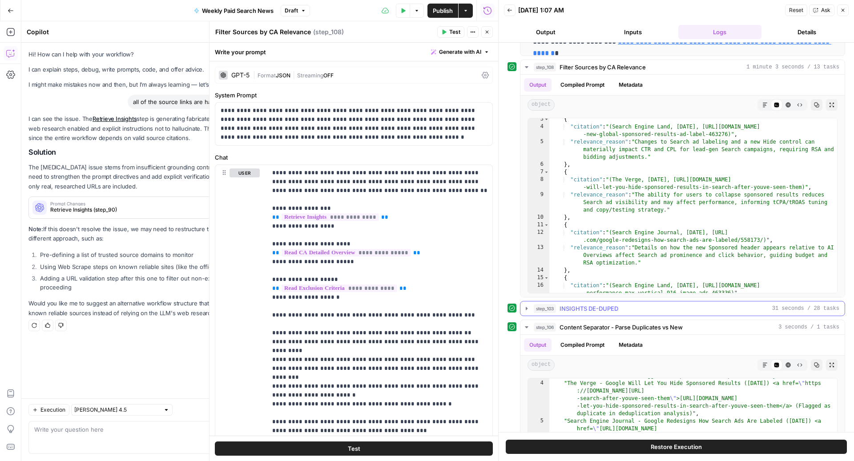
click at [581, 309] on span "INSIGHTS DE-DUPED" at bounding box center [589, 308] width 59 height 9
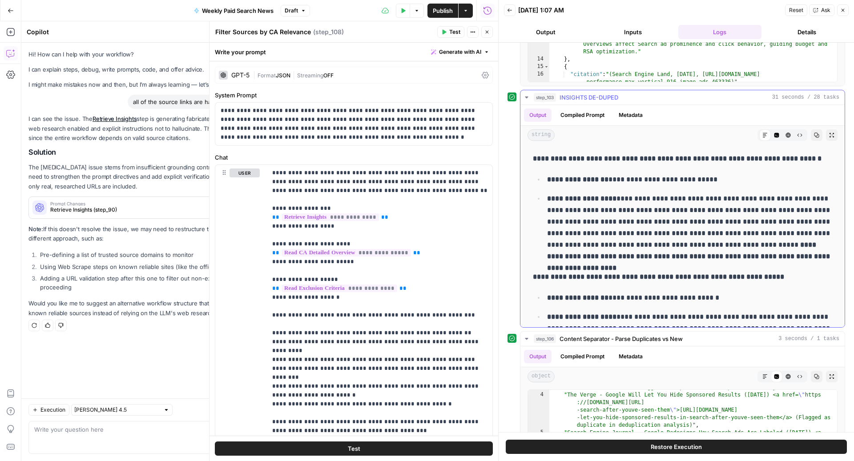
scroll to position [126, 0]
drag, startPoint x: 628, startPoint y: 241, endPoint x: 628, endPoint y: 257, distance: 16.0
click at [628, 257] on p "**********" at bounding box center [690, 226] width 286 height 69
drag, startPoint x: 793, startPoint y: 253, endPoint x: 537, endPoint y: 197, distance: 261.6
click at [545, 197] on li "**********" at bounding box center [689, 226] width 288 height 70
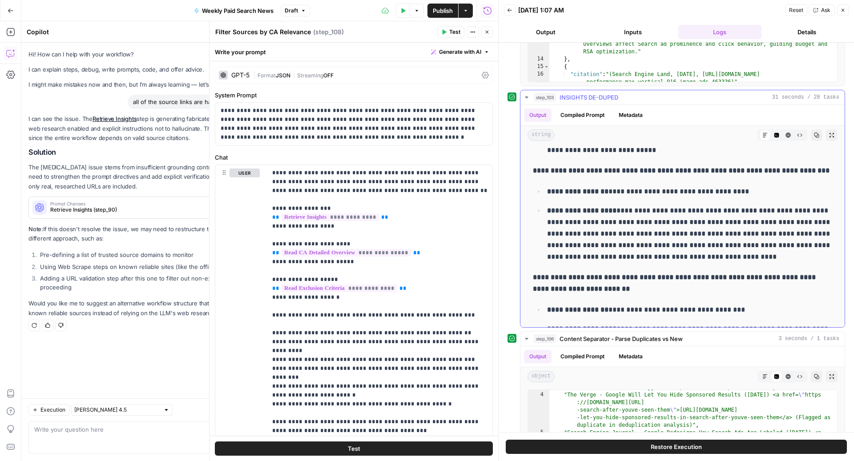
scroll to position [376, 0]
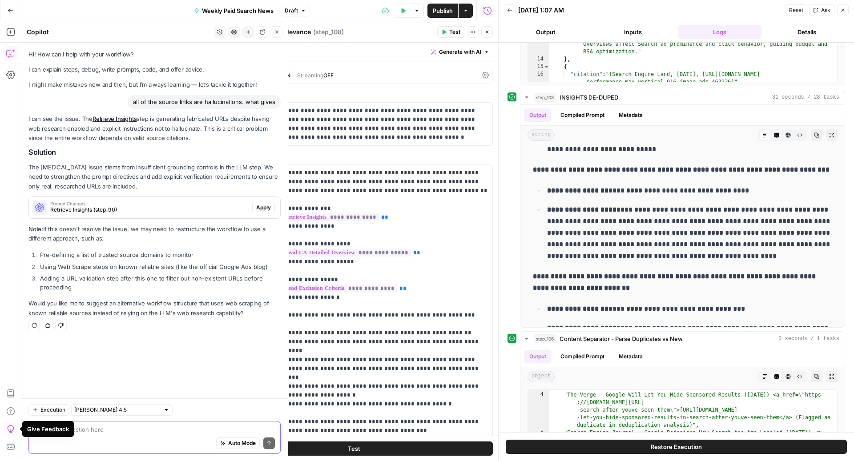
click at [85, 434] on textarea at bounding box center [154, 429] width 241 height 9
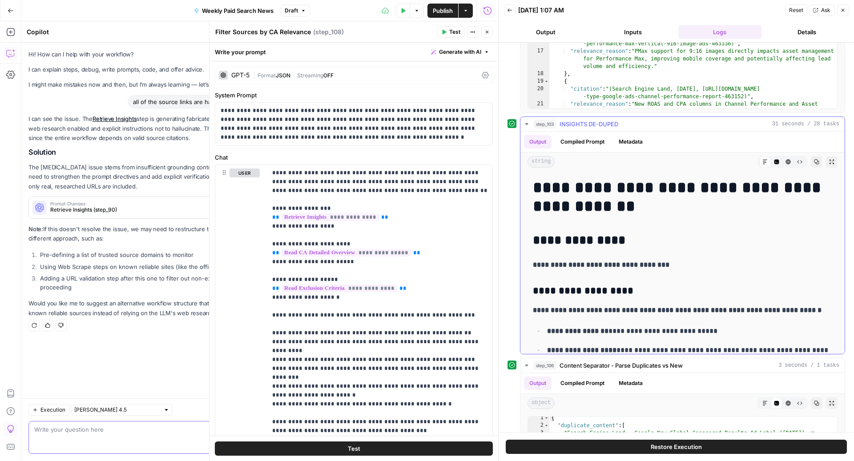
scroll to position [472, 0]
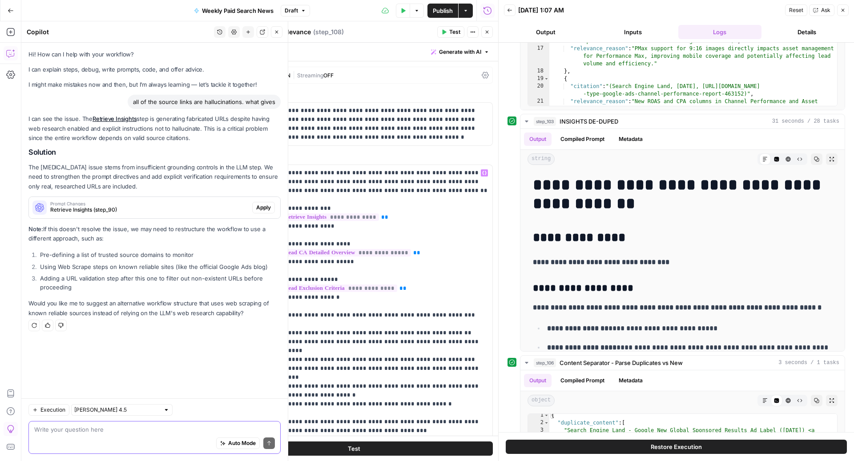
click at [101, 433] on textarea at bounding box center [154, 429] width 241 height 9
type textarea "why was step 103 stricter this time?"
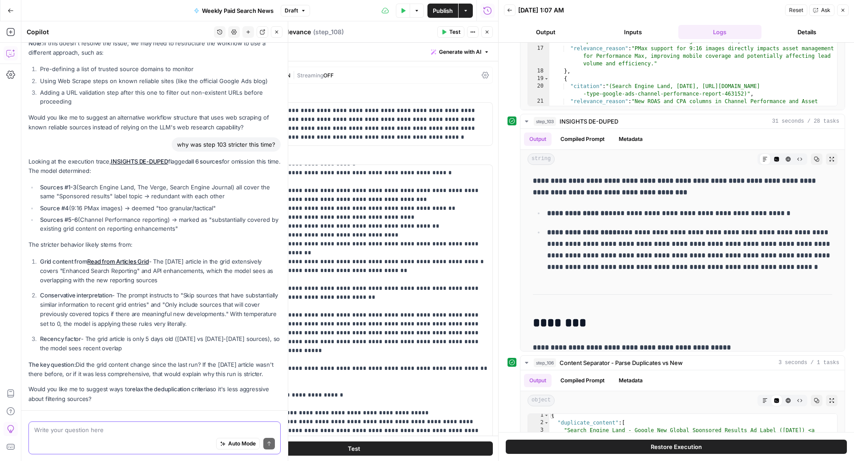
scroll to position [211, 0]
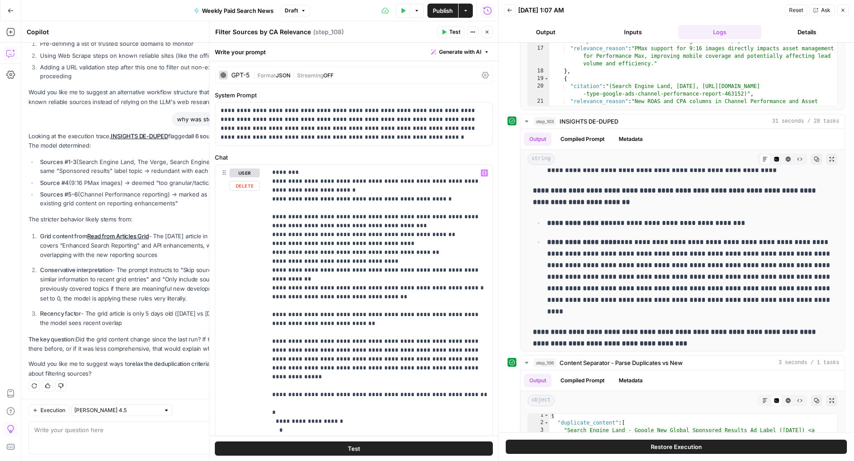
scroll to position [208, 0]
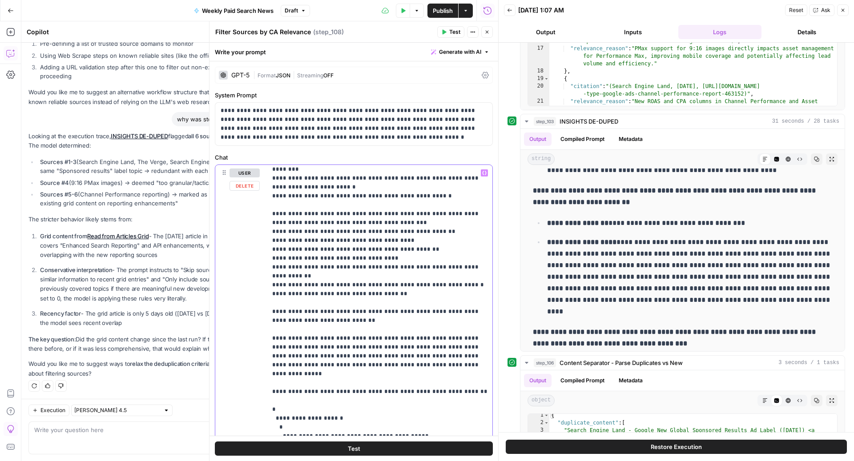
click at [408, 340] on p "**********" at bounding box center [379, 311] width 215 height 703
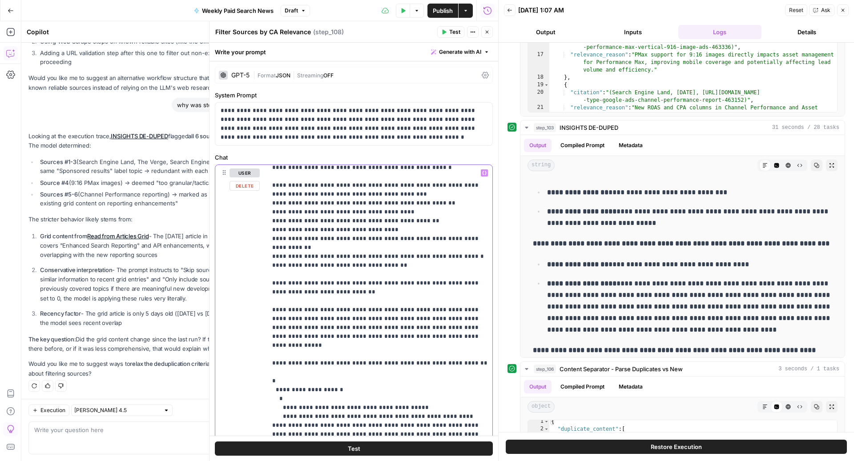
scroll to position [241, 0]
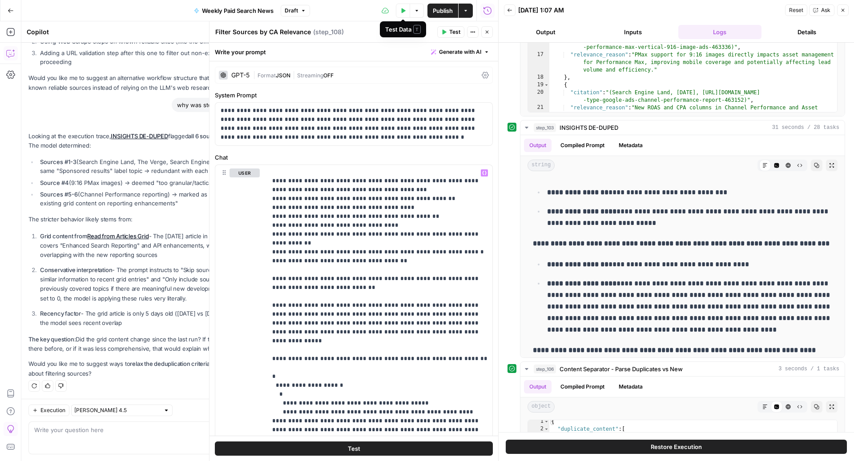
click at [401, 12] on icon "button" at bounding box center [402, 10] width 5 height 5
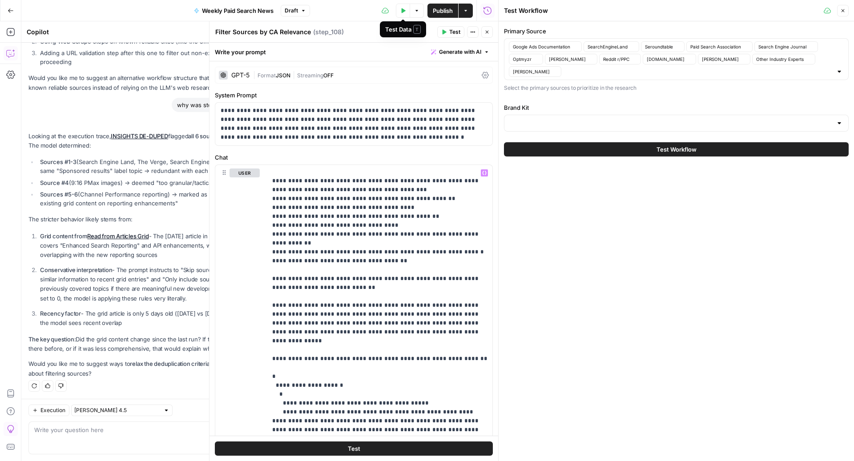
type input "ConsumerAffairs"
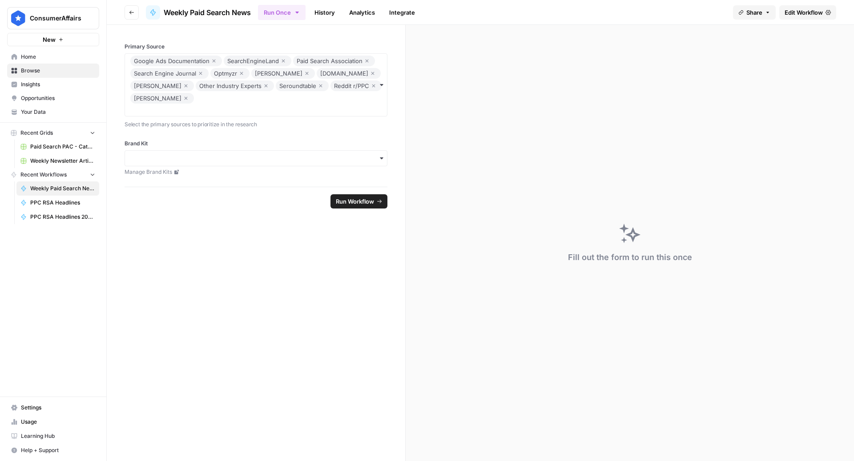
click at [801, 12] on span "Edit Workflow" at bounding box center [804, 12] width 38 height 9
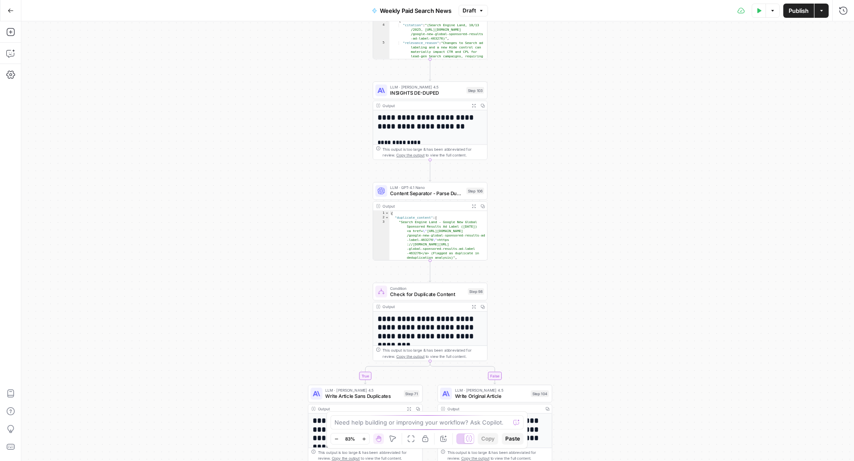
drag, startPoint x: 513, startPoint y: 228, endPoint x: 599, endPoint y: 321, distance: 126.6
click at [600, 321] on div "true false Workflow Input Settings Inputs Read from Grid Read from Articles Gri…" at bounding box center [437, 241] width 833 height 440
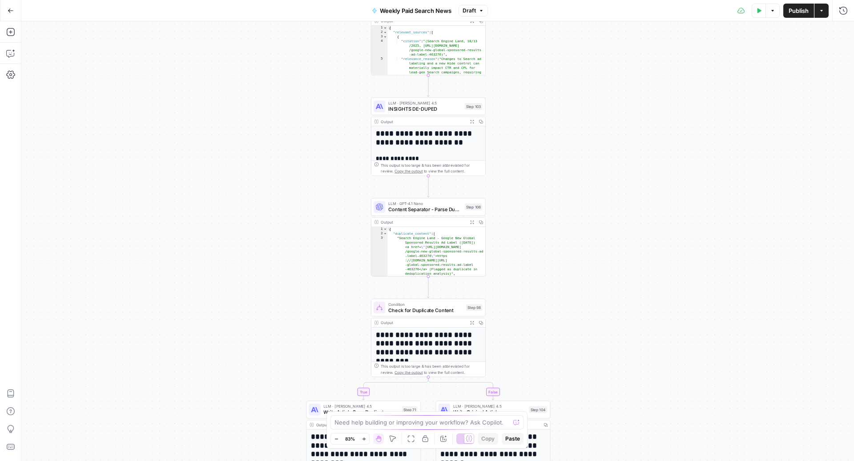
drag, startPoint x: 568, startPoint y: 190, endPoint x: 566, endPoint y: 281, distance: 91.2
click at [566, 281] on div "true false Workflow Input Settings Inputs Read from Grid Read from Articles Gri…" at bounding box center [437, 241] width 833 height 440
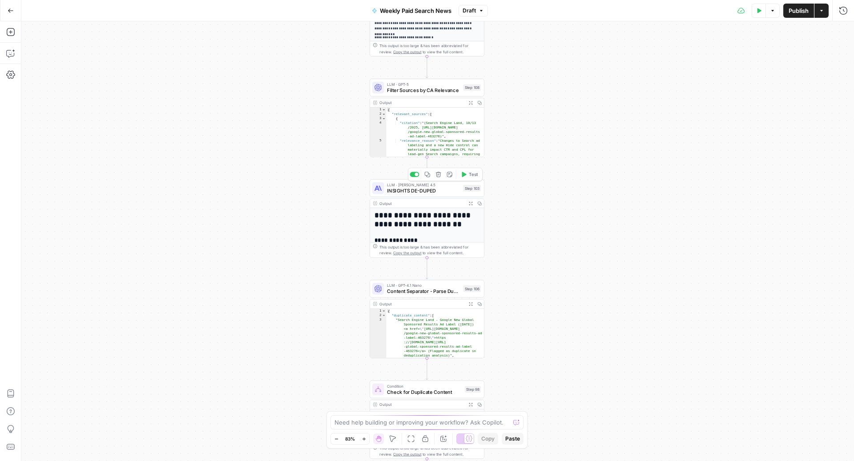
click at [402, 194] on span "INSIGHTS DE-DUPED" at bounding box center [423, 191] width 73 height 8
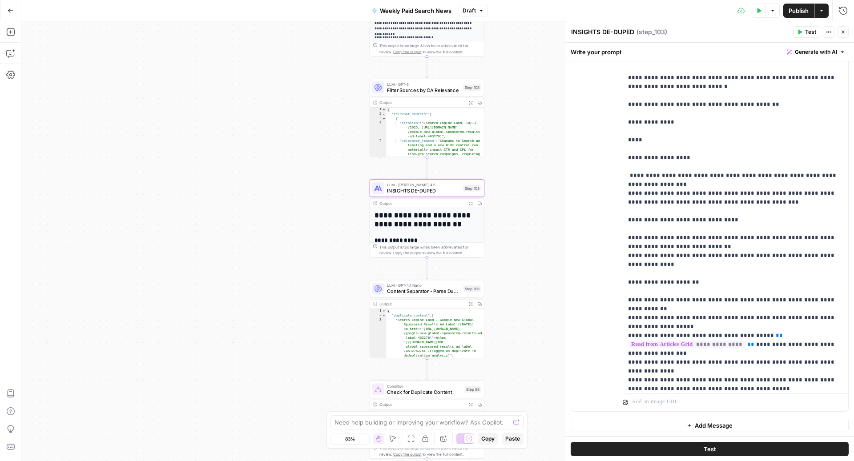
scroll to position [166, 0]
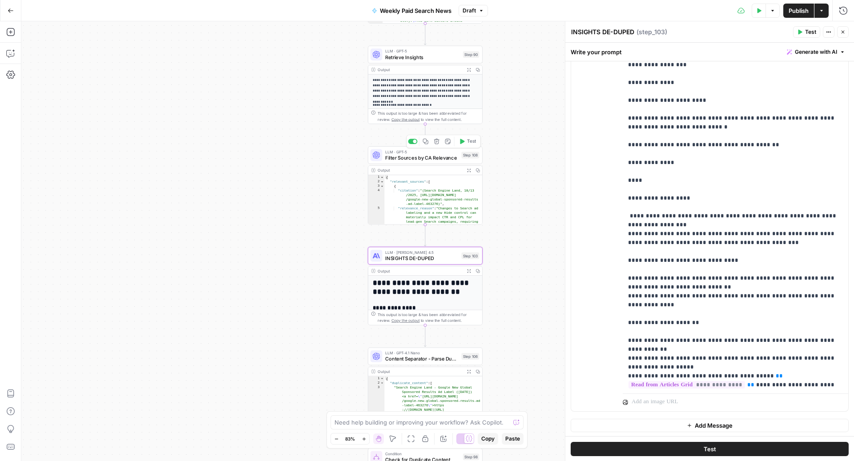
click at [408, 157] on span "Filter Sources by CA Relevance" at bounding box center [421, 158] width 73 height 8
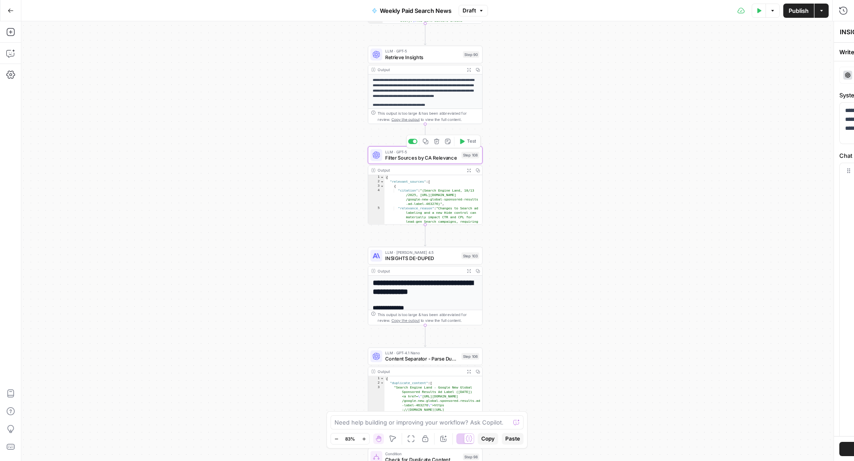
type textarea "Filter Sources by CA Relevance"
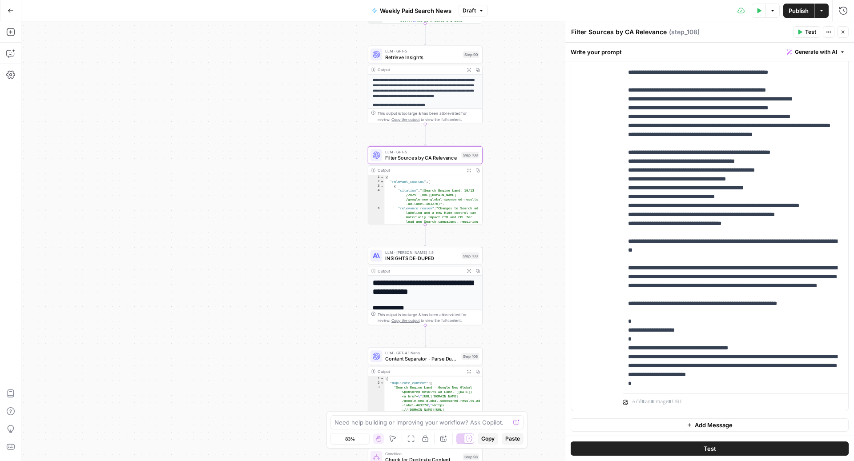
scroll to position [103, 0]
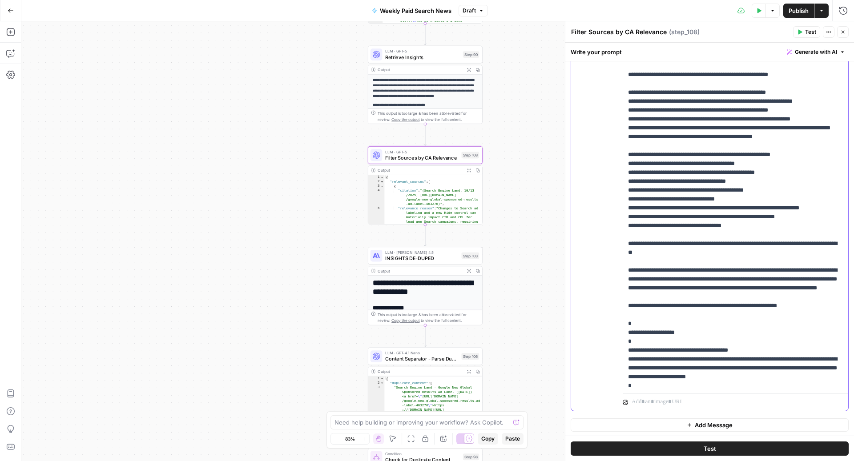
click at [772, 280] on p "**********" at bounding box center [735, 279] width 215 height 703
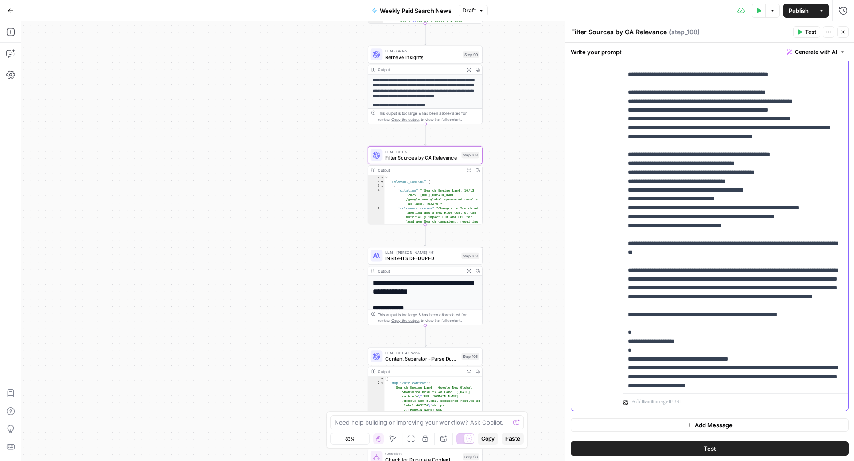
click at [801, 288] on p "**********" at bounding box center [735, 284] width 215 height 712
click at [709, 289] on p "**********" at bounding box center [735, 284] width 215 height 712
click at [721, 323] on p "**********" at bounding box center [735, 284] width 215 height 712
click at [760, 12] on icon "button" at bounding box center [758, 10] width 5 height 5
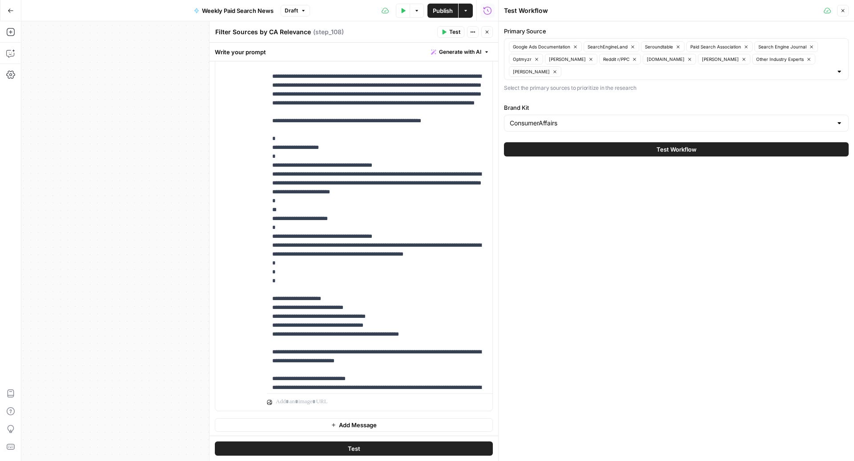
scroll to position [303, 0]
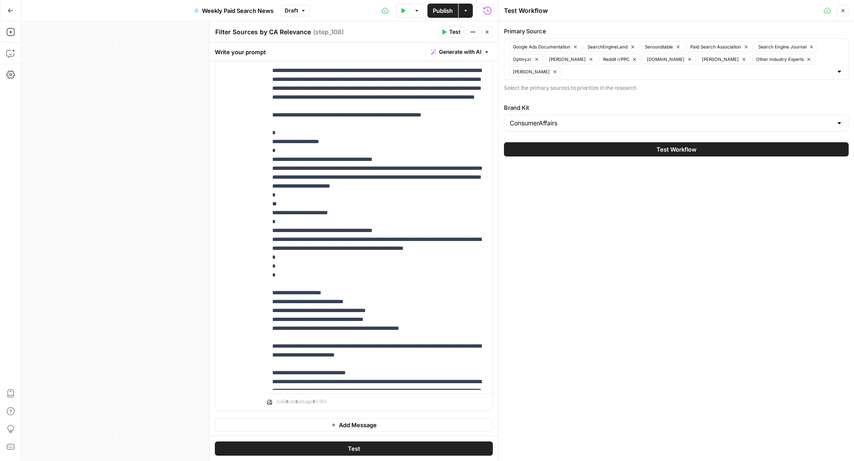
click at [401, 11] on icon "button" at bounding box center [402, 10] width 5 height 5
click at [584, 151] on button "Test Workflow" at bounding box center [676, 149] width 345 height 14
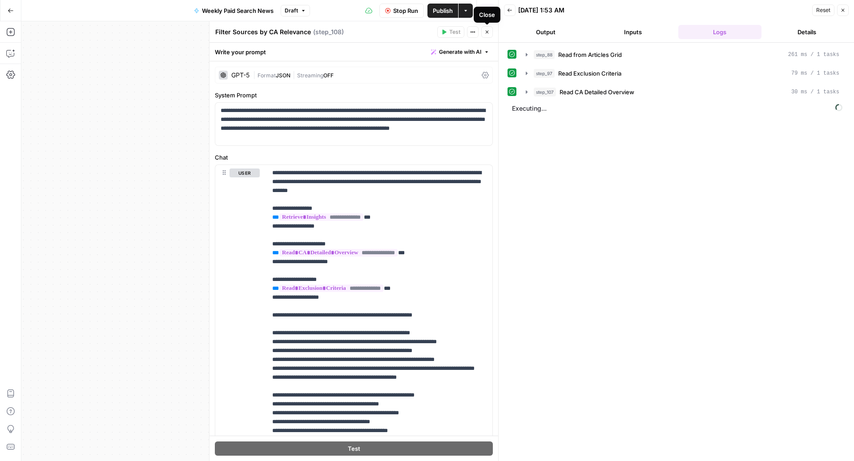
click at [484, 26] on button "Close" at bounding box center [487, 32] width 12 height 12
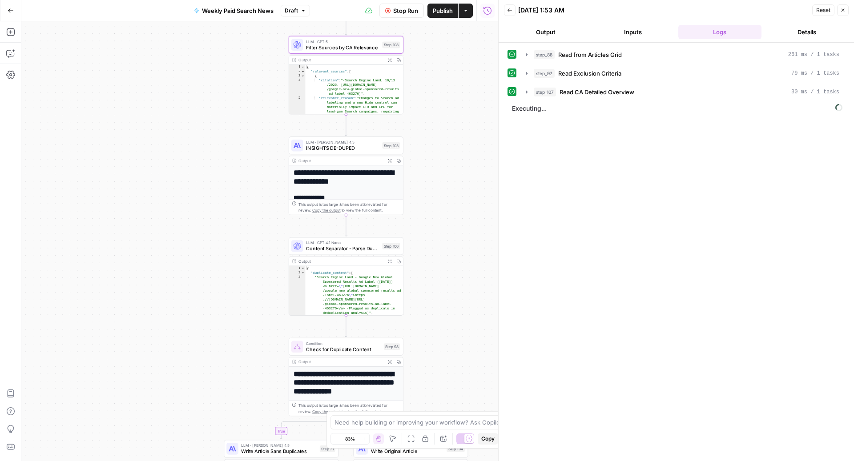
drag, startPoint x: 329, startPoint y: 324, endPoint x: 239, endPoint y: 193, distance: 158.7
click at [239, 193] on div "true false Workflow Input Settings Inputs Read from Grid Read from Articles Gri…" at bounding box center [259, 241] width 477 height 440
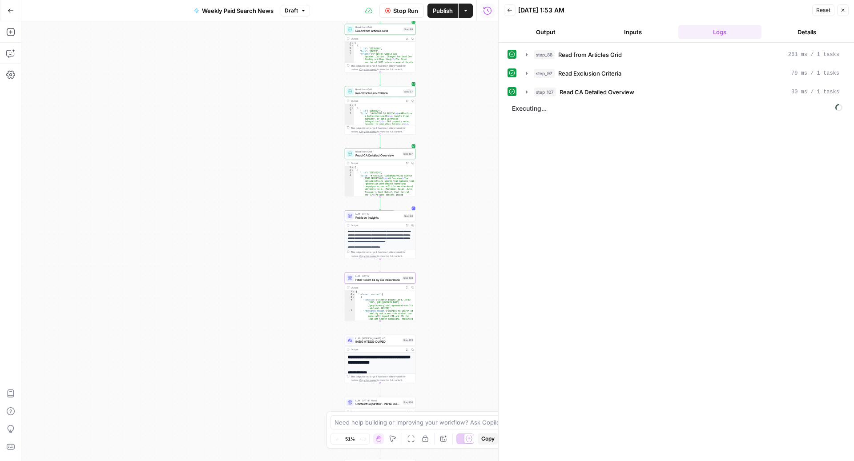
drag, startPoint x: 443, startPoint y: 250, endPoint x: 447, endPoint y: 415, distance: 164.7
click at [447, 416] on body "ConsumerAffairs New Home Browse Insights Opportunities Your Data Recent Grids P…" at bounding box center [427, 230] width 854 height 461
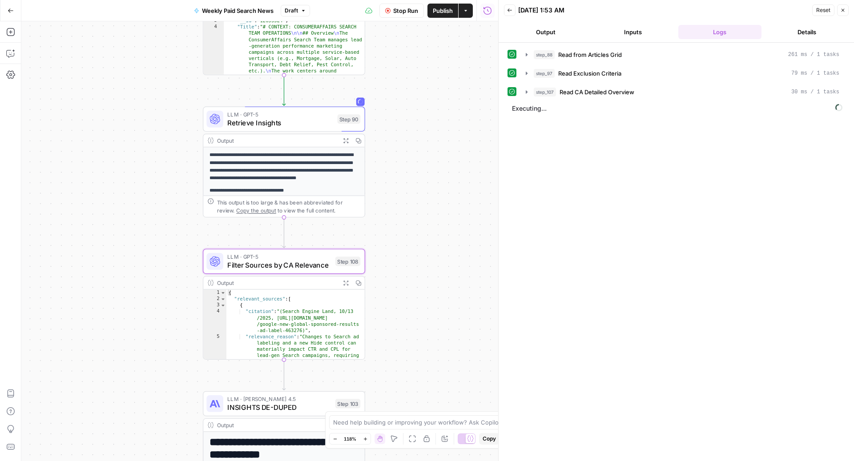
click at [536, 27] on button "Output" at bounding box center [546, 32] width 84 height 14
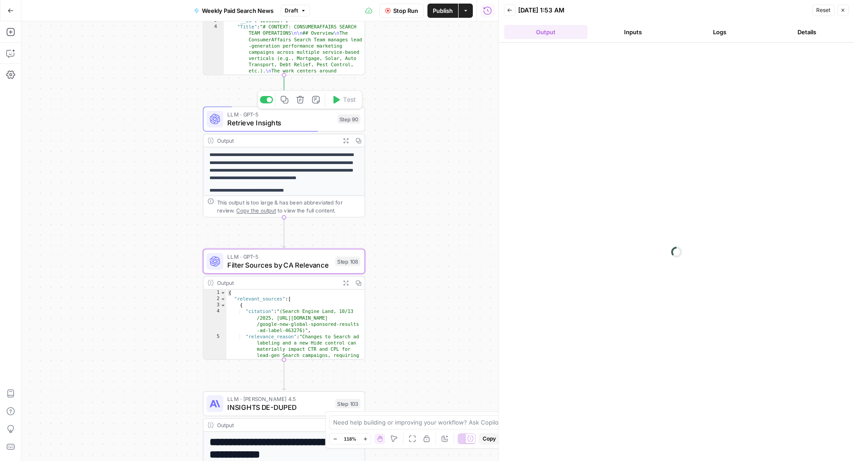
click at [313, 123] on span "Retrieve Insights" at bounding box center [280, 122] width 106 height 11
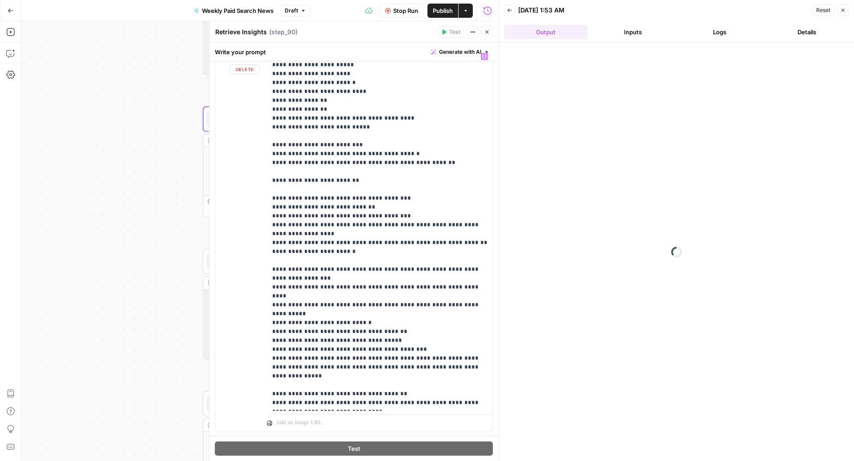
scroll to position [244, 0]
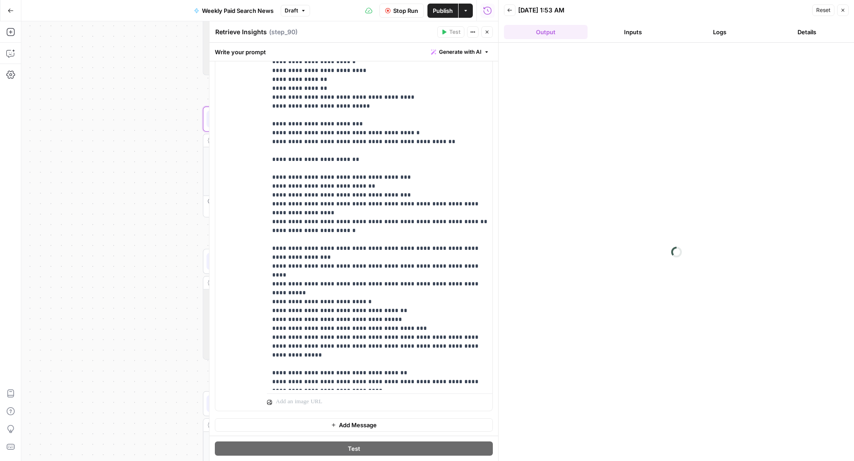
click at [489, 36] on button "Close" at bounding box center [487, 32] width 12 height 12
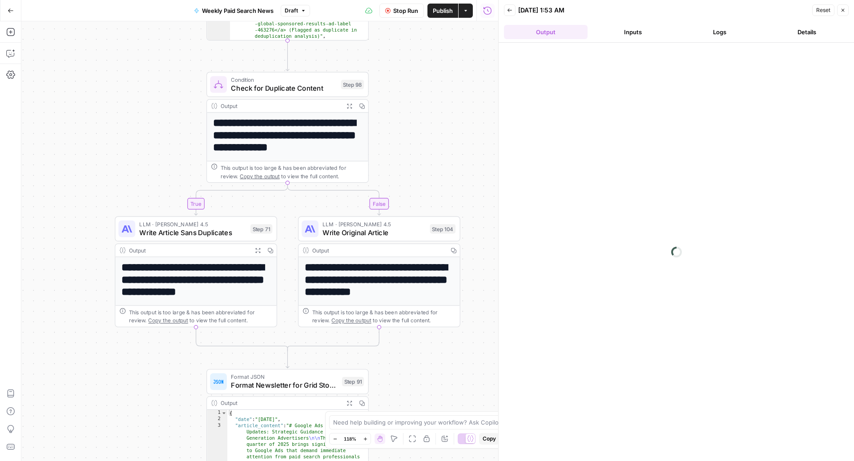
click at [739, 33] on button "Logs" at bounding box center [720, 32] width 84 height 14
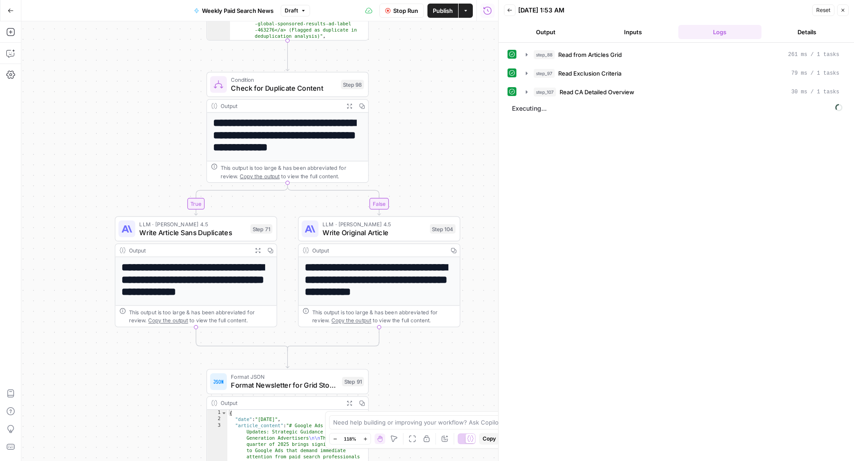
click at [506, 12] on button "Back" at bounding box center [510, 10] width 12 height 12
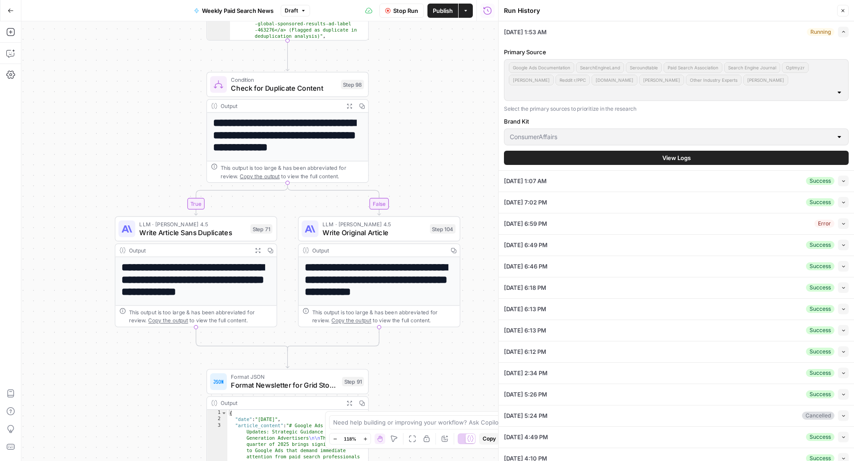
click at [730, 175] on div "10/15/25 at 1:07 AM Success Collapse" at bounding box center [676, 181] width 345 height 21
click at [715, 173] on div "10/15/25 at 1:07 AM Success Collapse" at bounding box center [676, 181] width 345 height 21
click at [848, 176] on button "Collapse" at bounding box center [843, 181] width 11 height 11
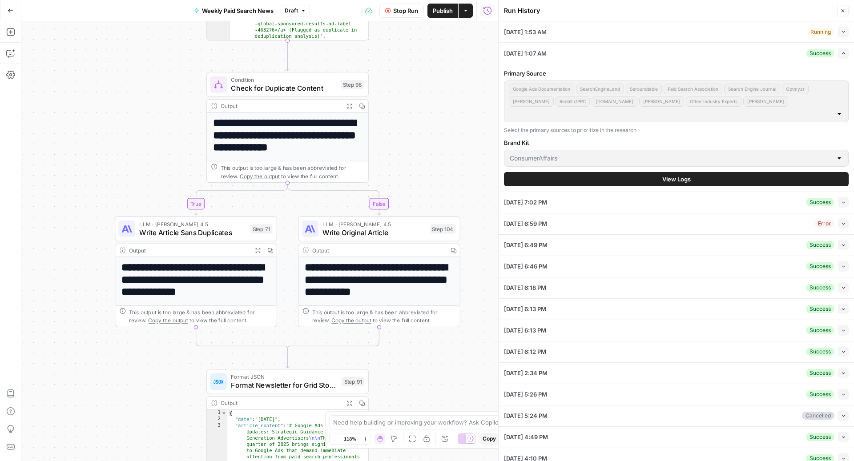
click at [707, 172] on button "View Logs" at bounding box center [676, 179] width 345 height 14
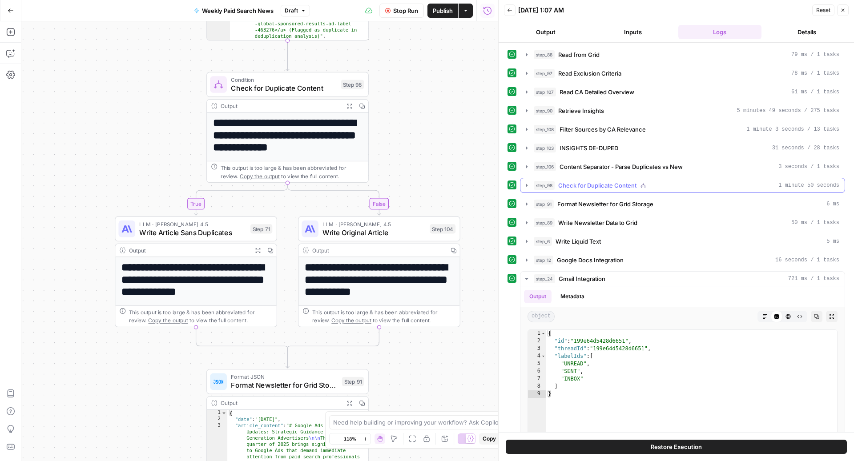
click at [611, 182] on span "Check for Duplicate Content" at bounding box center [597, 185] width 78 height 9
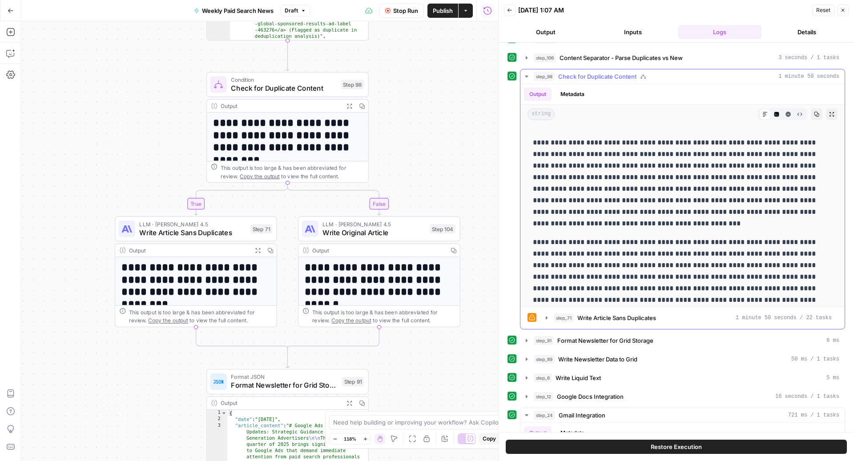
scroll to position [69, 0]
click at [675, 314] on div "step_71 Write Article Sans Duplicates 1 minute 50 seconds / 22 tasks" at bounding box center [693, 318] width 278 height 9
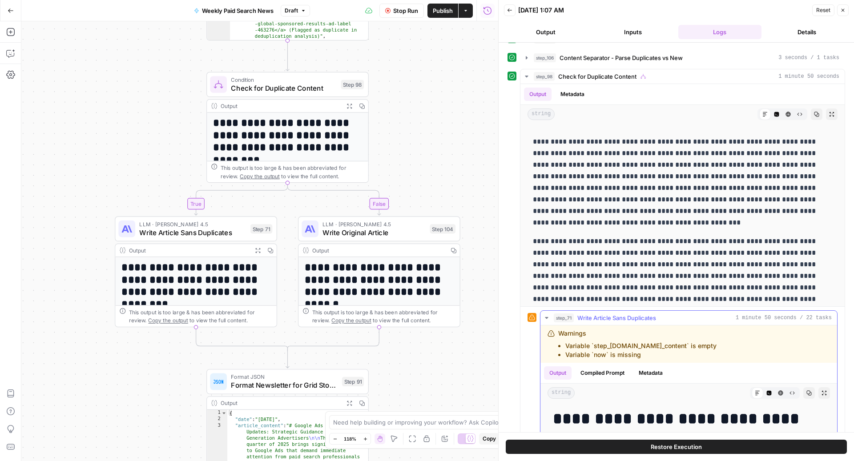
click at [675, 314] on div "step_71 Write Article Sans Duplicates 1 minute 50 seconds / 22 tasks" at bounding box center [693, 318] width 278 height 9
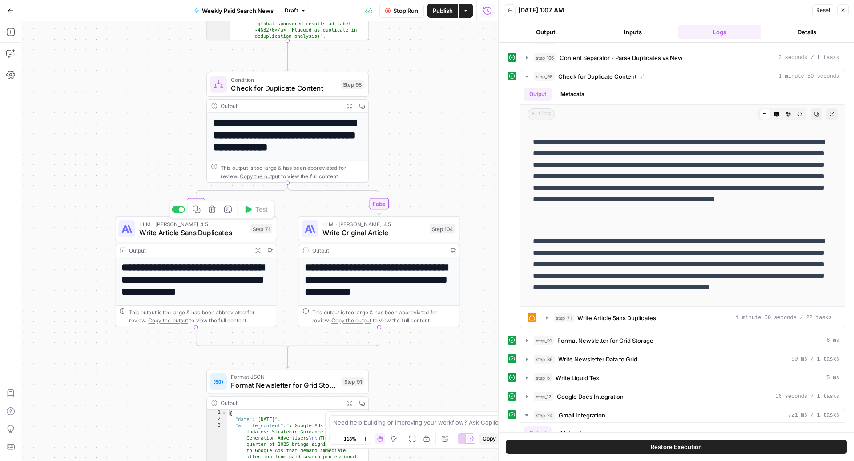
click at [175, 234] on span "Write Article Sans Duplicates" at bounding box center [192, 232] width 107 height 11
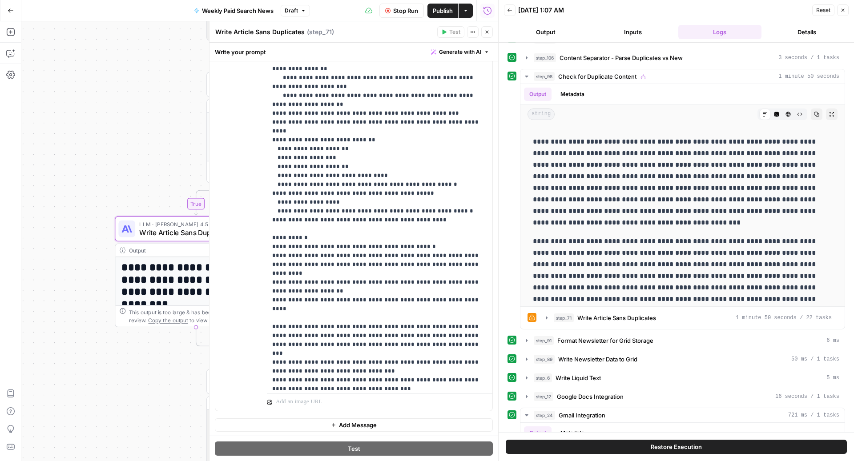
scroll to position [543, 0]
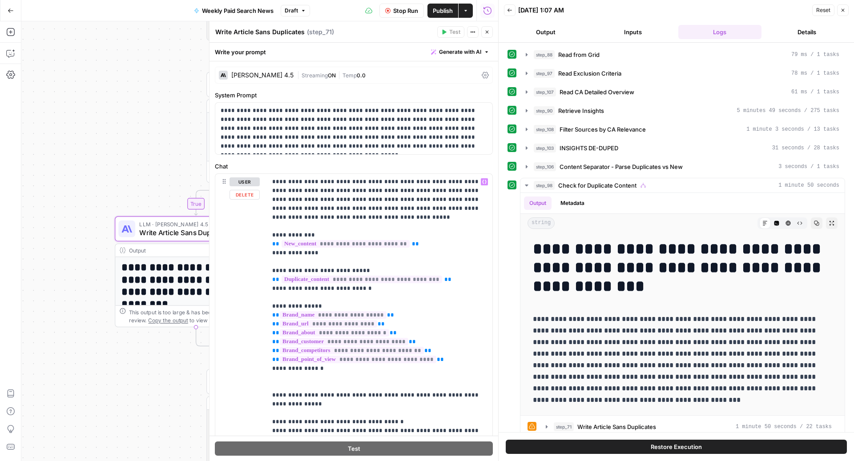
scroll to position [543, 0]
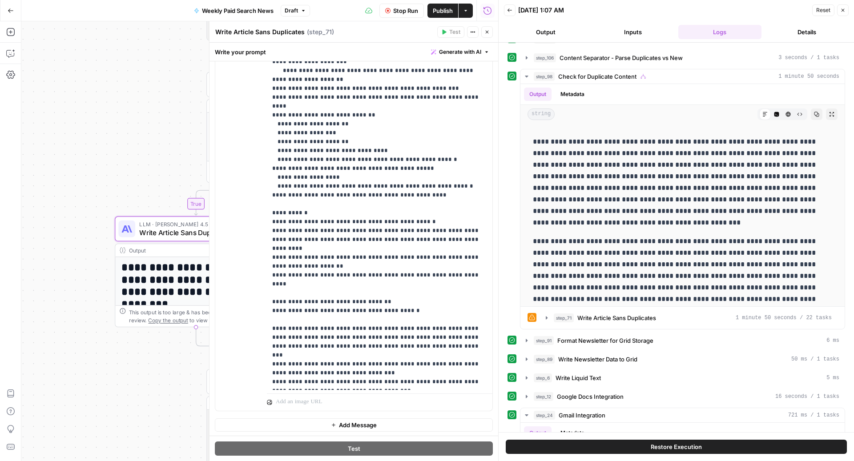
click at [176, 65] on div "true false Workflow Input Settings Inputs Read from Grid Read from Articles Gri…" at bounding box center [259, 241] width 477 height 440
click at [485, 31] on icon "button" at bounding box center [486, 31] width 5 height 5
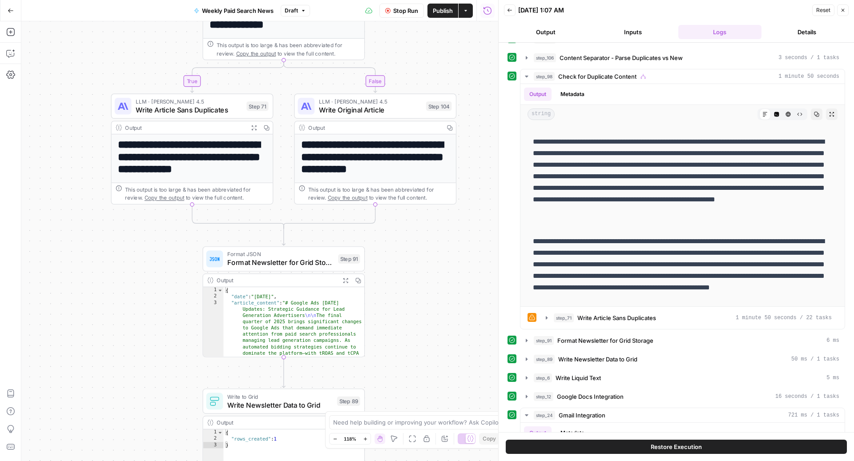
click at [510, 15] on button "Back" at bounding box center [510, 10] width 12 height 12
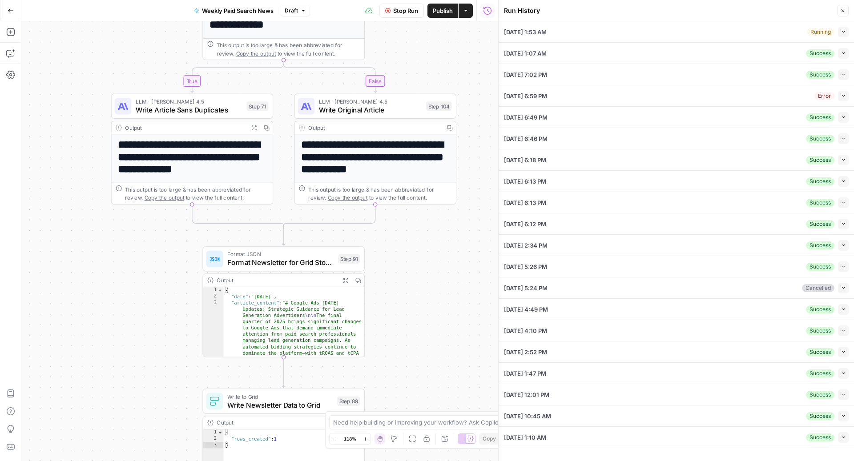
click at [771, 27] on div "[DATE] 1:53 AM Running Collapse" at bounding box center [676, 31] width 345 height 21
click at [844, 31] on icon "button" at bounding box center [843, 31] width 5 height 5
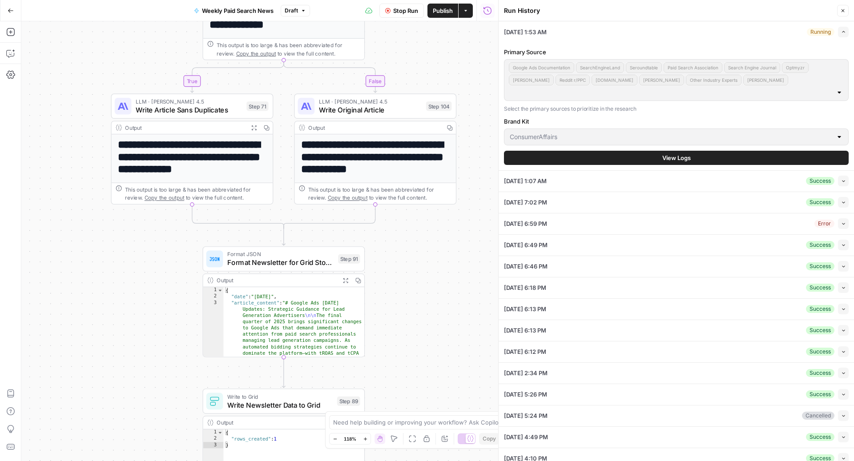
click at [694, 151] on button "View Logs" at bounding box center [676, 158] width 345 height 14
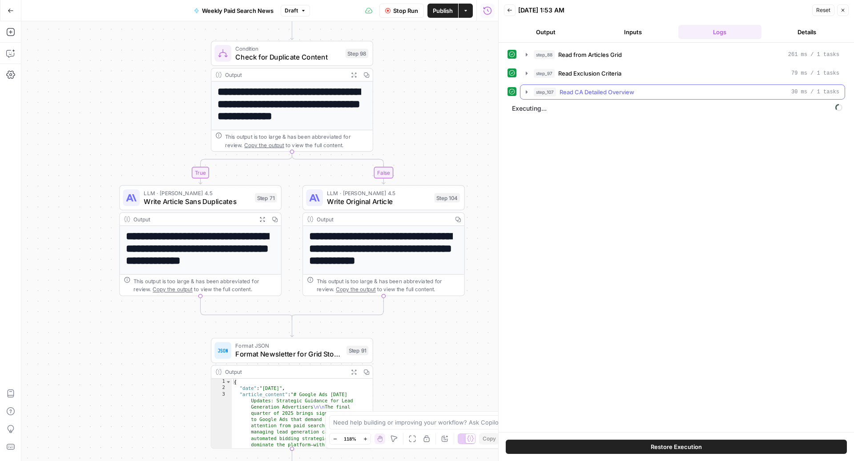
click at [610, 93] on span "Read CA Detailed Overview" at bounding box center [597, 92] width 75 height 9
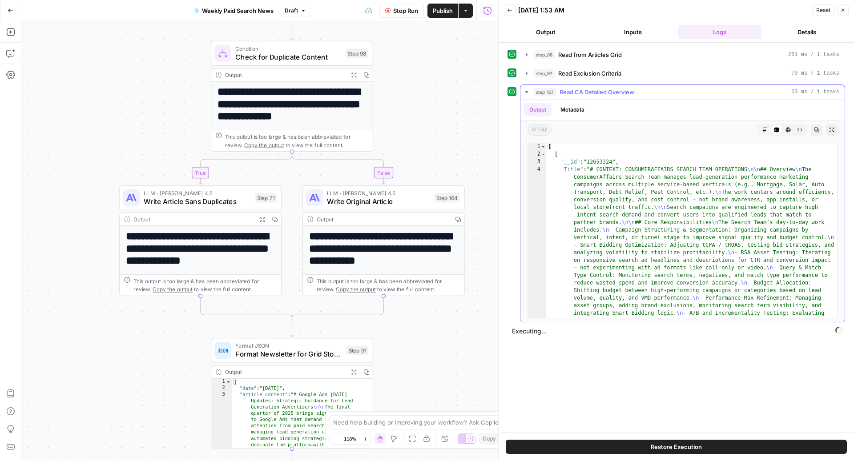
click at [610, 92] on span "Read CA Detailed Overview" at bounding box center [597, 92] width 75 height 9
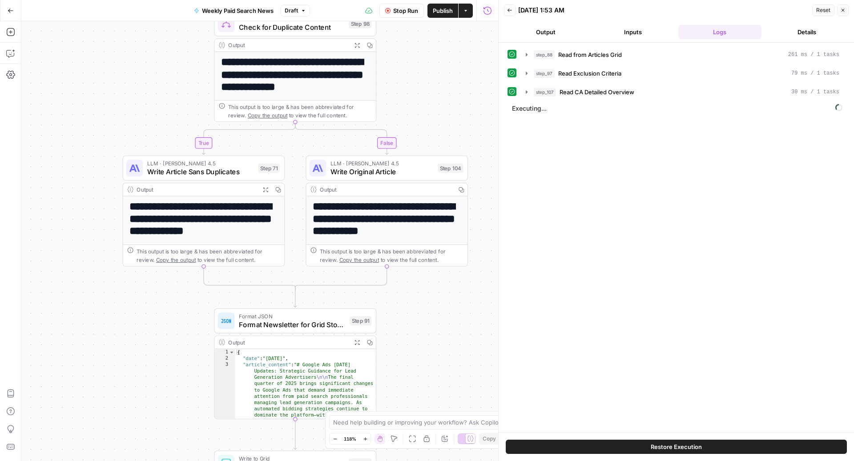
click at [637, 36] on button "Inputs" at bounding box center [633, 32] width 84 height 14
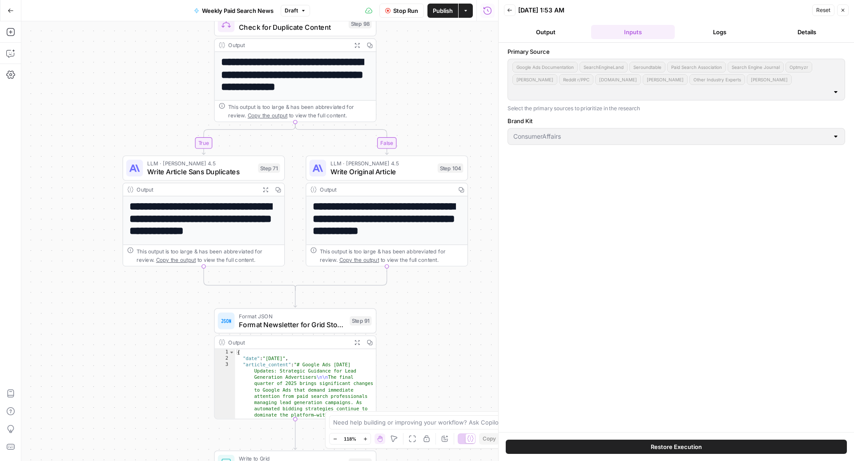
click at [635, 31] on button "Inputs" at bounding box center [633, 32] width 84 height 14
click at [737, 33] on button "Logs" at bounding box center [720, 32] width 84 height 14
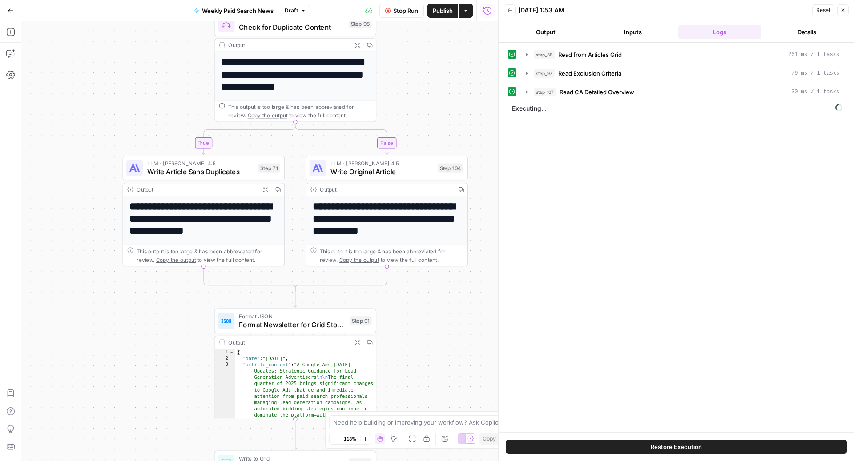
click at [795, 32] on button "Details" at bounding box center [807, 32] width 84 height 14
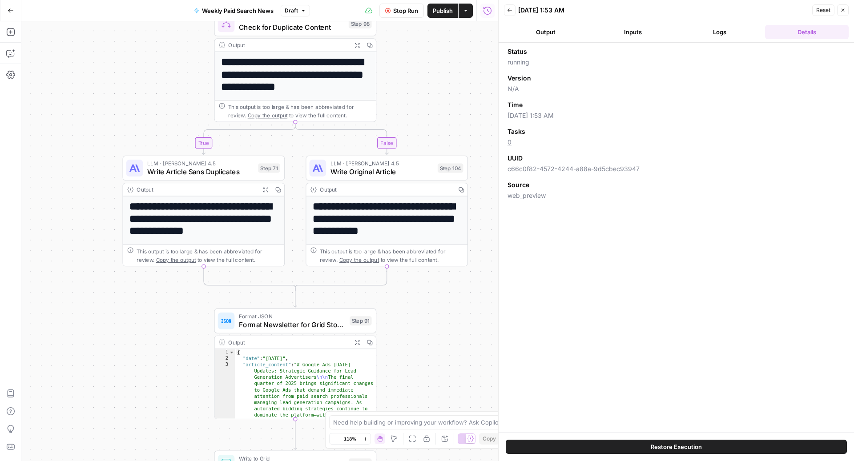
click at [723, 34] on button "Logs" at bounding box center [720, 32] width 84 height 14
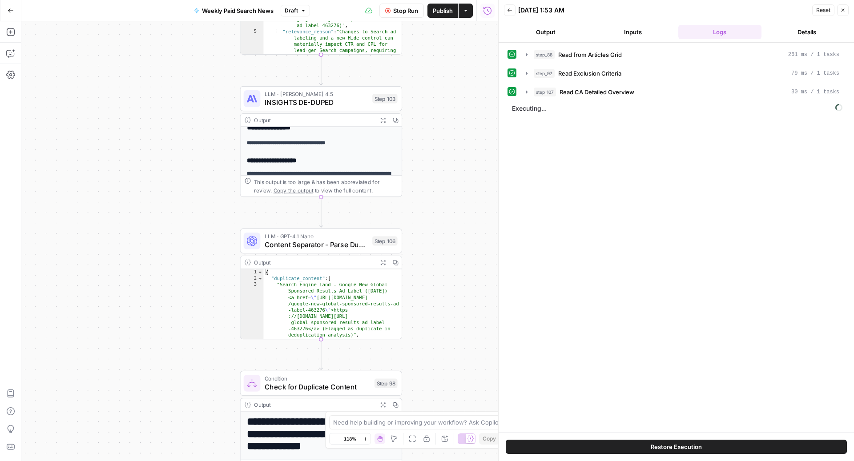
scroll to position [40, 0]
click at [321, 107] on div "LLM · [PERSON_NAME] 4.5 INSIGHTS DE-DUPED Step 103 Copy step Delete step Add No…" at bounding box center [321, 98] width 162 height 25
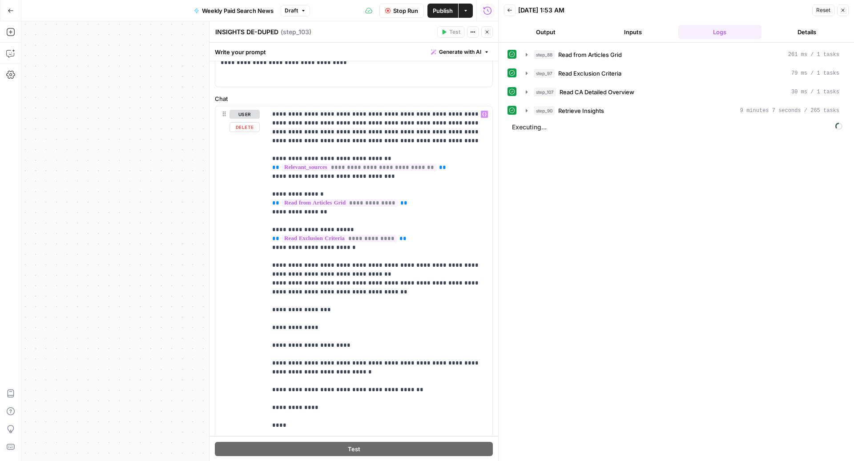
scroll to position [0, 0]
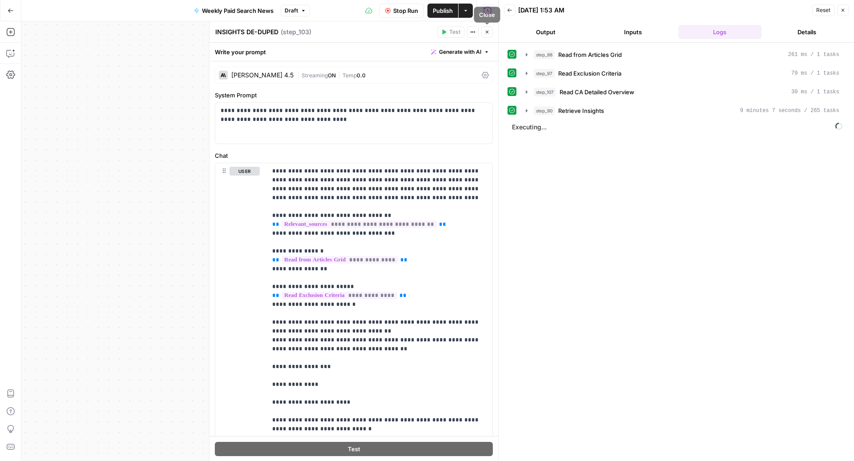
click at [489, 33] on icon "button" at bounding box center [486, 31] width 5 height 5
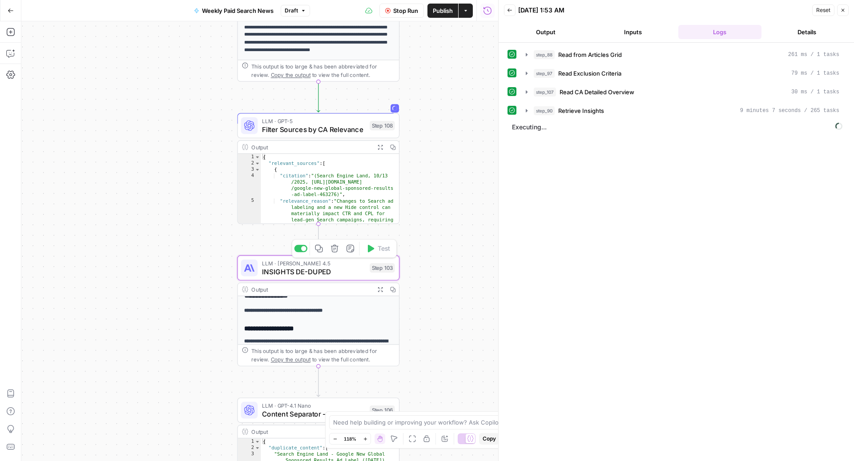
click at [331, 271] on span "INSIGHTS DE-DUPED" at bounding box center [314, 271] width 104 height 11
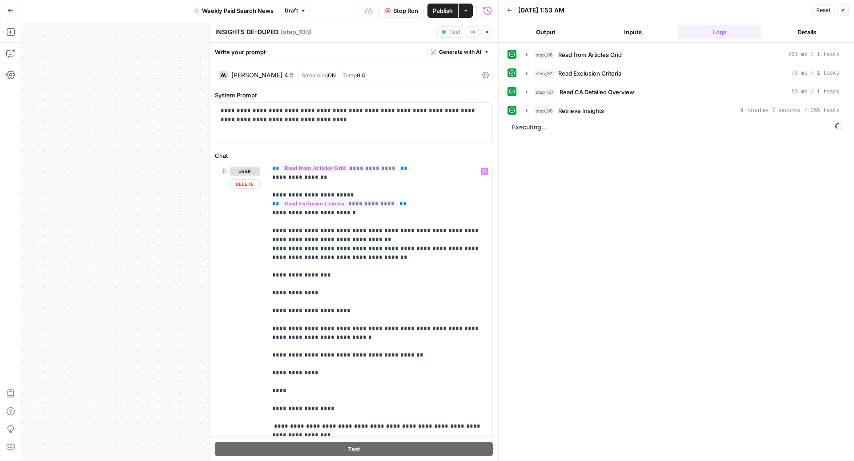
scroll to position [121, 0]
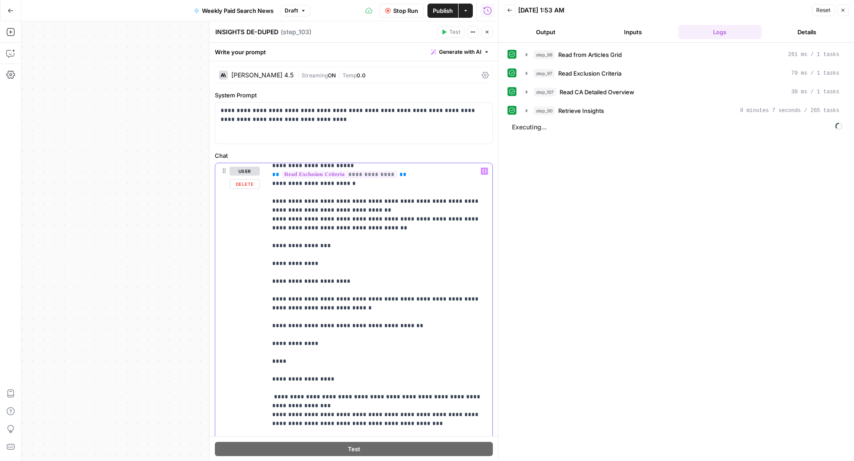
click at [364, 231] on p "**********" at bounding box center [379, 371] width 215 height 650
click at [334, 119] on p "**********" at bounding box center [354, 115] width 267 height 18
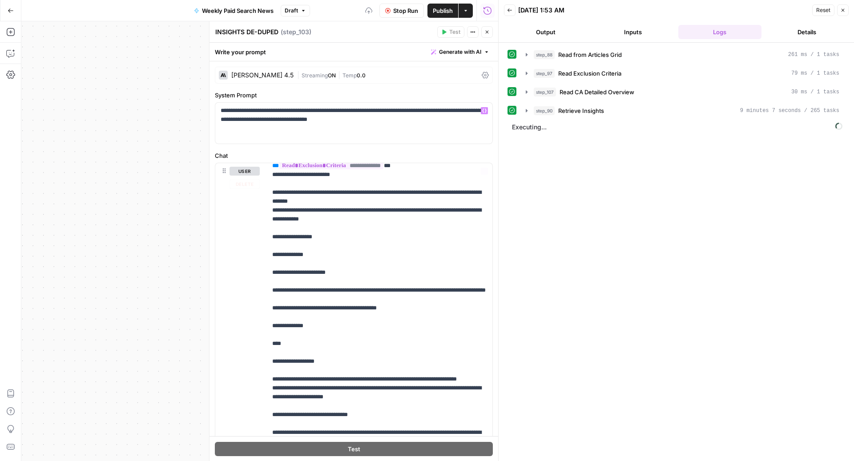
click at [104, 169] on div "true false Workflow Input Settings Inputs Read from Grid Read from Articles Gri…" at bounding box center [259, 241] width 477 height 440
click at [485, 31] on icon "button" at bounding box center [486, 31] width 5 height 5
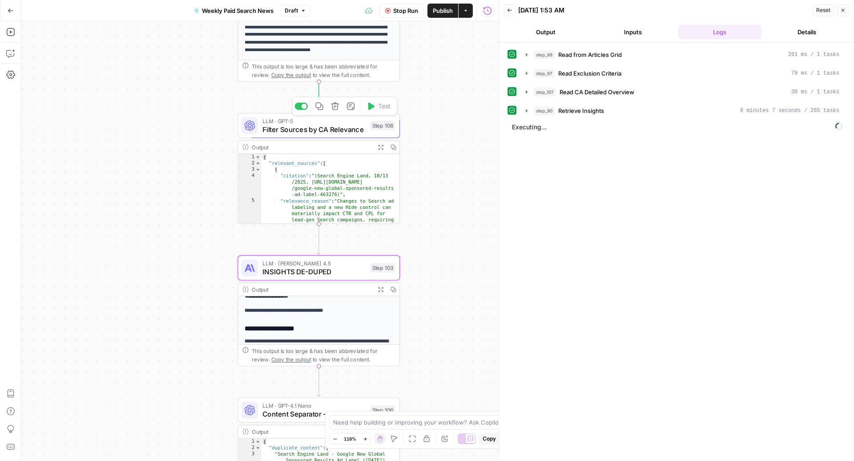
click at [294, 130] on span "Filter Sources by CA Relevance" at bounding box center [314, 129] width 104 height 11
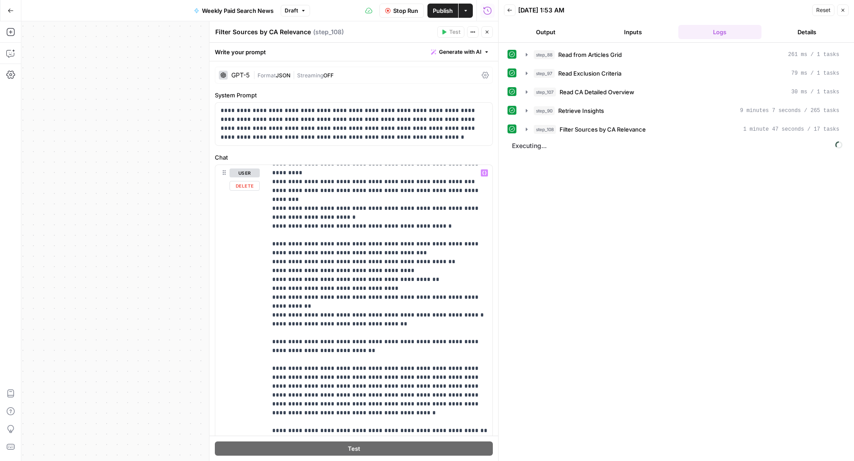
scroll to position [174, 0]
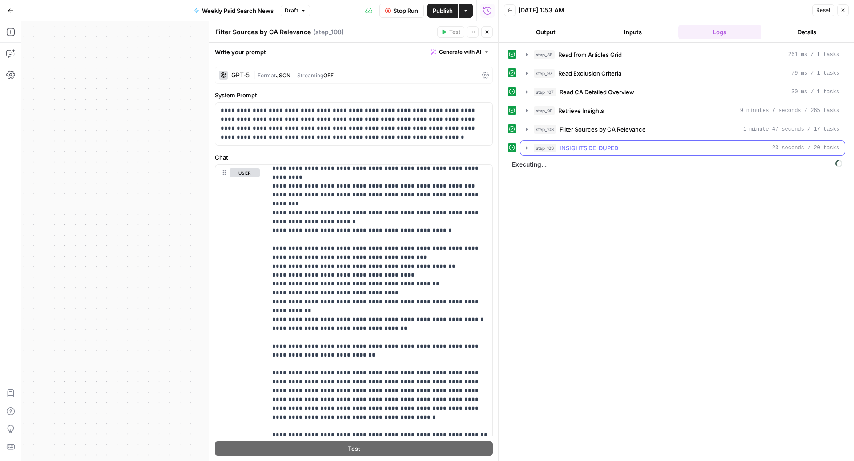
click at [591, 145] on span "INSIGHTS DE-DUPED" at bounding box center [589, 148] width 59 height 9
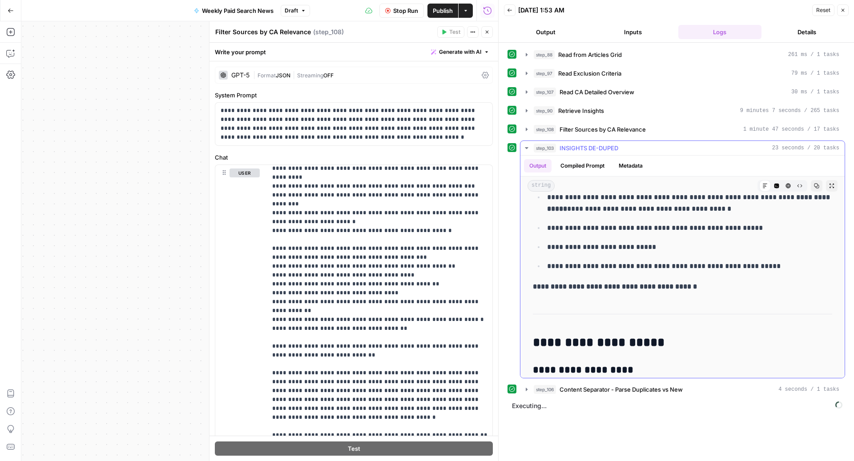
scroll to position [872, 0]
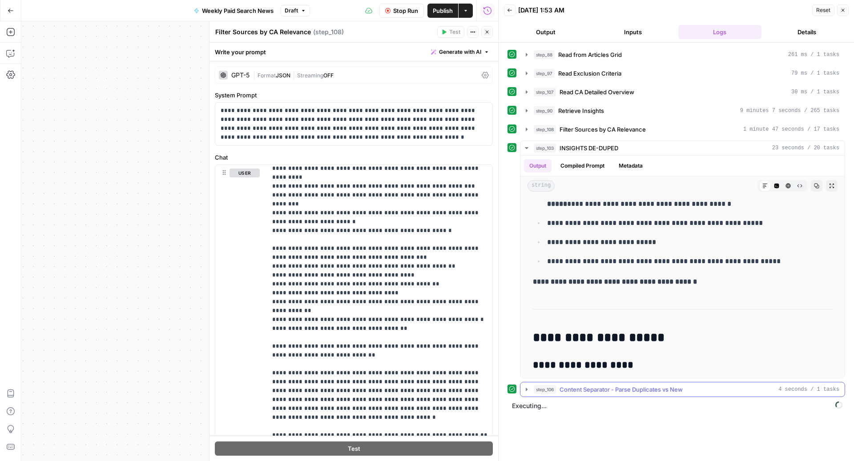
click at [578, 388] on span "Content Separator - Parse Duplicates vs New" at bounding box center [621, 389] width 123 height 9
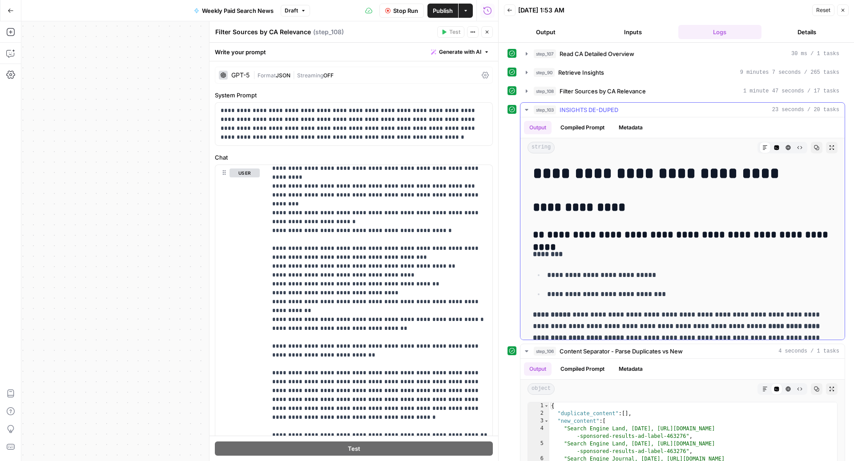
scroll to position [0, 0]
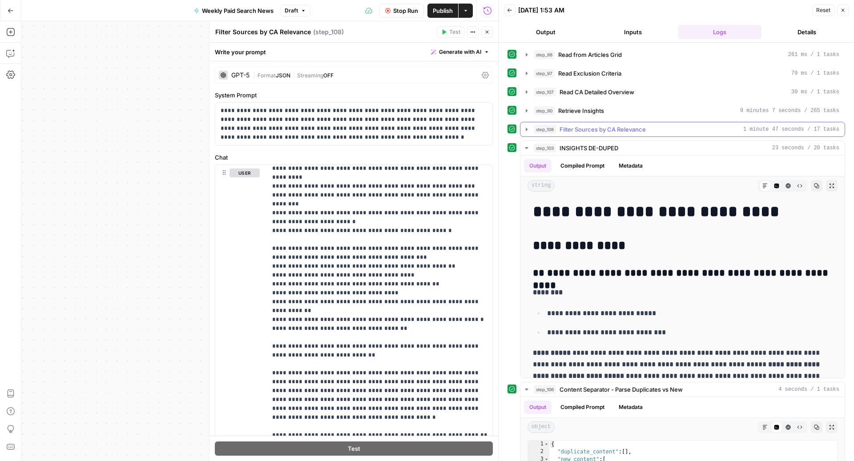
click at [607, 131] on span "Filter Sources by CA Relevance" at bounding box center [603, 129] width 86 height 9
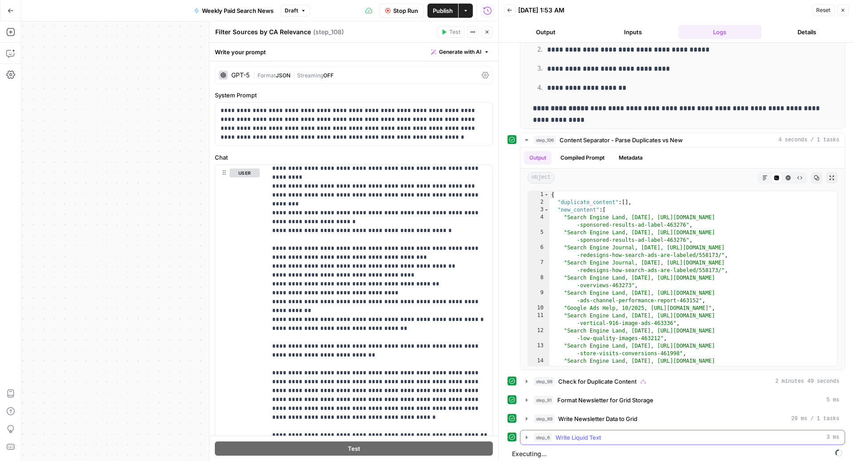
click at [576, 436] on span "Write Liquid Text" at bounding box center [578, 437] width 45 height 9
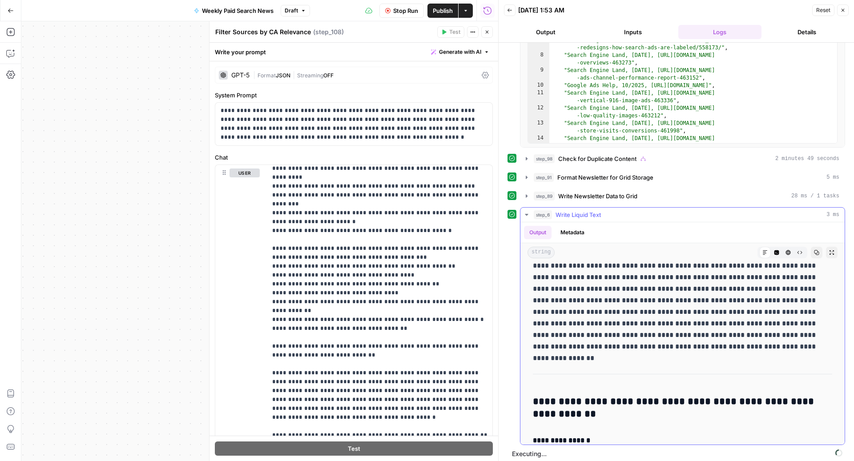
scroll to position [718, 0]
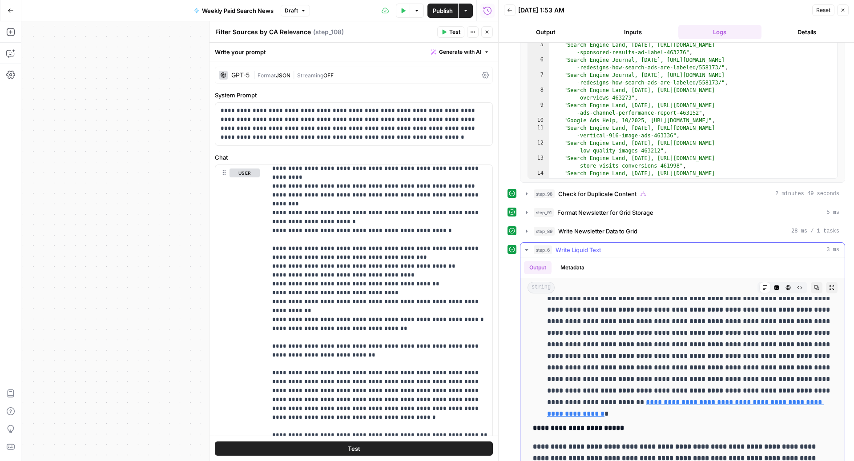
scroll to position [1373, 0]
click at [587, 249] on span "Write Liquid Text" at bounding box center [578, 250] width 45 height 9
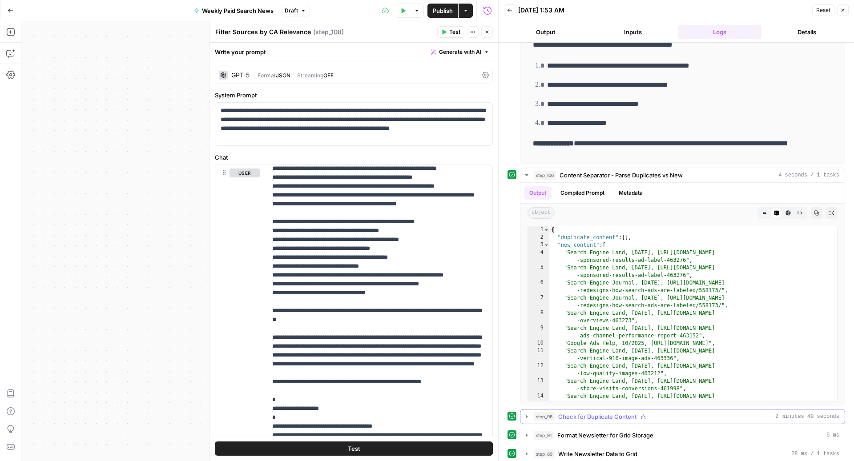
scroll to position [375, 0]
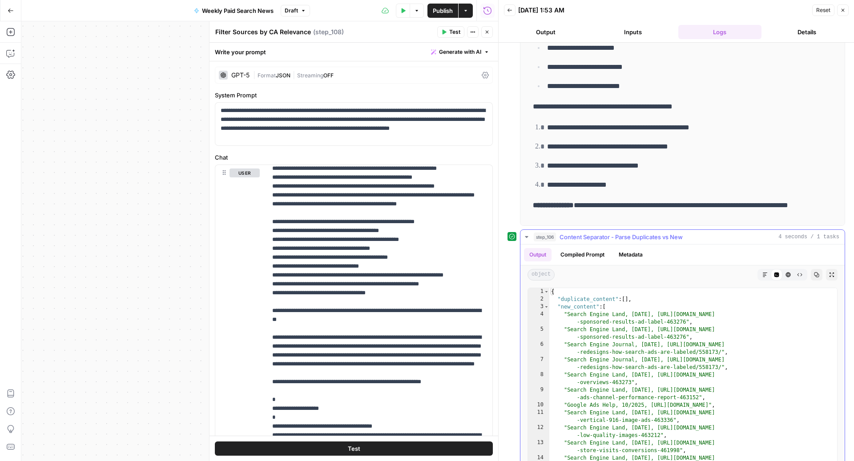
click at [594, 233] on span "Content Separator - Parse Duplicates vs New" at bounding box center [621, 237] width 123 height 9
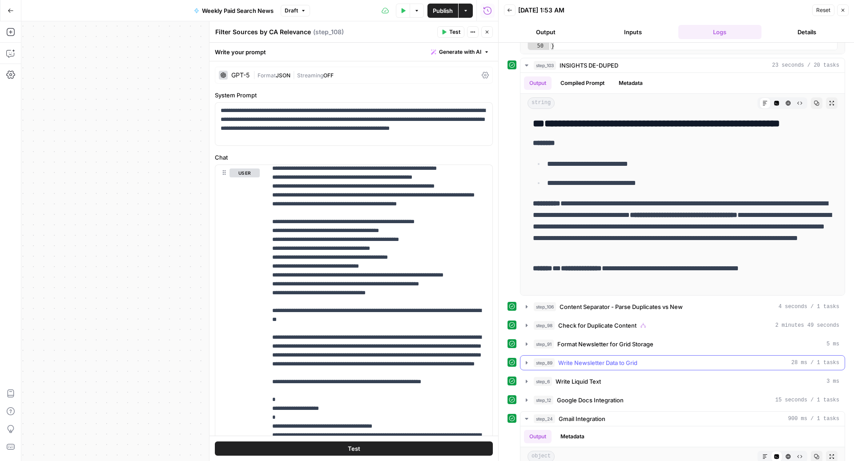
scroll to position [259, 0]
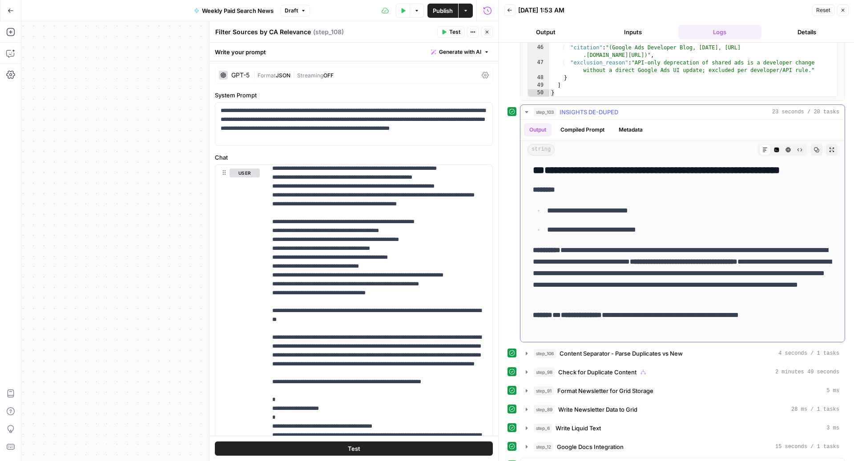
click at [569, 108] on span "INSIGHTS DE-DUPED" at bounding box center [589, 112] width 59 height 9
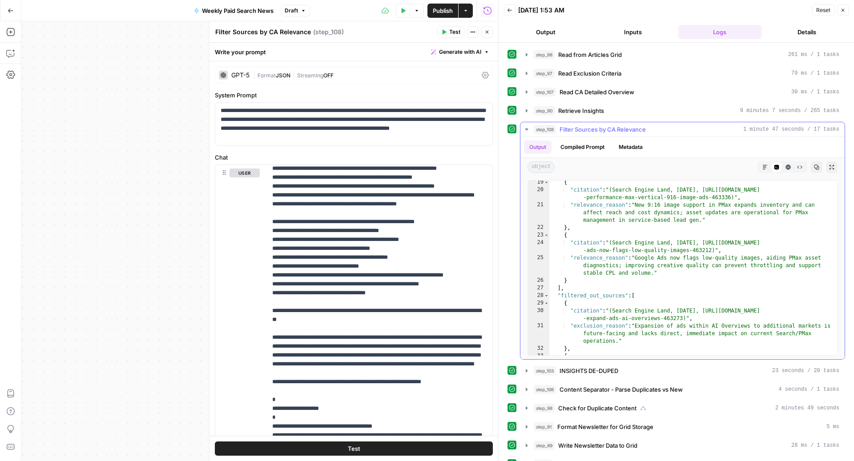
scroll to position [6, 0]
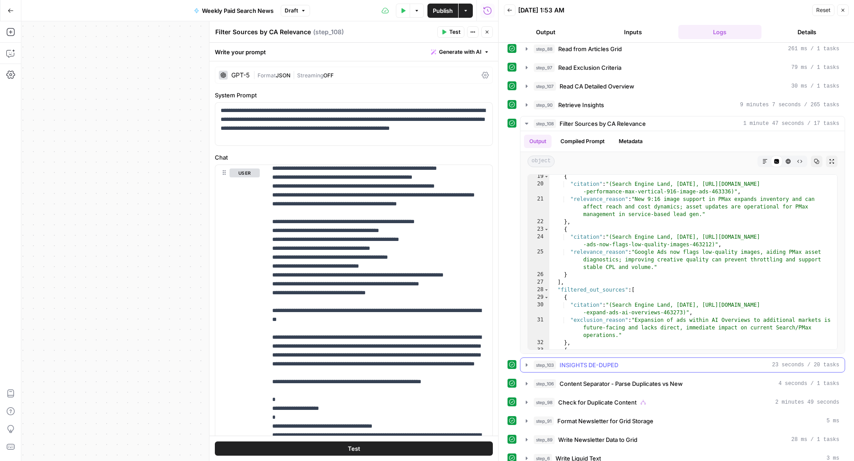
click at [602, 366] on span "INSIGHTS DE-DUPED" at bounding box center [589, 365] width 59 height 9
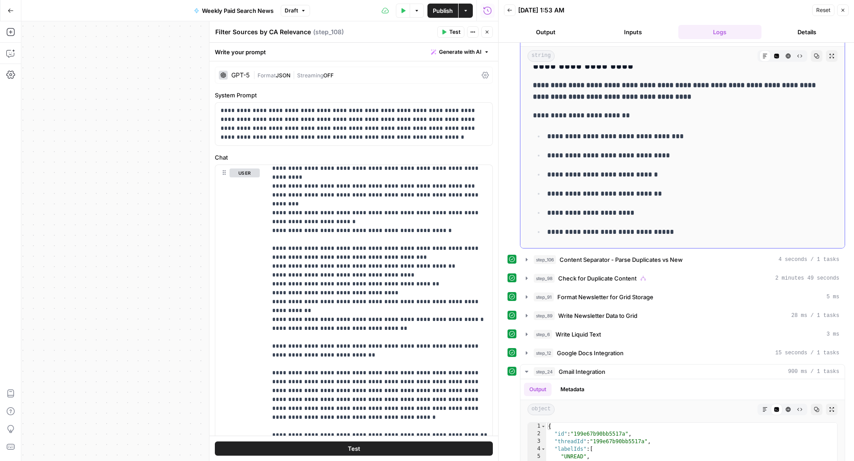
scroll to position [1041, 0]
click at [594, 258] on span "Content Separator - Parse Duplicates vs New" at bounding box center [621, 259] width 123 height 9
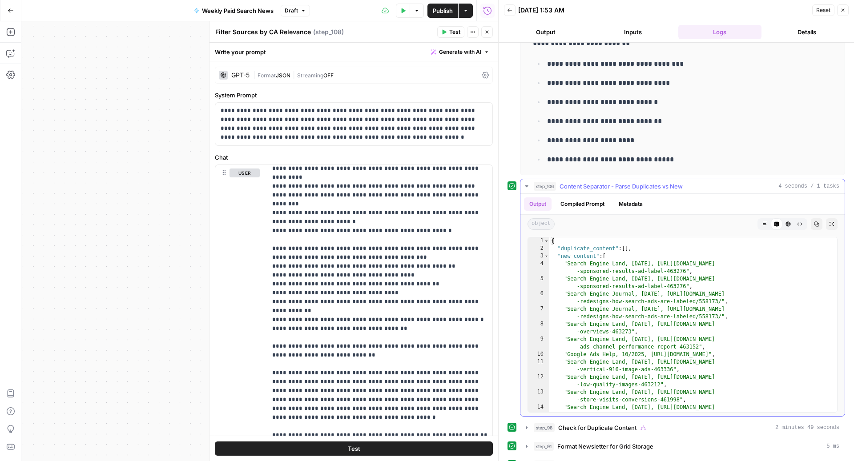
scroll to position [371, 0]
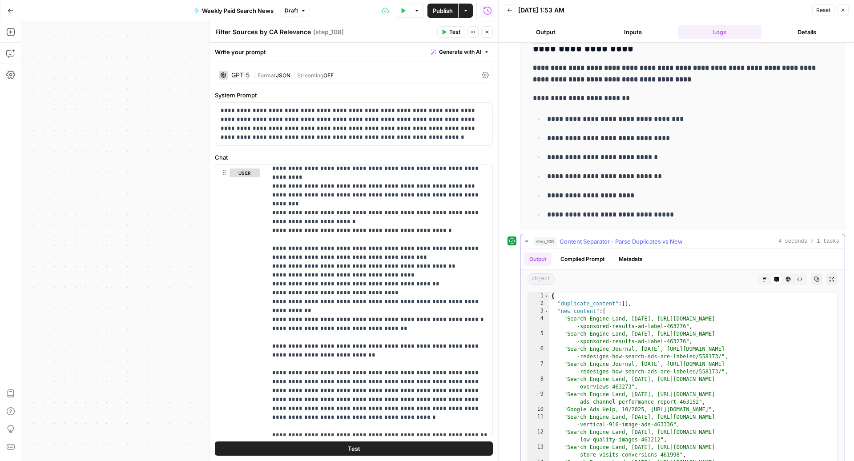
click at [582, 237] on span "Content Separator - Parse Duplicates vs New" at bounding box center [621, 241] width 123 height 9
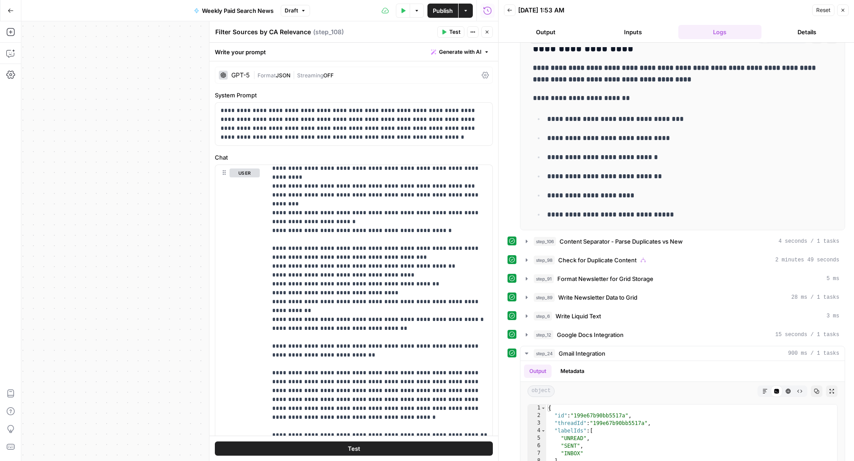
click at [486, 33] on icon "button" at bounding box center [487, 32] width 3 height 3
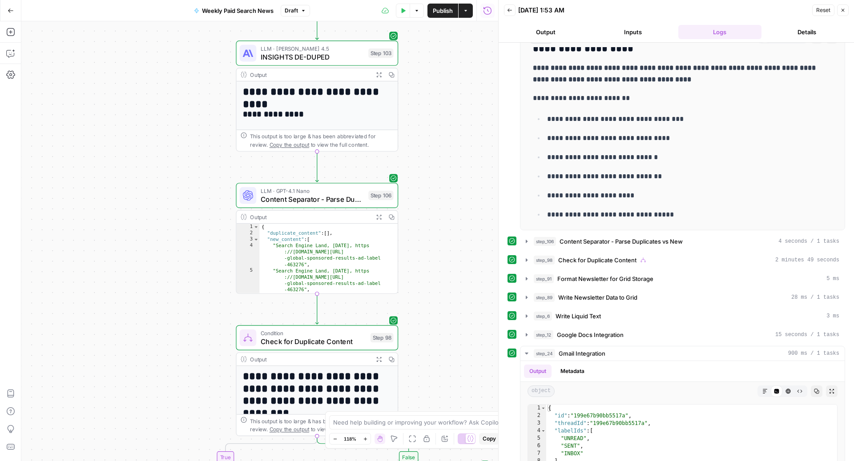
drag, startPoint x: 459, startPoint y: 316, endPoint x: 456, endPoint y: 93, distance: 222.9
click at [457, 93] on div "true false Workflow Input Settings Inputs Read from Grid Read from Articles Gri…" at bounding box center [259, 241] width 477 height 440
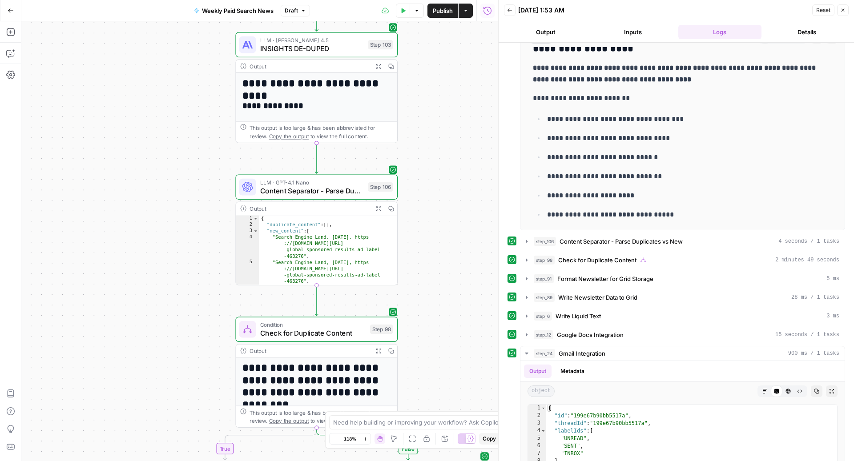
click at [318, 191] on span "Content Separator - Parse Duplicates vs New" at bounding box center [312, 191] width 104 height 11
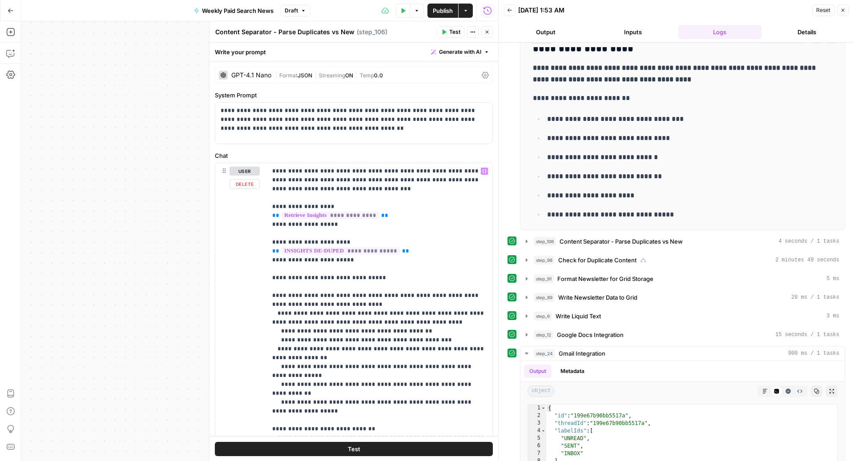
scroll to position [161, 0]
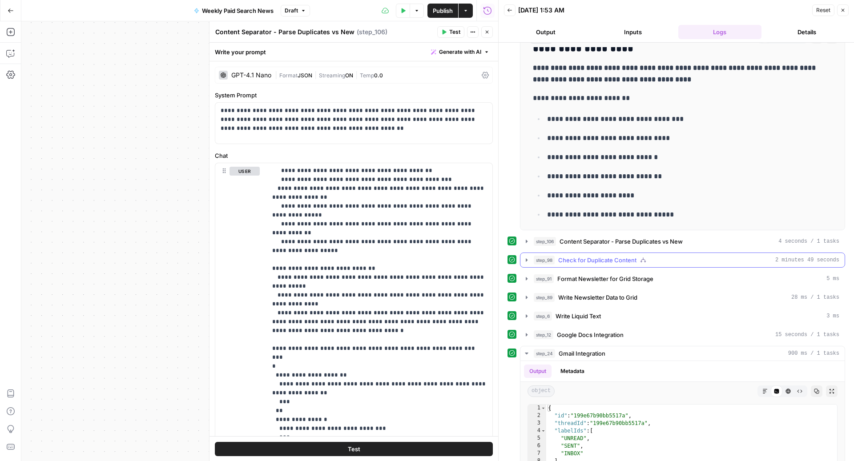
click at [603, 259] on span "Check for Duplicate Content" at bounding box center [597, 260] width 78 height 9
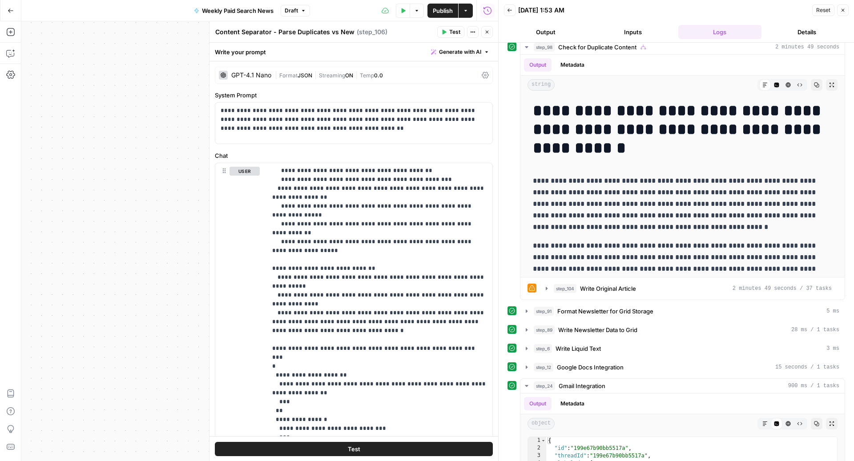
scroll to position [588, 0]
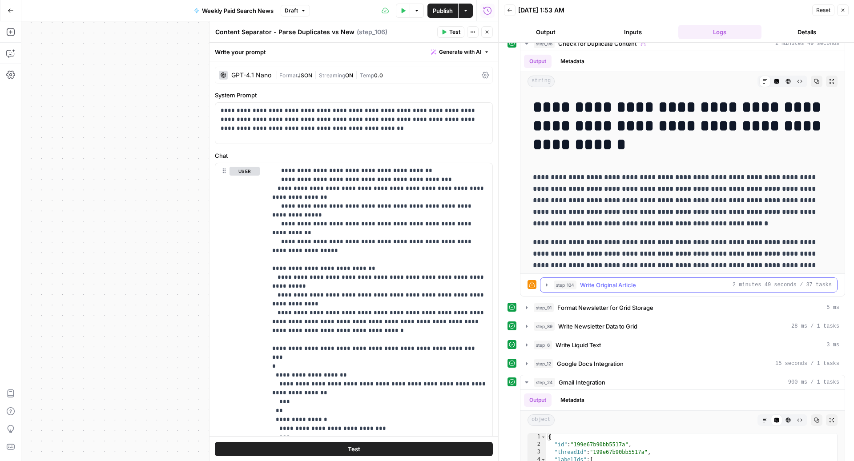
click at [566, 281] on span "step_104" at bounding box center [565, 285] width 23 height 9
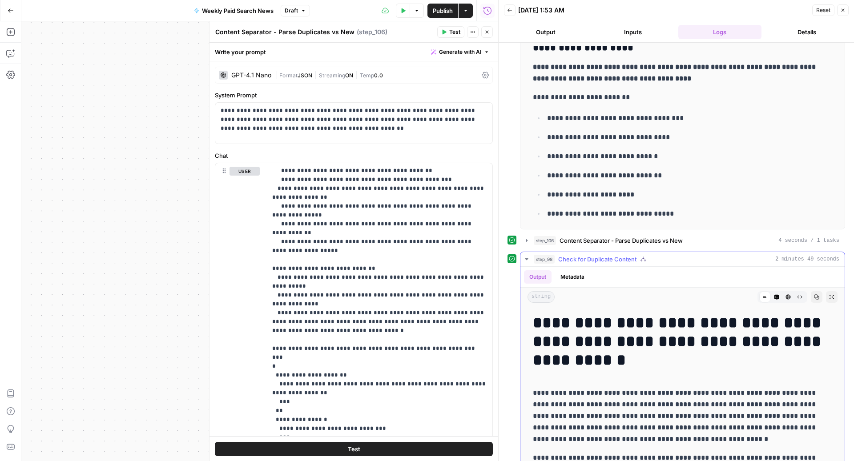
scroll to position [370, 0]
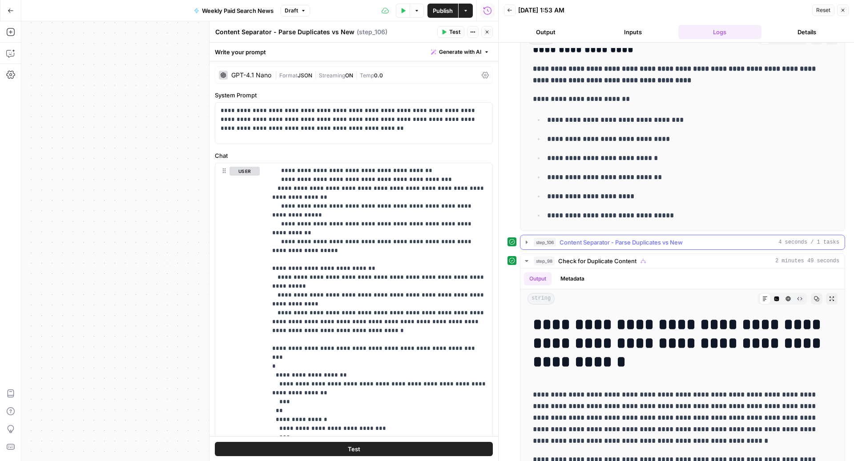
click at [607, 238] on span "Content Separator - Parse Duplicates vs New" at bounding box center [621, 242] width 123 height 9
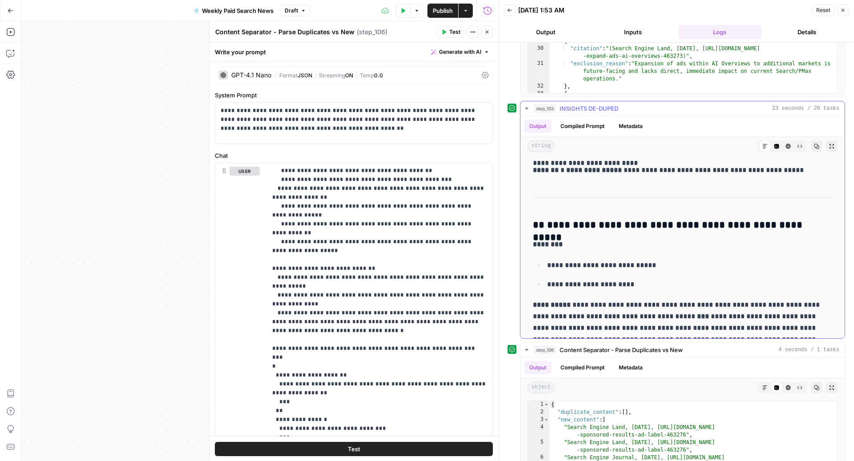
scroll to position [93, 0]
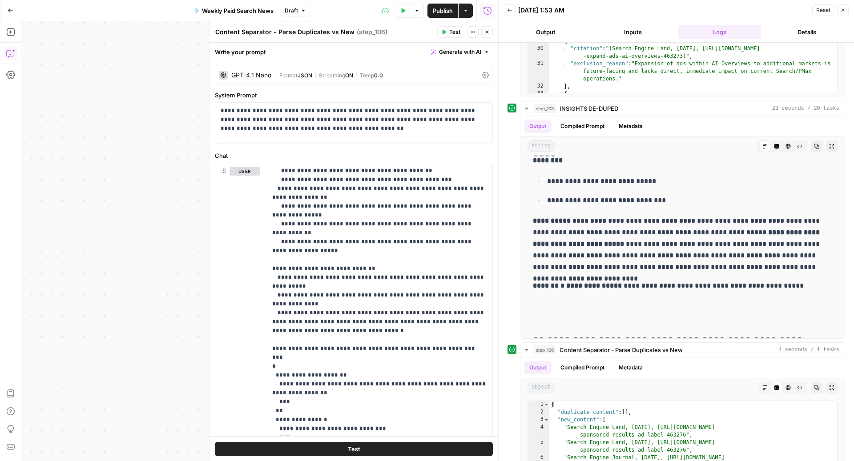
click at [13, 54] on icon "button" at bounding box center [10, 53] width 9 height 9
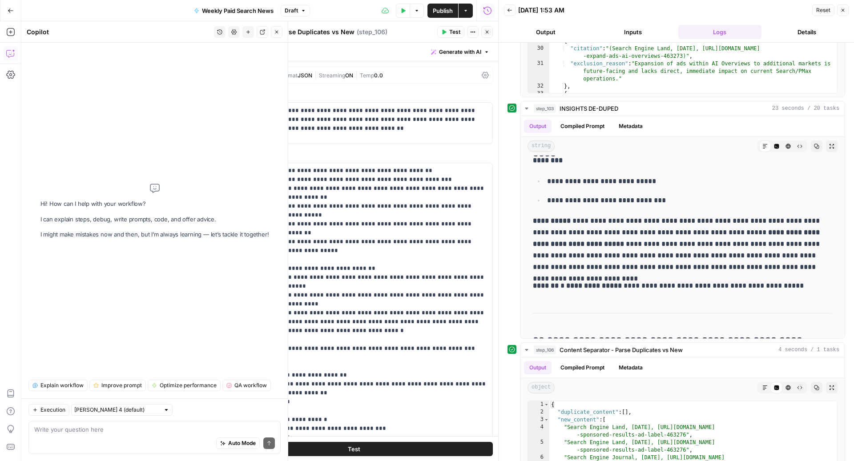
click at [93, 435] on div "Auto Mode Send" at bounding box center [154, 444] width 241 height 20
type textarea "c"
drag, startPoint x: 206, startPoint y: 427, endPoint x: 112, endPoint y: 432, distance: 94.9
click at [112, 432] on textarea "looks like step 103 needs to be coded to where it can" at bounding box center [154, 429] width 241 height 9
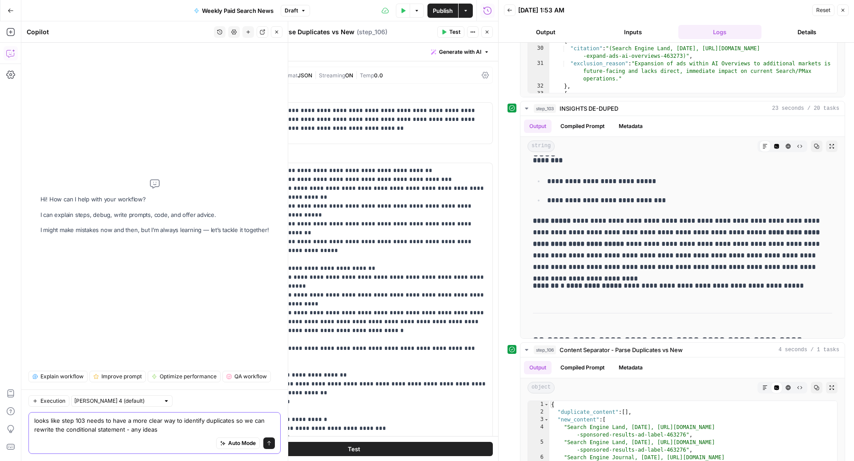
type textarea "looks like step 103 needs to have a more clear way to identify duplicates so we…"
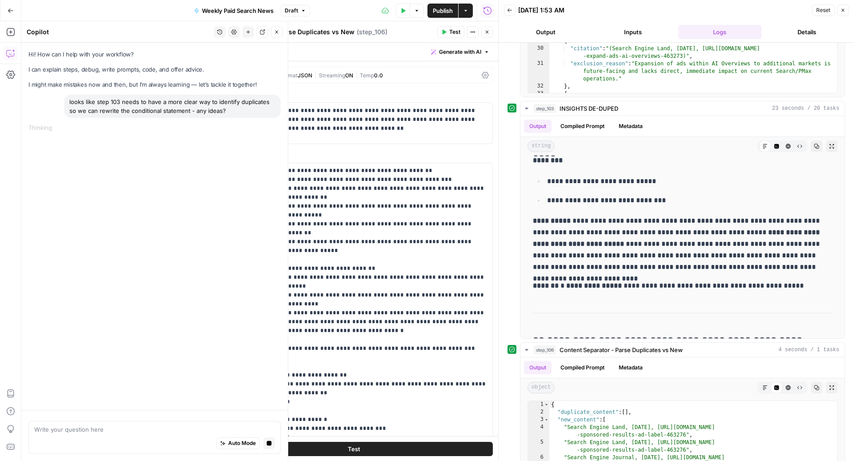
click at [102, 221] on div "Hi! How can I help with your workflow? I can explain steps, debug, write prompt…" at bounding box center [154, 226] width 266 height 367
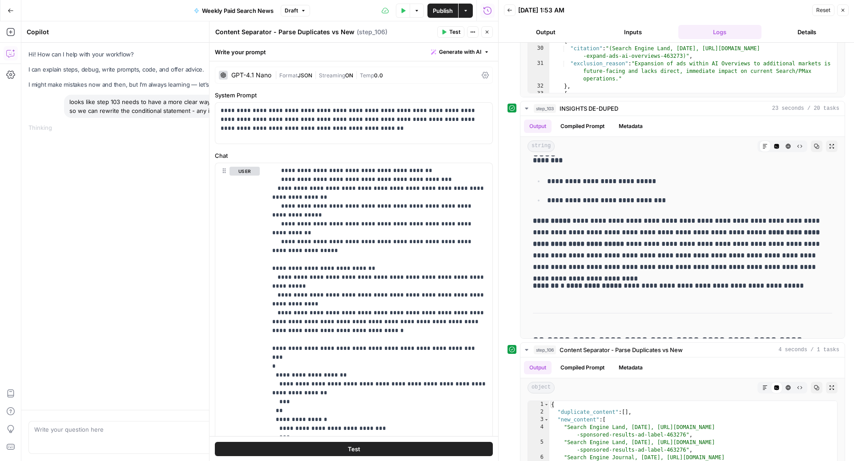
click at [489, 30] on icon "button" at bounding box center [486, 31] width 5 height 5
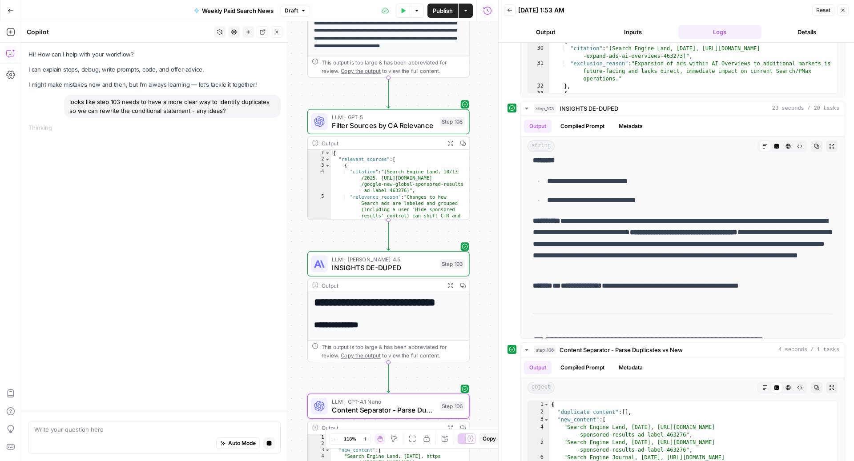
drag, startPoint x: 357, startPoint y: 203, endPoint x: 281, endPoint y: 423, distance: 232.2
click at [281, 423] on body "ConsumerAffairs New Home Browse Insights Opportunities Your Data Recent Grids P…" at bounding box center [427, 230] width 854 height 461
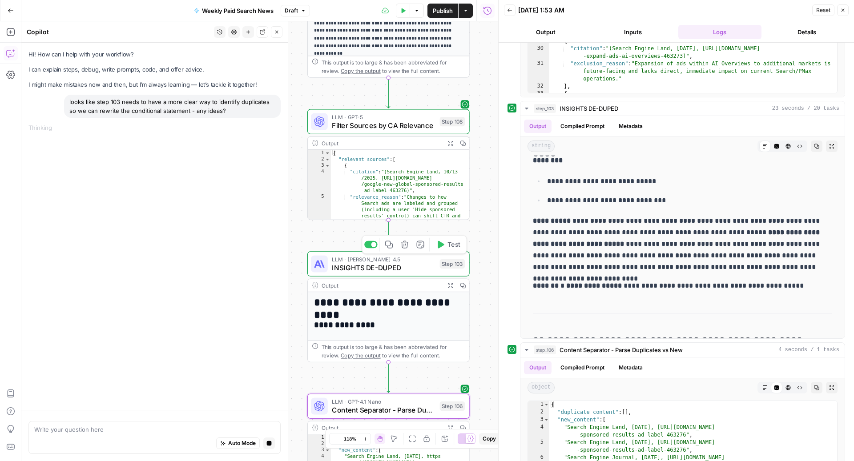
click at [379, 269] on span "INSIGHTS DE-DUPED" at bounding box center [384, 267] width 104 height 11
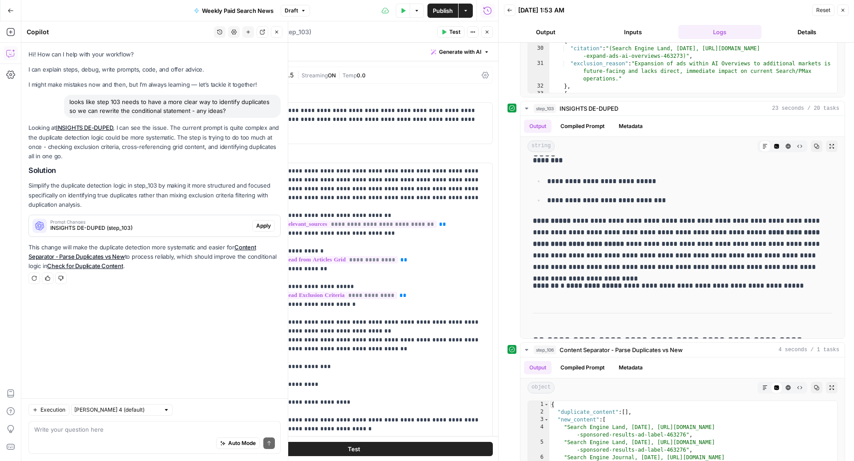
click at [259, 224] on span "Apply" at bounding box center [263, 226] width 15 height 8
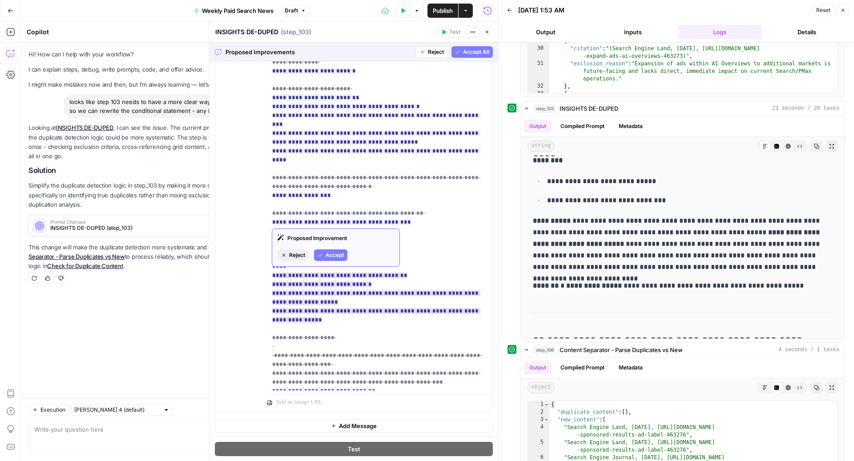
scroll to position [370, 0]
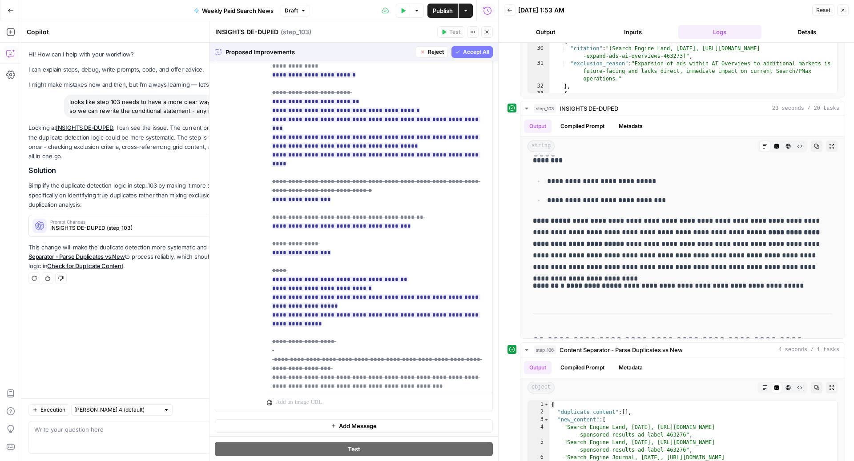
click at [476, 52] on span "Accept All" at bounding box center [476, 52] width 26 height 8
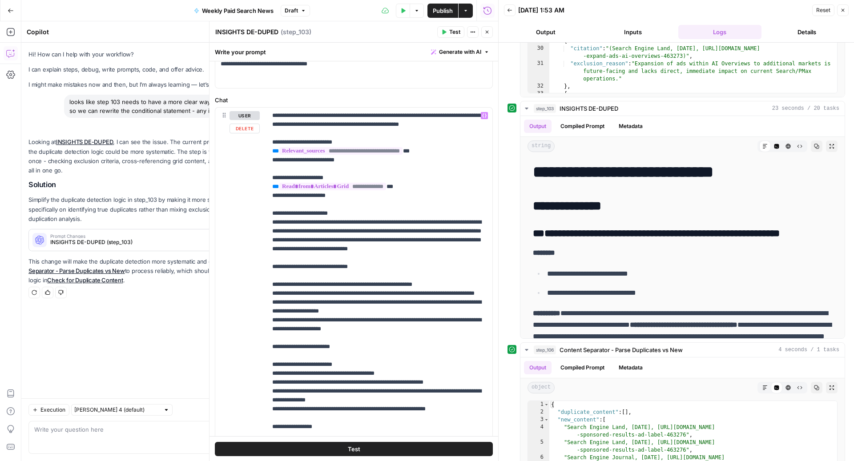
scroll to position [13, 0]
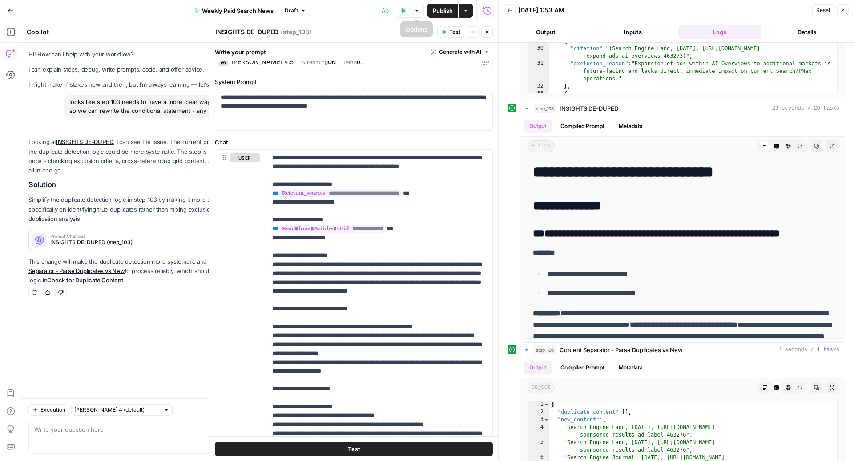
click at [400, 11] on icon "button" at bounding box center [402, 10] width 5 height 5
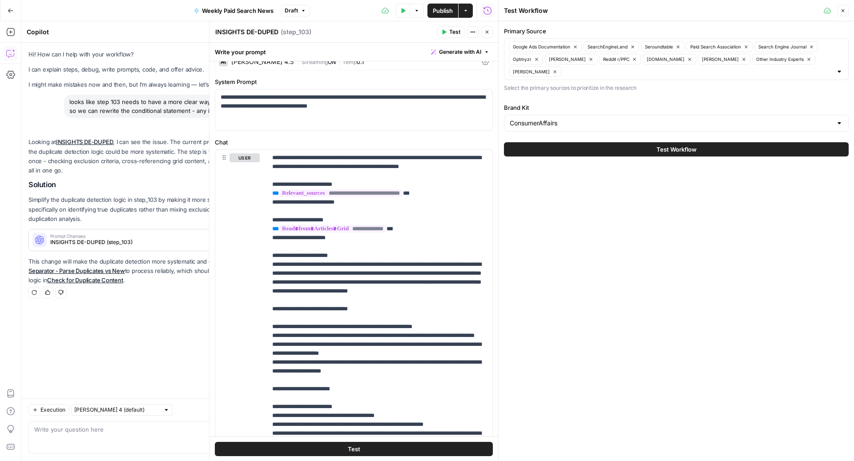
click at [610, 151] on button "Test Workflow" at bounding box center [676, 149] width 345 height 14
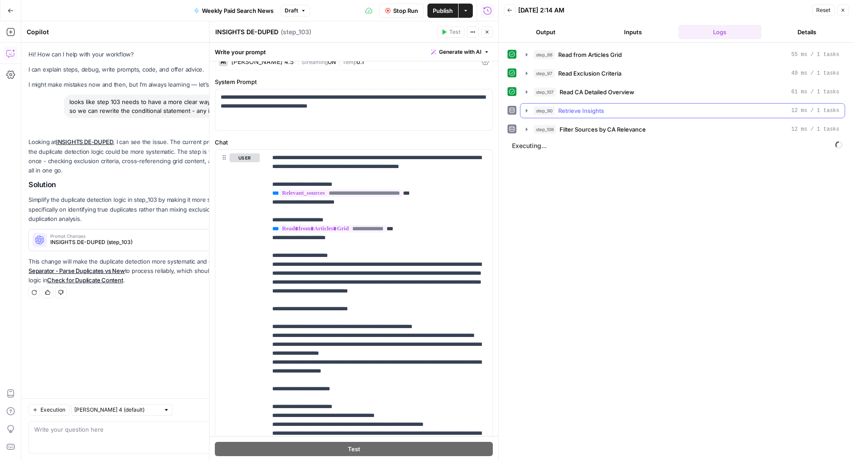
click at [597, 114] on button "step_90 Retrieve Insights 12 ms / 1 tasks" at bounding box center [683, 111] width 324 height 14
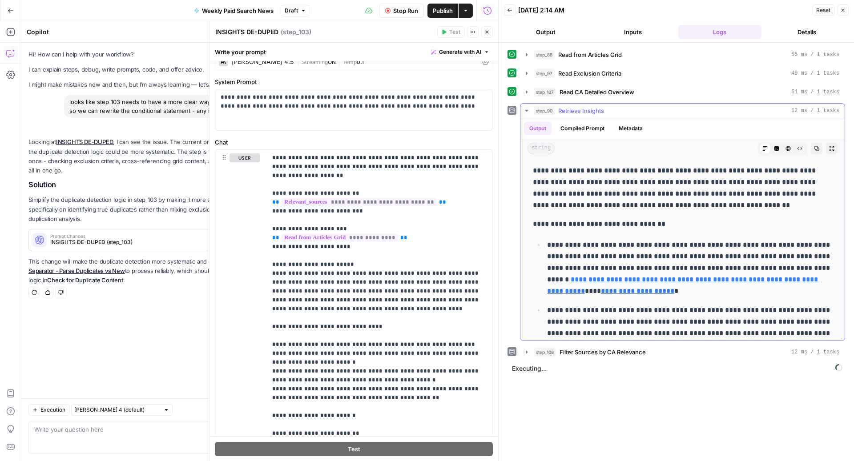
click at [597, 113] on button "step_90 Retrieve Insights 12 ms / 1 tasks" at bounding box center [683, 111] width 324 height 14
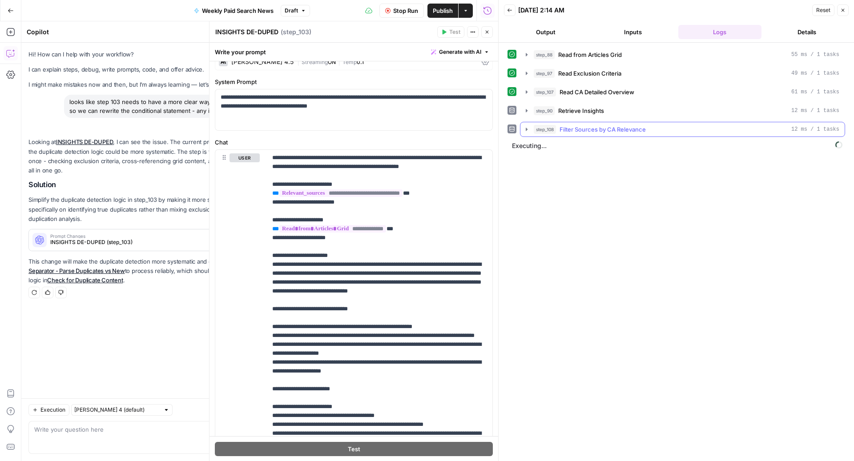
click at [635, 130] on span "Filter Sources by CA Relevance" at bounding box center [603, 129] width 86 height 9
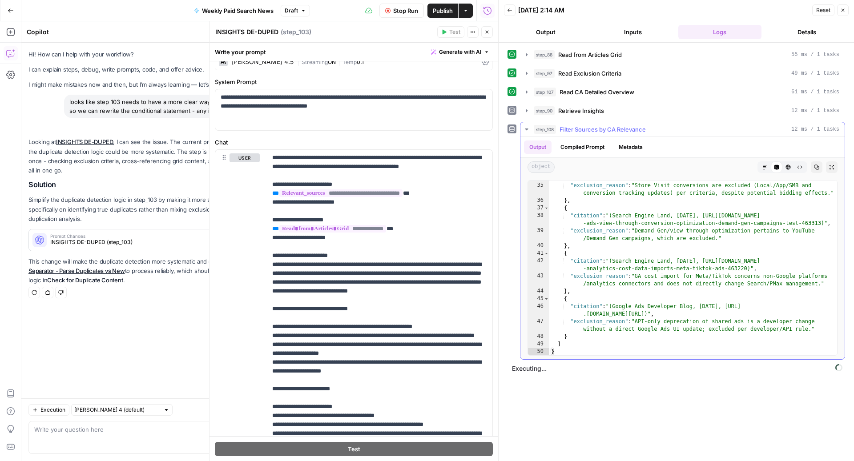
scroll to position [430, 0]
click at [602, 130] on span "Filter Sources by CA Relevance" at bounding box center [603, 129] width 86 height 9
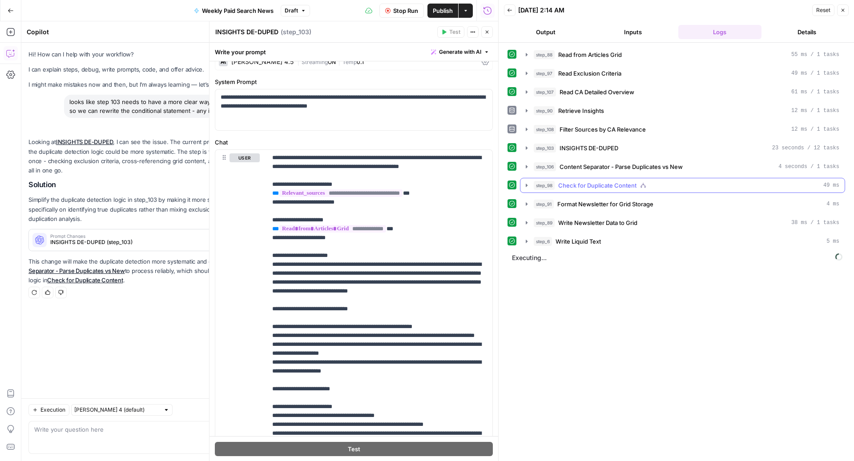
click at [604, 181] on span "Check for Duplicate Content" at bounding box center [597, 185] width 78 height 9
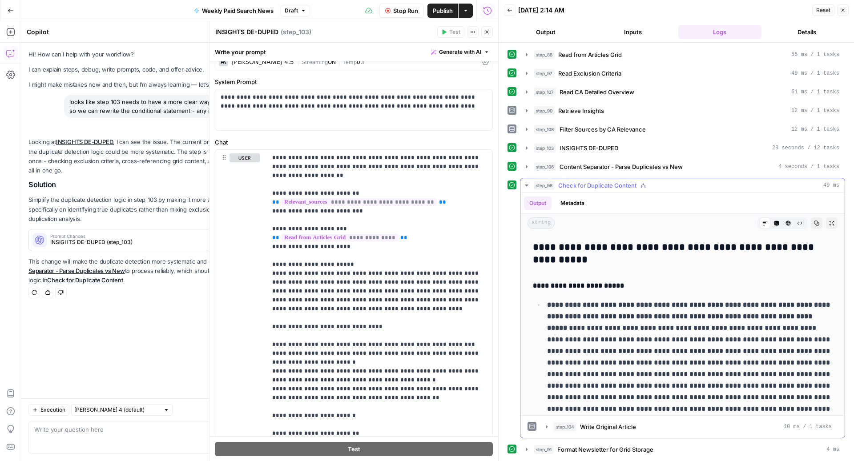
scroll to position [2277, 0]
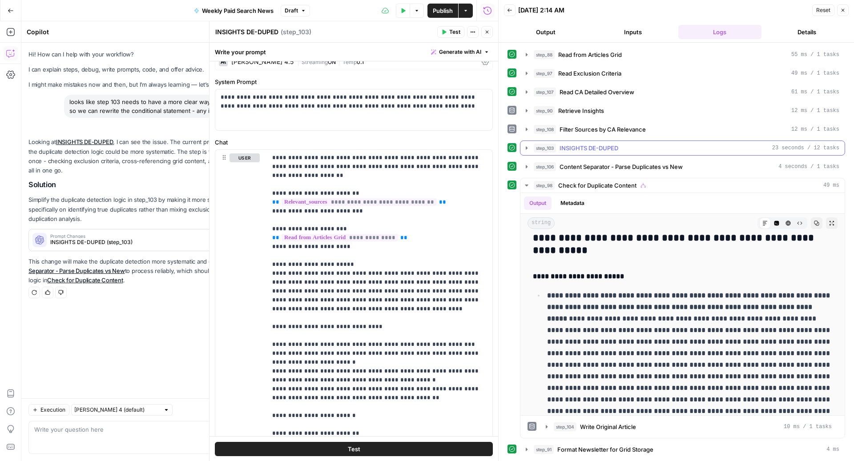
click at [583, 144] on span "INSIGHTS DE-DUPED" at bounding box center [589, 148] width 59 height 9
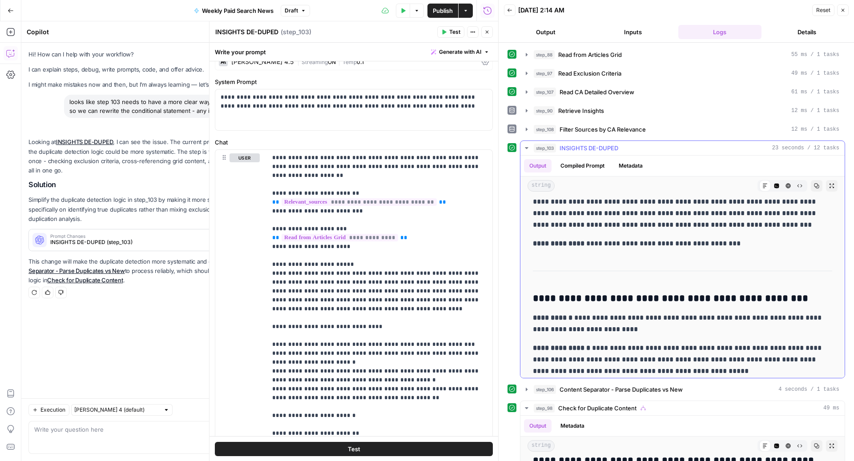
scroll to position [0, 0]
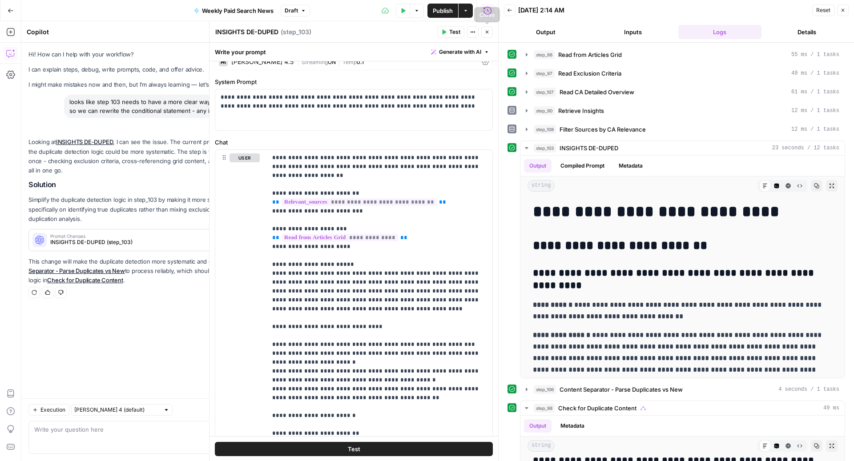
click at [489, 33] on icon "button" at bounding box center [486, 31] width 5 height 5
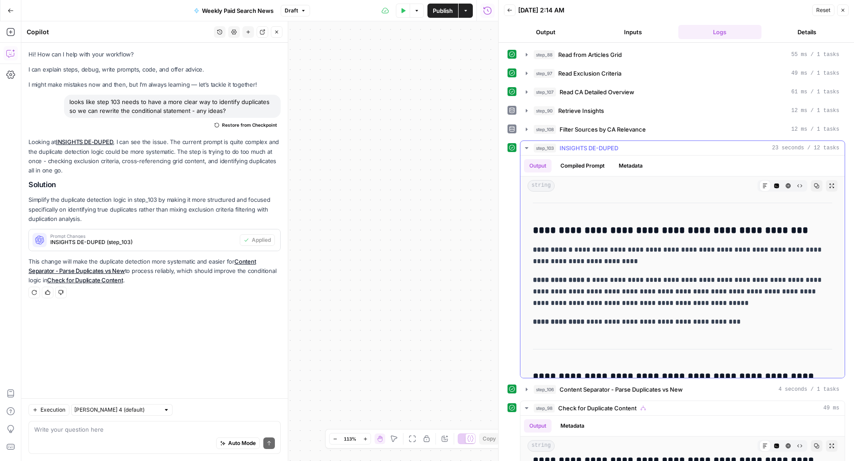
scroll to position [226, 0]
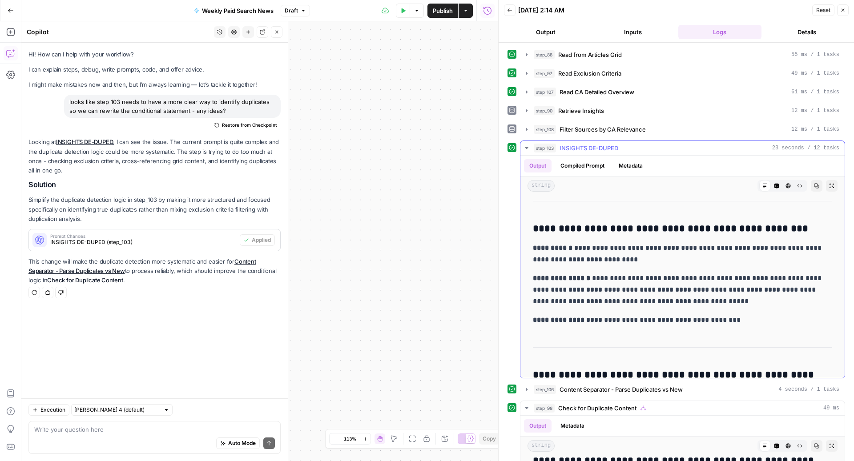
click at [575, 141] on button "step_103 INSIGHTS DE-DUPED 23 seconds / 12 tasks" at bounding box center [683, 148] width 324 height 14
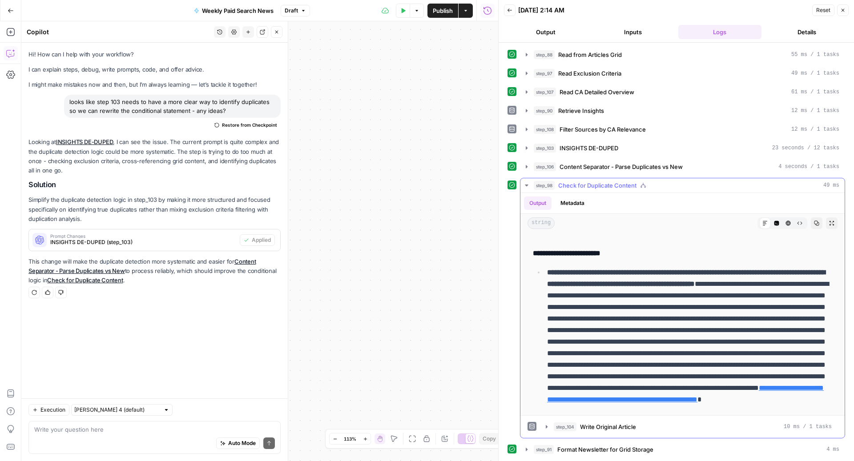
click at [572, 184] on span "Check for Duplicate Content" at bounding box center [597, 185] width 78 height 9
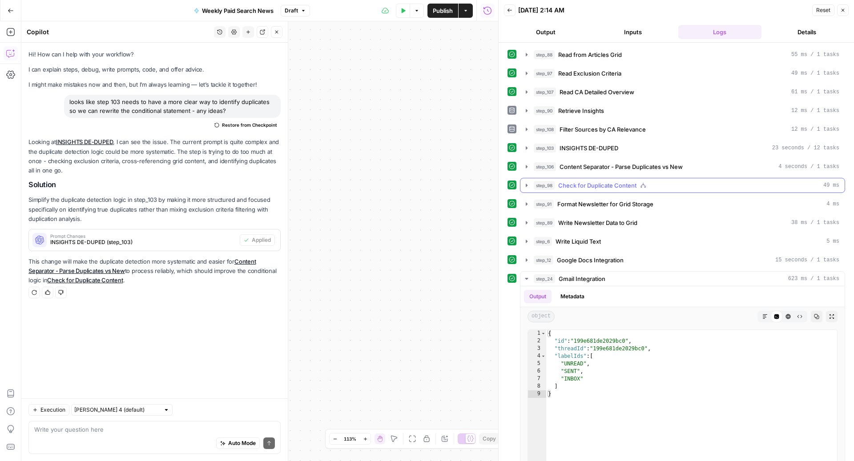
click at [572, 184] on span "Check for Duplicate Content" at bounding box center [597, 185] width 78 height 9
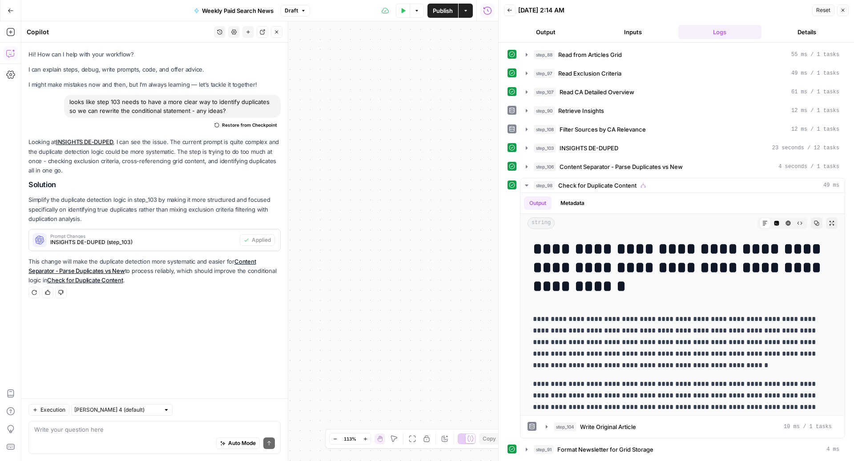
click at [844, 11] on icon "button" at bounding box center [842, 10] width 5 height 5
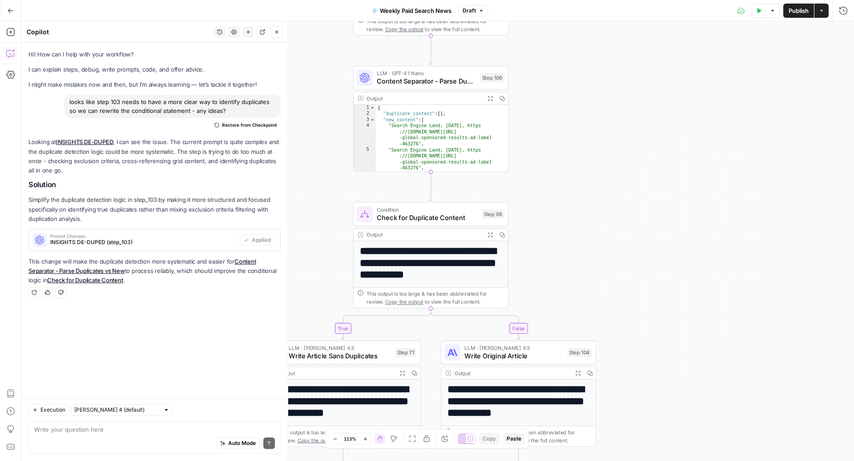
click at [404, 218] on span "Check for Duplicate Content" at bounding box center [427, 218] width 101 height 10
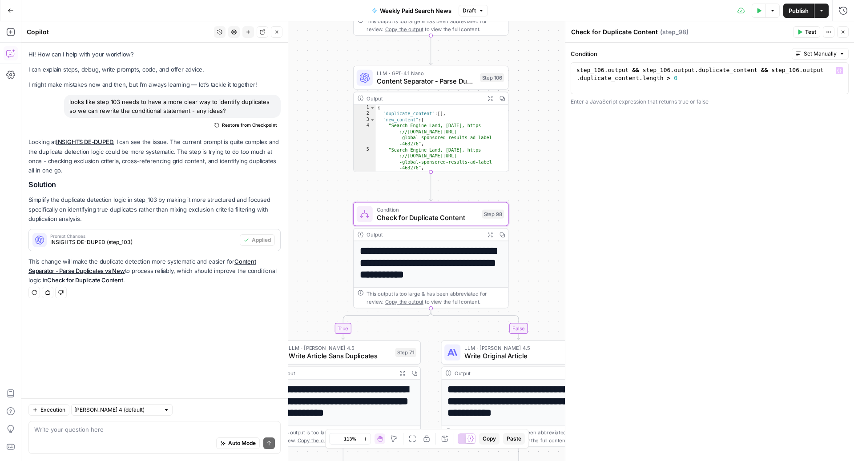
type textarea "**********"
click at [631, 73] on div "step_106 . output && step_106 . output . duplicate_content && step_106 . output…" at bounding box center [710, 94] width 271 height 56
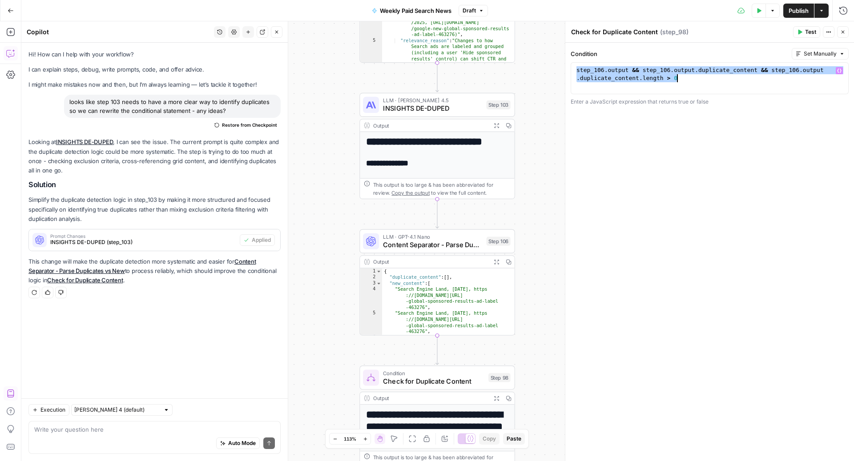
click at [90, 434] on div "Auto Mode Send" at bounding box center [154, 444] width 241 height 20
type textarea "c"
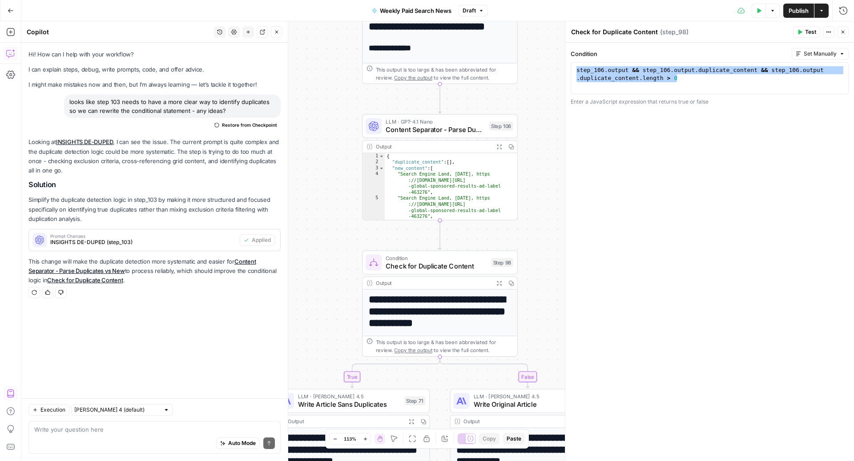
drag, startPoint x: 537, startPoint y: 207, endPoint x: 539, endPoint y: 92, distance: 115.2
click at [540, 92] on div "true false Workflow Input Settings Inputs Read from Grid Read from Articles Gri…" at bounding box center [437, 241] width 833 height 440
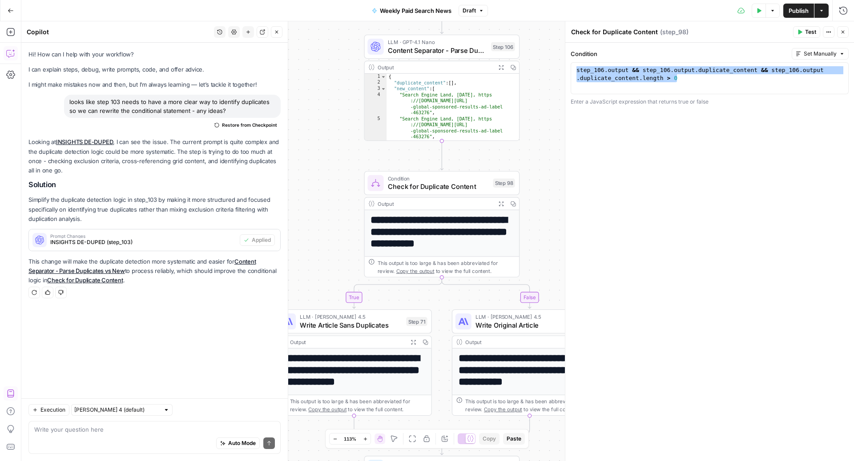
scroll to position [119, 0]
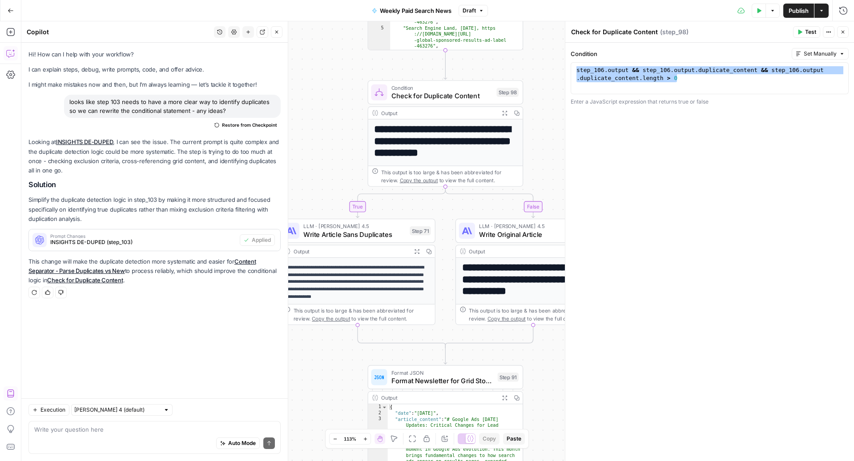
click at [843, 29] on icon "button" at bounding box center [842, 31] width 5 height 5
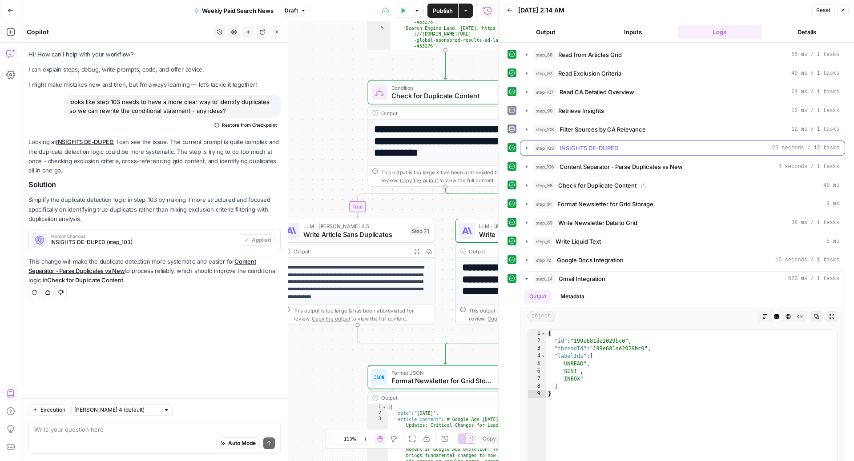
click at [659, 145] on div "step_103 INSIGHTS DE-DUPED 23 seconds / 12 tasks" at bounding box center [687, 148] width 306 height 9
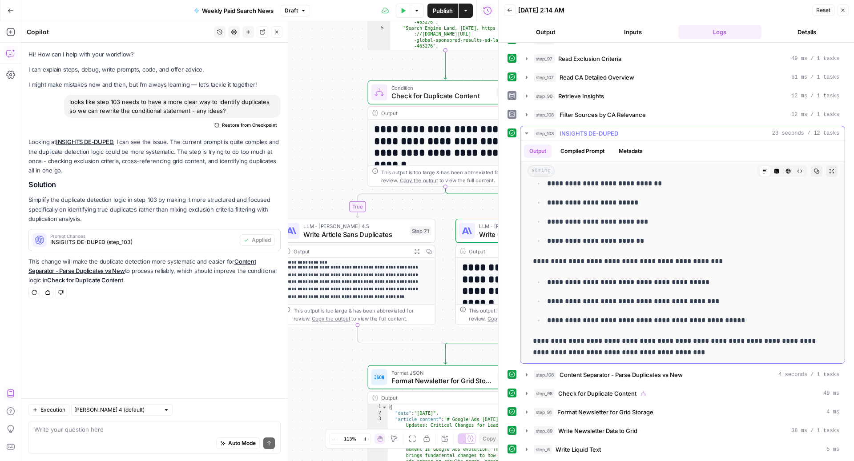
scroll to position [18, 0]
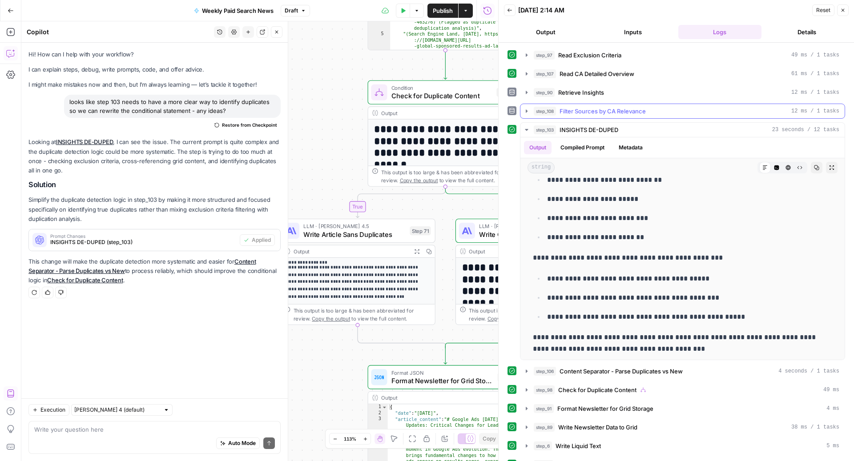
click at [608, 107] on span "Filter Sources by CA Relevance" at bounding box center [603, 111] width 86 height 9
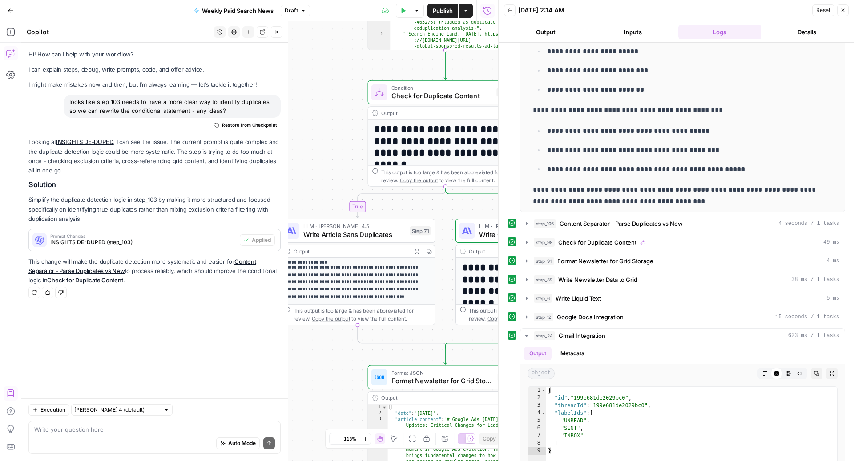
scroll to position [393, 0]
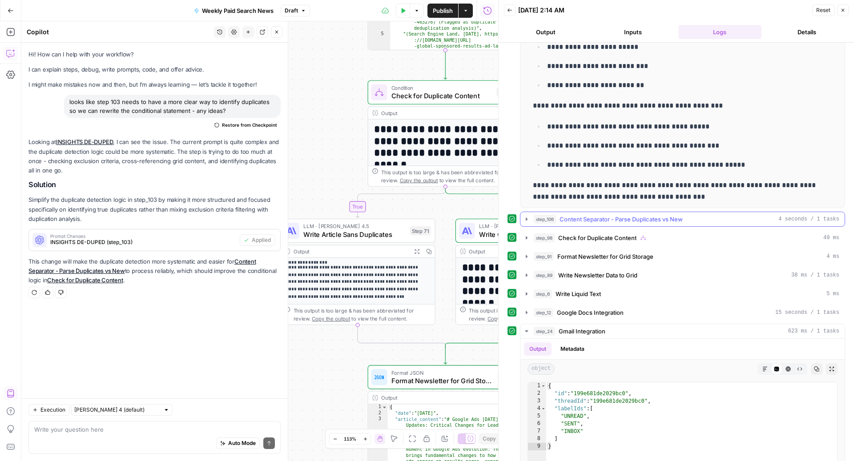
click at [593, 219] on span "Content Separator - Parse Duplicates vs New" at bounding box center [621, 219] width 123 height 9
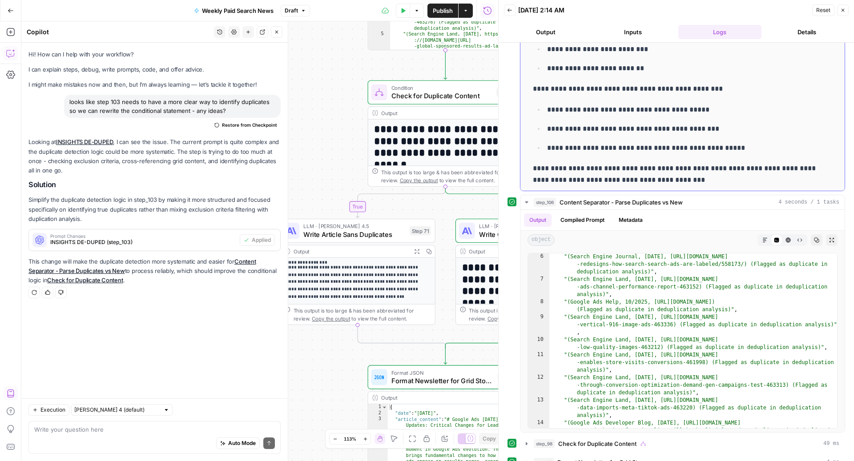
scroll to position [464, 0]
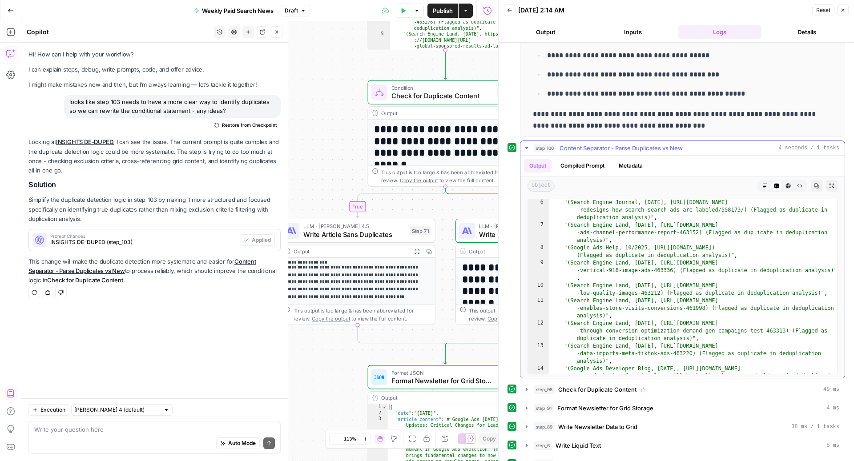
click at [617, 144] on span "Content Separator - Parse Duplicates vs New" at bounding box center [621, 148] width 123 height 9
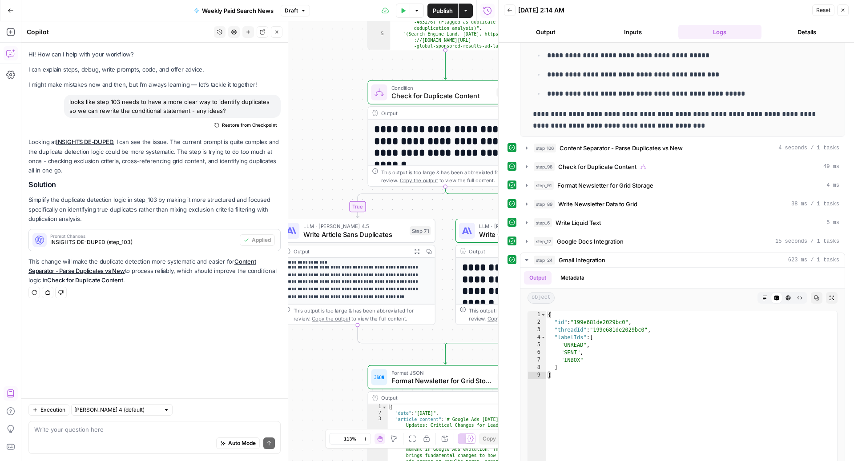
click at [85, 442] on div "Auto Mode Send" at bounding box center [154, 444] width 241 height 20
type textarea "can the content separator also parse relevant sources vs irrelevant once it has…"
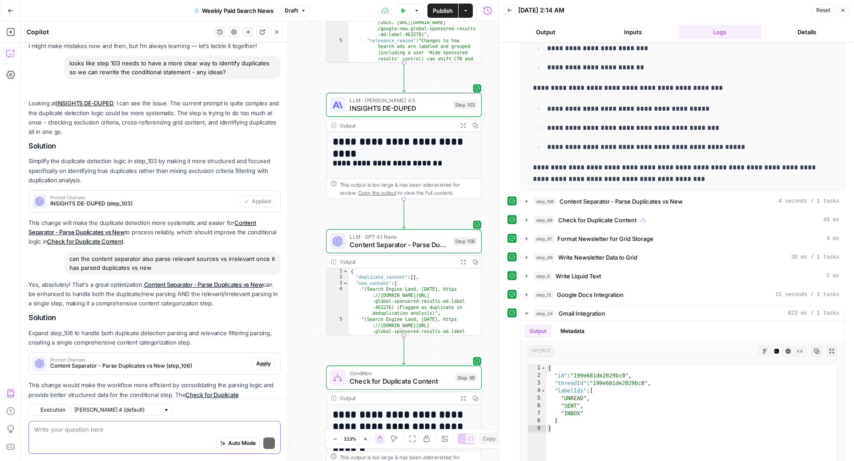
scroll to position [78, 0]
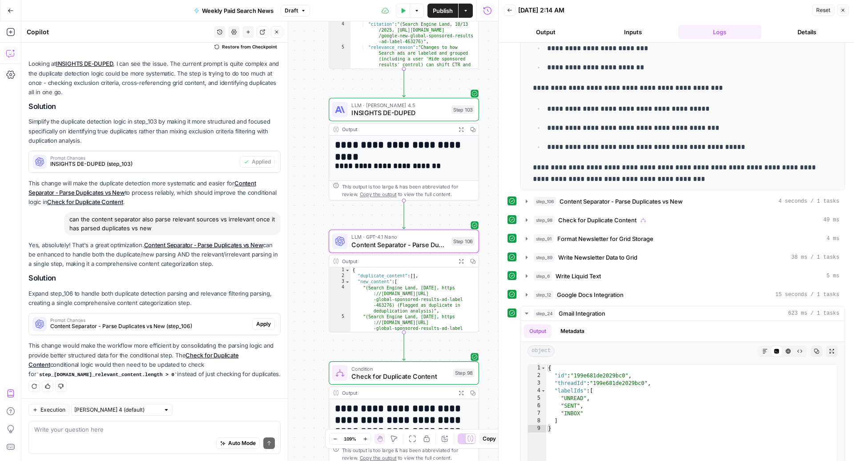
click at [209, 324] on span "Content Separator - Parse Duplicates vs New (step_106)" at bounding box center [149, 327] width 198 height 8
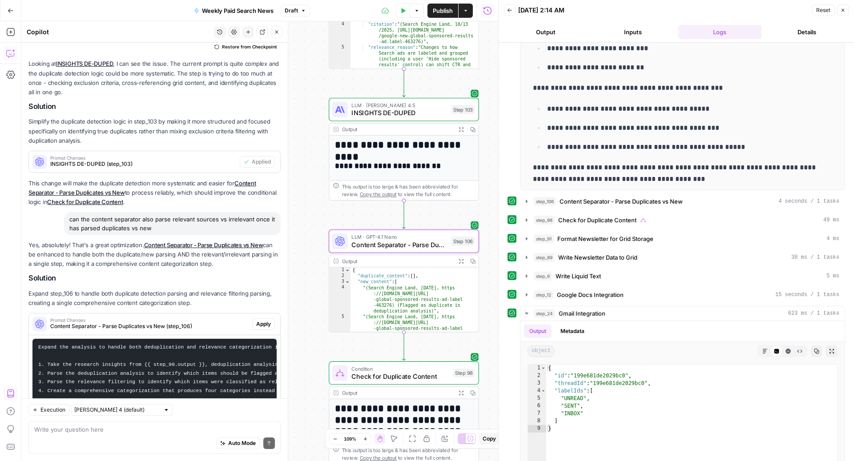
click at [263, 325] on span "Apply" at bounding box center [263, 324] width 15 height 8
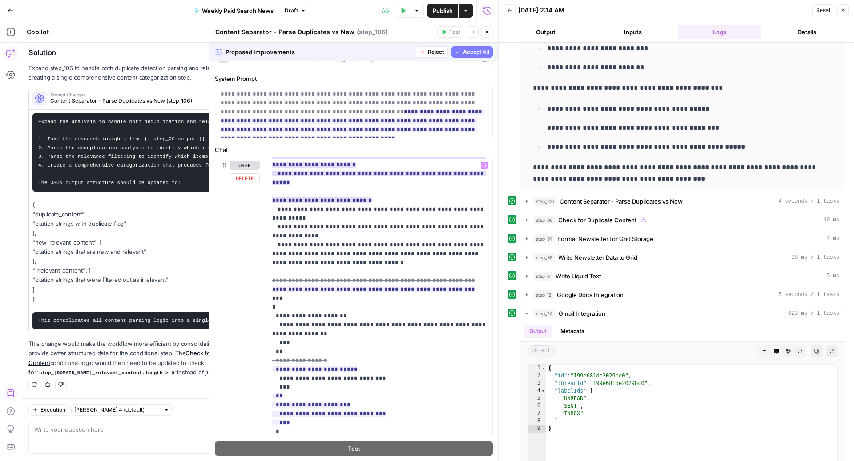
scroll to position [18, 0]
click at [471, 55] on span "Accept All" at bounding box center [476, 52] width 26 height 8
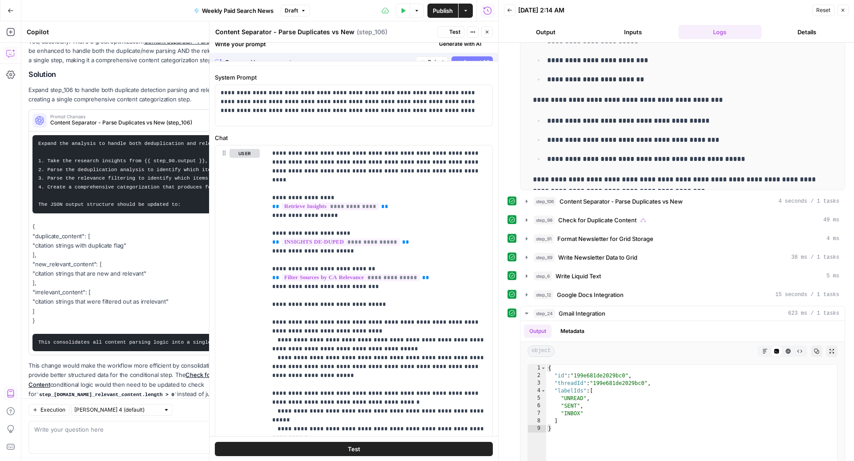
scroll to position [0, 0]
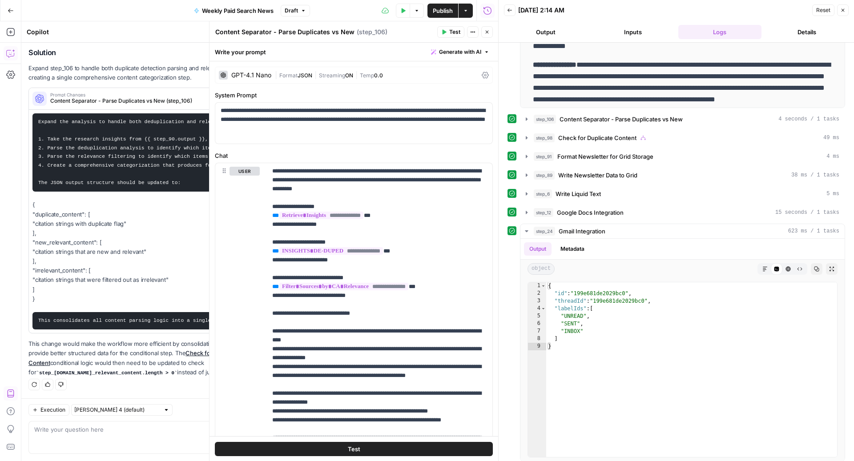
click at [404, 12] on icon "button" at bounding box center [402, 10] width 5 height 5
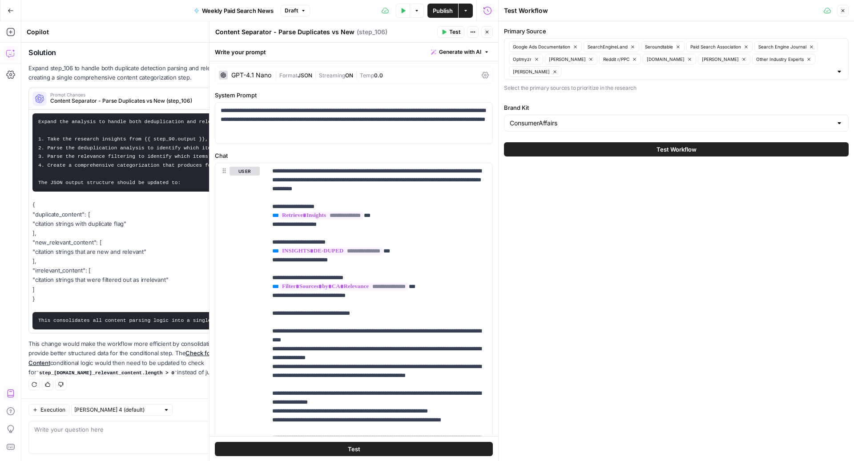
click at [402, 10] on icon "button" at bounding box center [404, 10] width 4 height 5
click at [605, 152] on button "Test Workflow" at bounding box center [676, 149] width 345 height 14
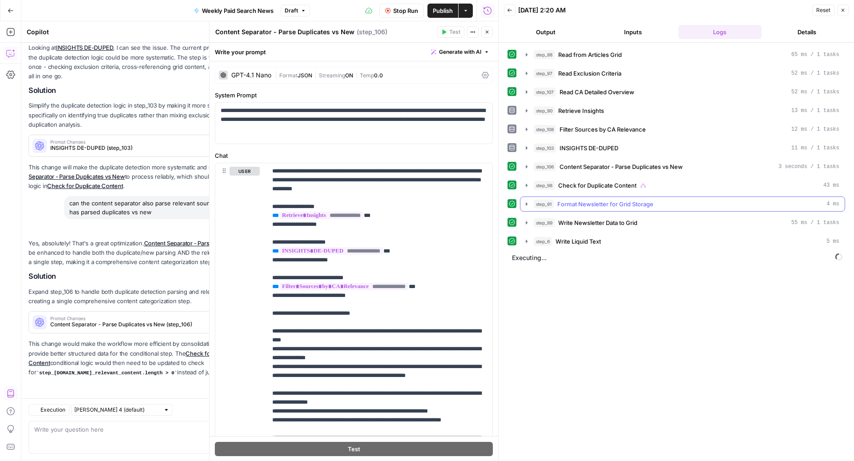
scroll to position [93, 0]
click at [594, 162] on span "Content Separator - Parse Duplicates vs New" at bounding box center [621, 166] width 123 height 9
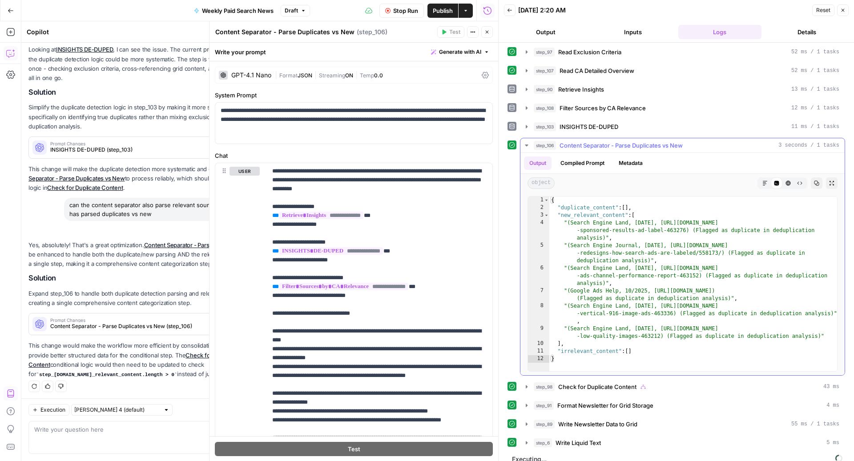
scroll to position [27, 0]
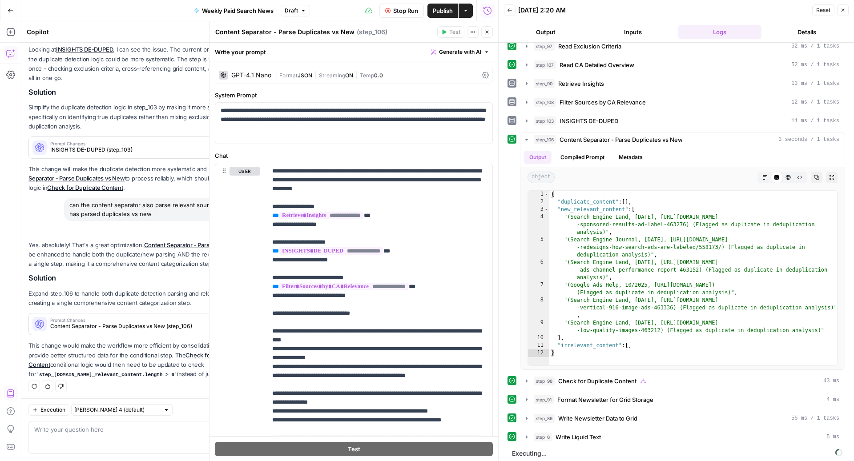
click at [404, 13] on span "Stop Run" at bounding box center [405, 10] width 25 height 9
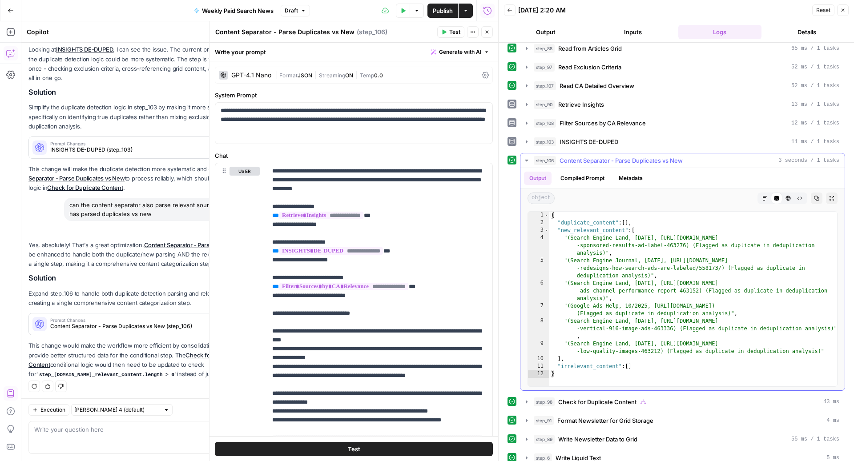
scroll to position [11, 0]
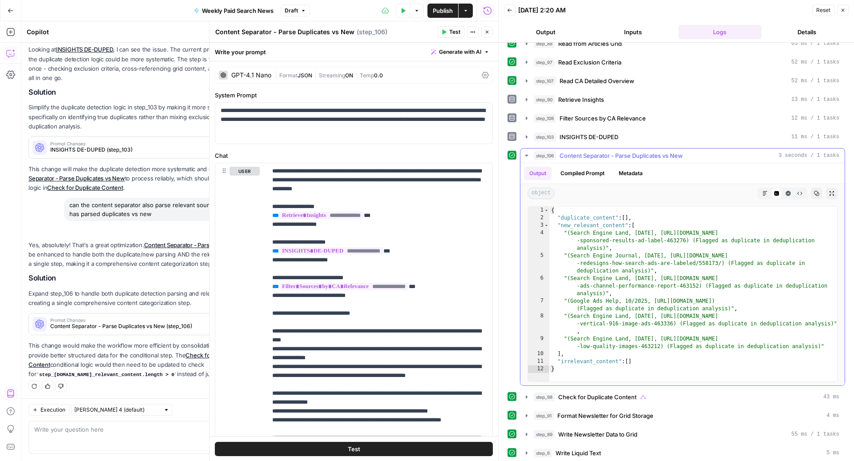
type textarea "**********"
click at [634, 260] on div "{ "duplicate_content" : [ ] , "new_relevant_content" : [ "(Search Engine Land, …" at bounding box center [693, 302] width 289 height 190
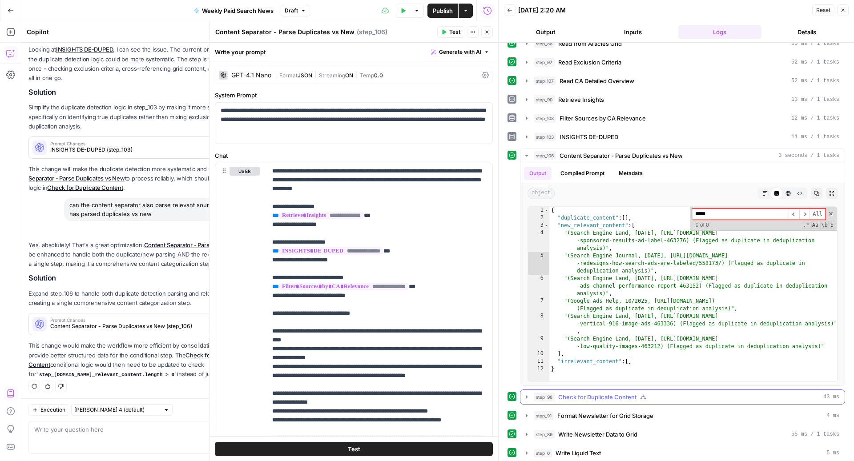
type input "*****"
click at [601, 393] on span "Check for Duplicate Content" at bounding box center [597, 397] width 78 height 9
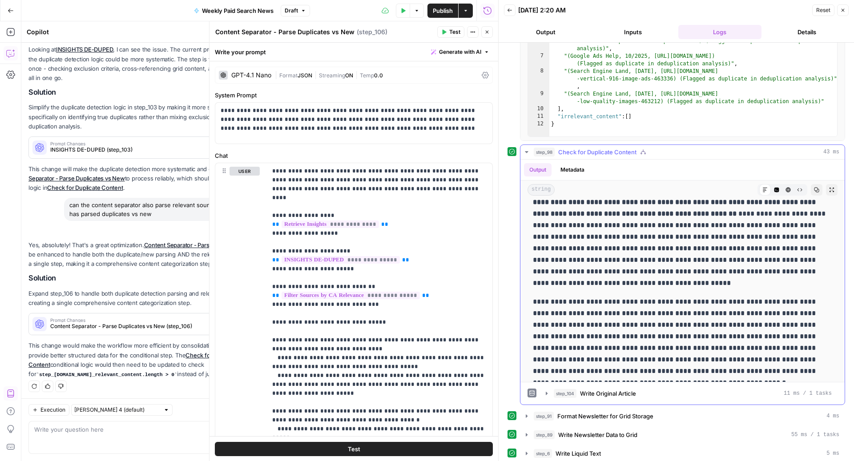
scroll to position [2933, 0]
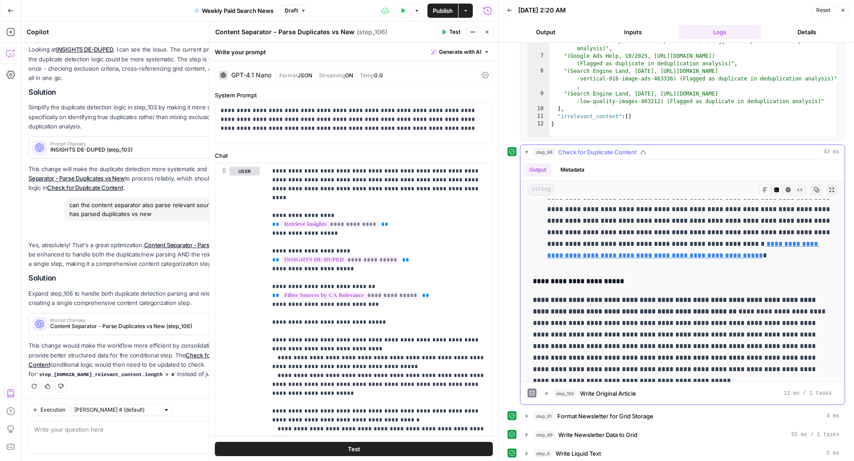
click at [593, 151] on span "Check for Duplicate Content" at bounding box center [597, 152] width 78 height 9
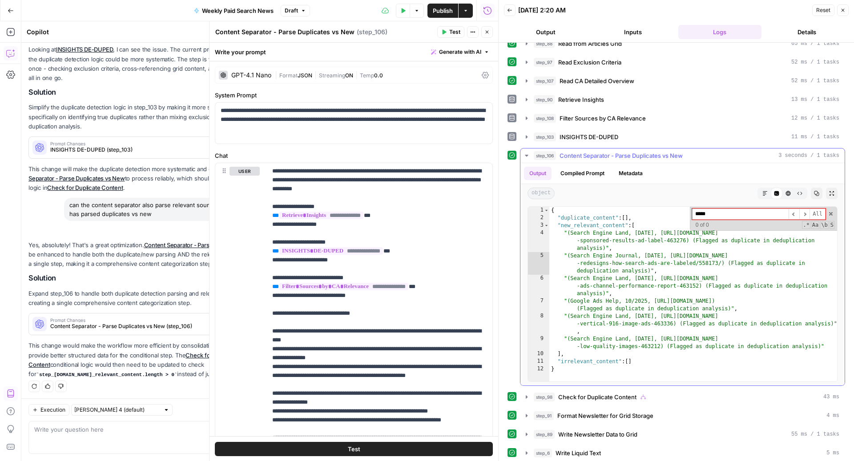
scroll to position [11, 0]
click at [831, 212] on span at bounding box center [831, 214] width 6 height 6
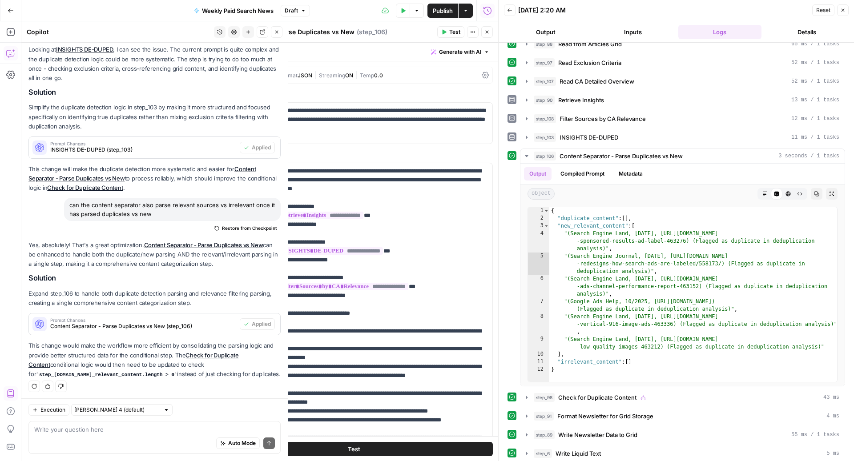
click at [120, 440] on div "Auto Mode Send" at bounding box center [154, 444] width 241 height 20
type textarea "why didnt store visits show up in step 106 as irrelevant"
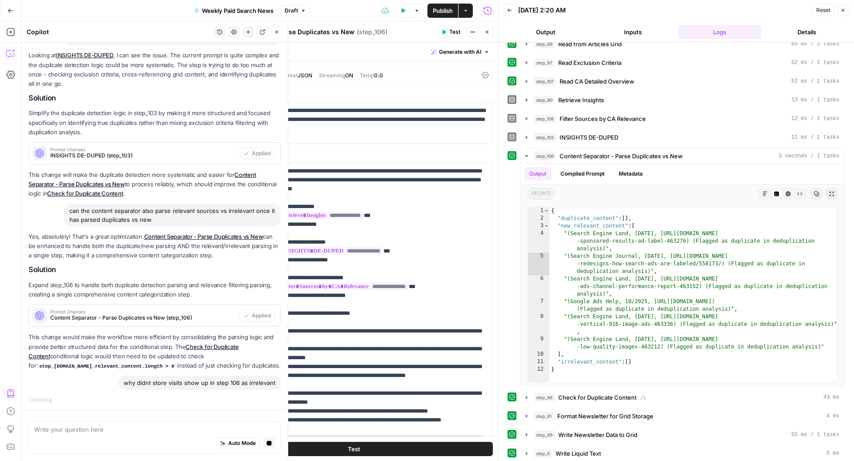
click at [156, 391] on div "Hi! How can I help with your workflow? I can explain steps, debug, write prompt…" at bounding box center [154, 190] width 266 height 441
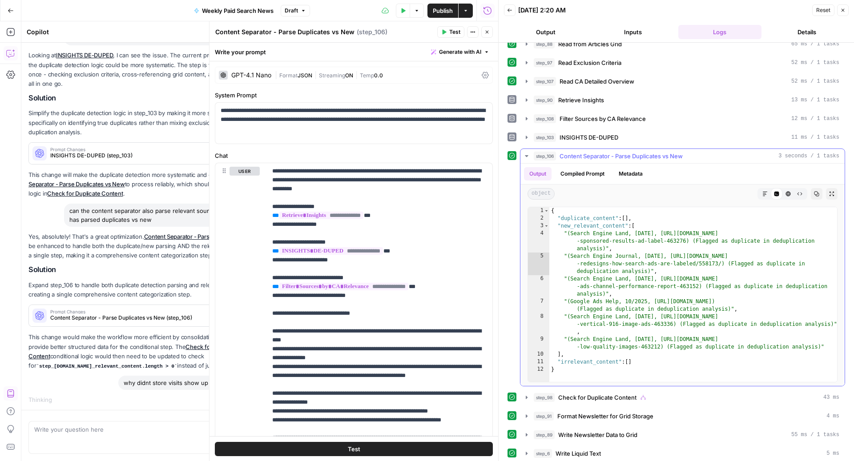
scroll to position [11, 0]
click at [578, 137] on span "INSIGHTS DE-DUPED" at bounding box center [589, 137] width 59 height 9
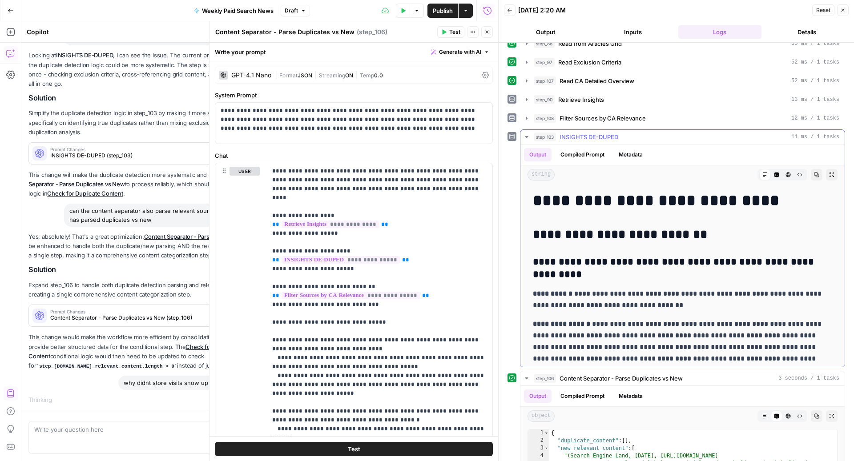
scroll to position [0, 0]
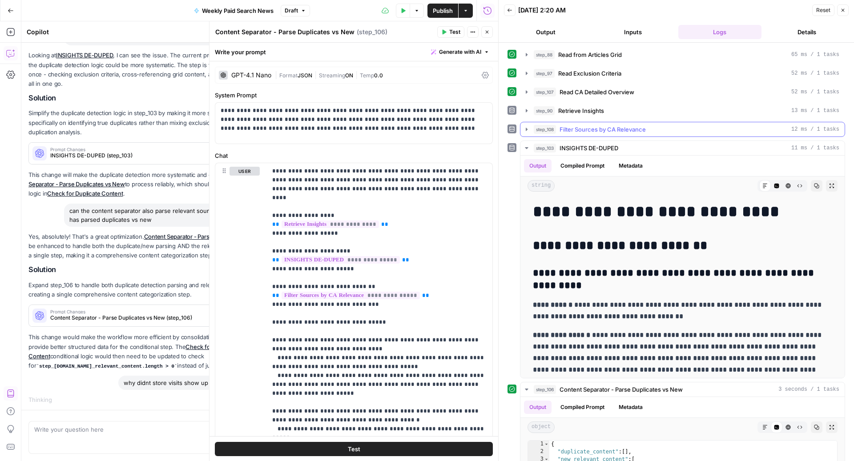
click at [617, 125] on span "Filter Sources by CA Relevance" at bounding box center [603, 129] width 86 height 9
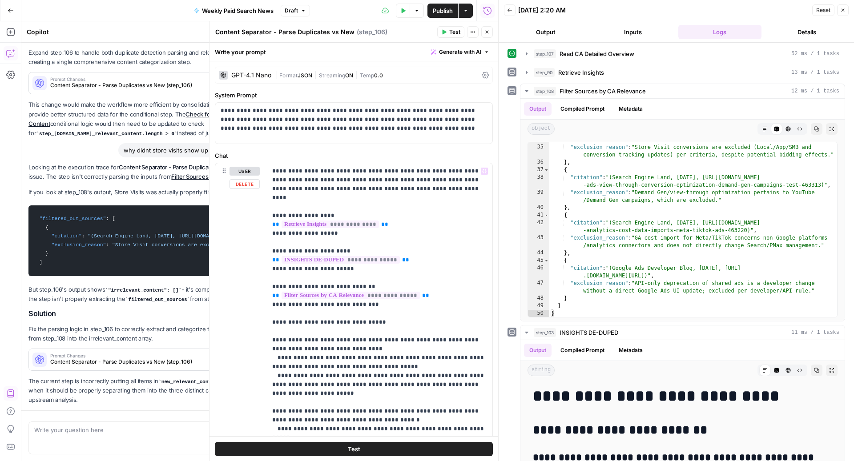
scroll to position [359, 0]
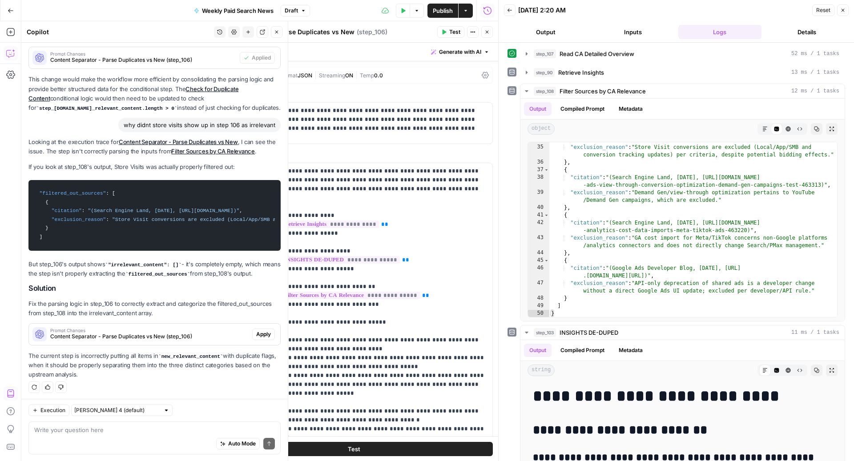
click at [263, 331] on span "Apply" at bounding box center [263, 335] width 15 height 8
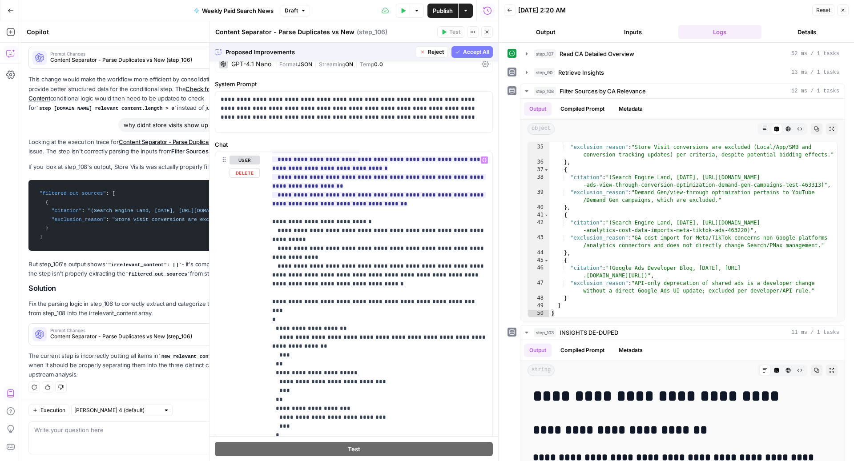
scroll to position [483, 0]
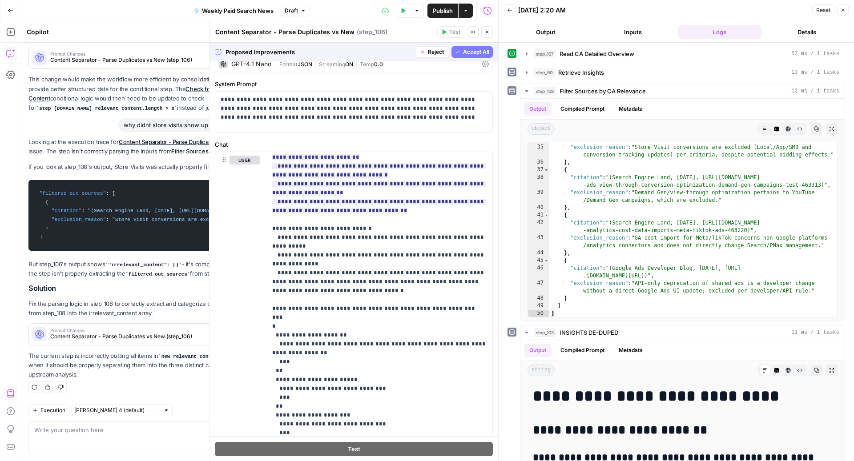
click at [475, 53] on span "Accept All" at bounding box center [476, 52] width 26 height 8
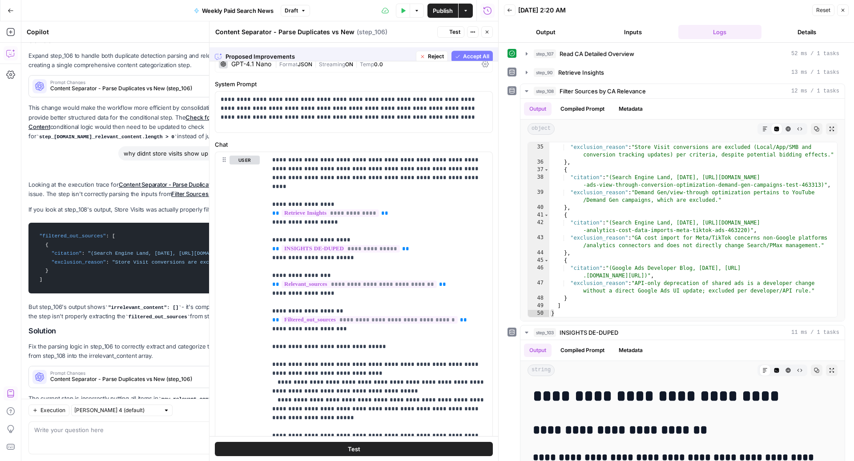
scroll to position [0, 0]
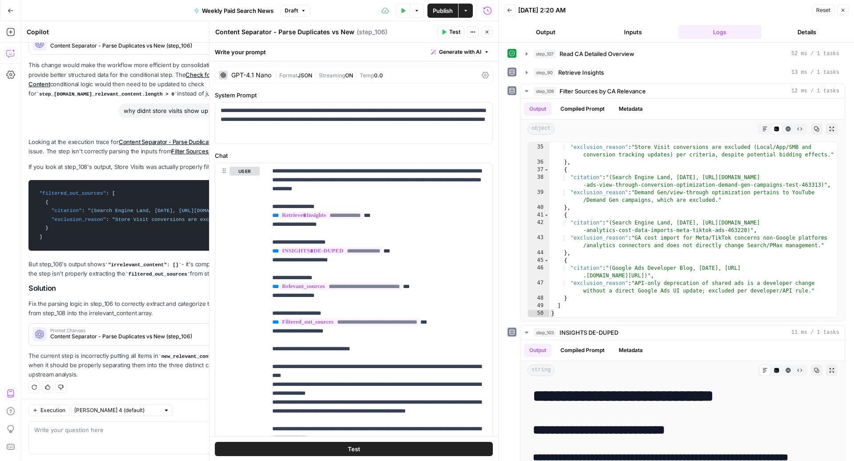
click at [398, 5] on button "Test Data" at bounding box center [403, 11] width 14 height 14
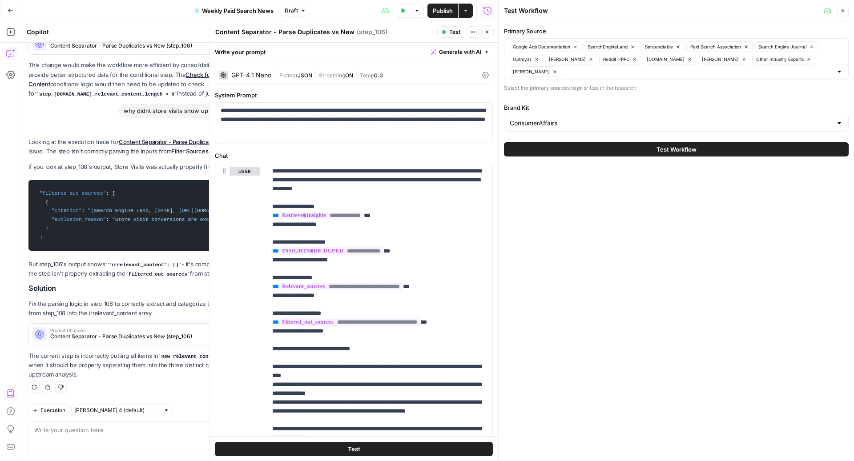
click at [613, 152] on button "Test Workflow" at bounding box center [676, 149] width 345 height 14
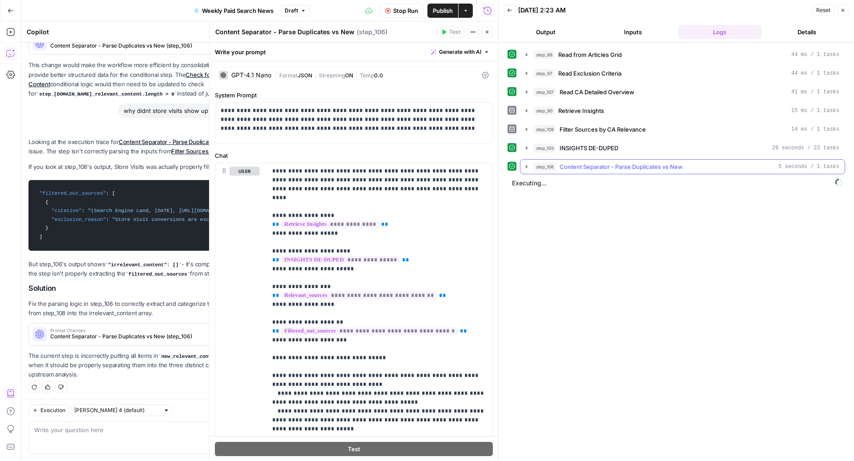
click at [609, 164] on span "Content Separator - Parse Duplicates vs New" at bounding box center [621, 166] width 123 height 9
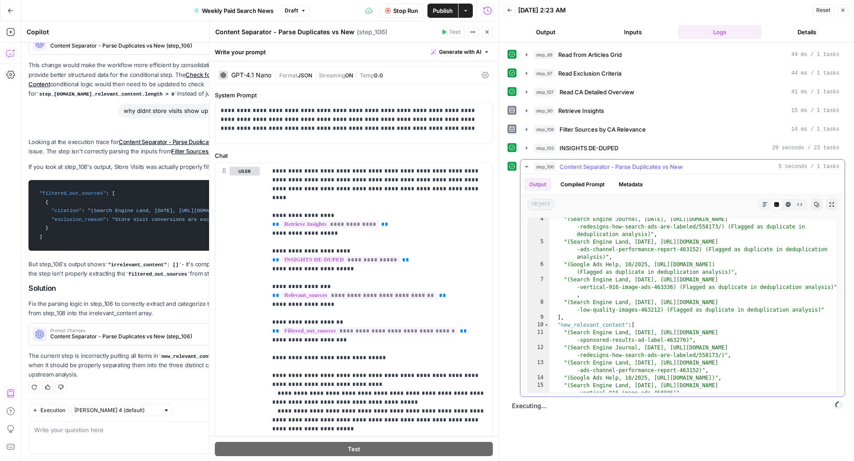
scroll to position [82, 0]
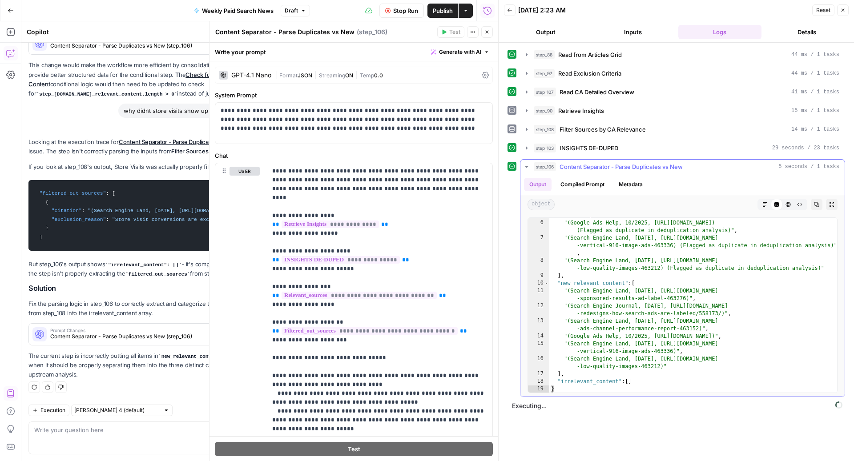
type textarea "**********"
click at [640, 343] on div ""(Search Engine Land, [DATE], [URL][DOMAIN_NAME] -ads-channel-performance-repor…" at bounding box center [693, 300] width 289 height 206
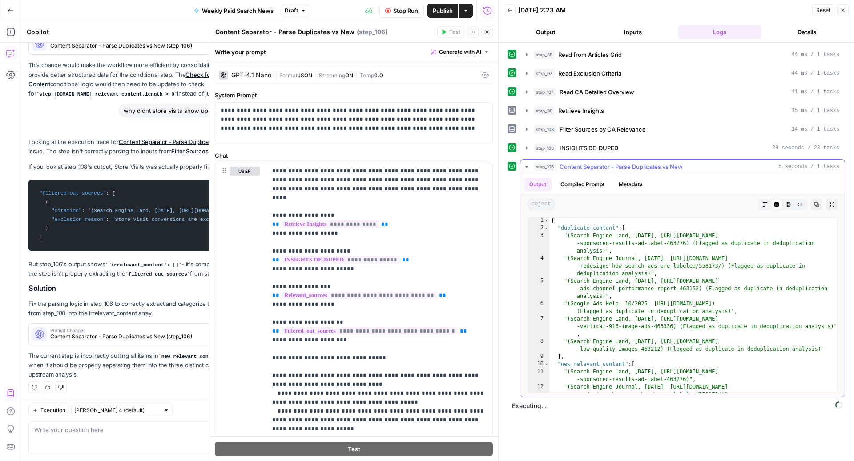
scroll to position [0, 0]
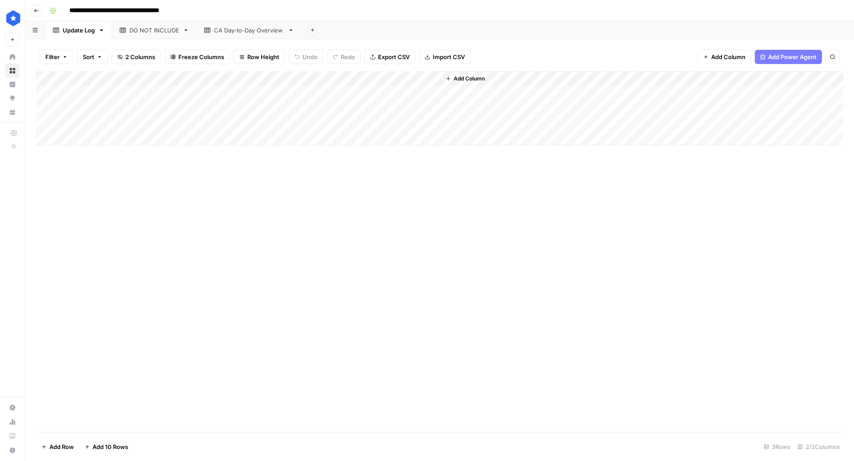
click at [44, 123] on div "Add Column" at bounding box center [439, 108] width 807 height 75
click at [50, 448] on span "Delete 1 Row" at bounding box center [59, 447] width 36 height 9
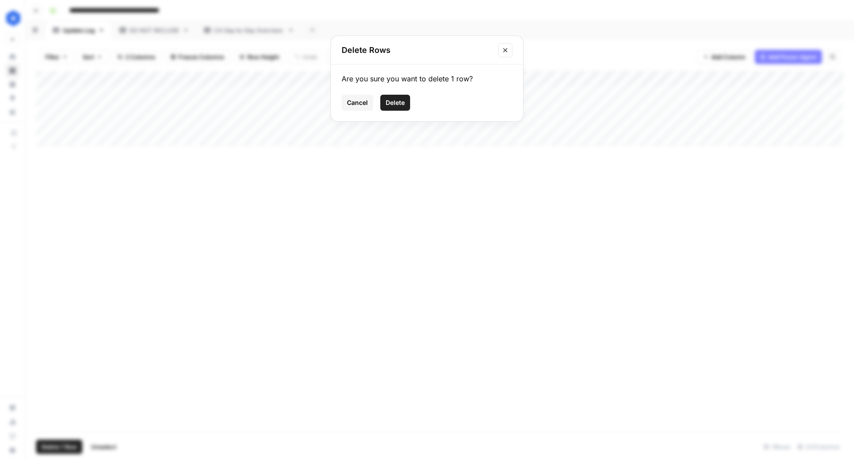
click at [397, 101] on span "Delete" at bounding box center [395, 102] width 19 height 9
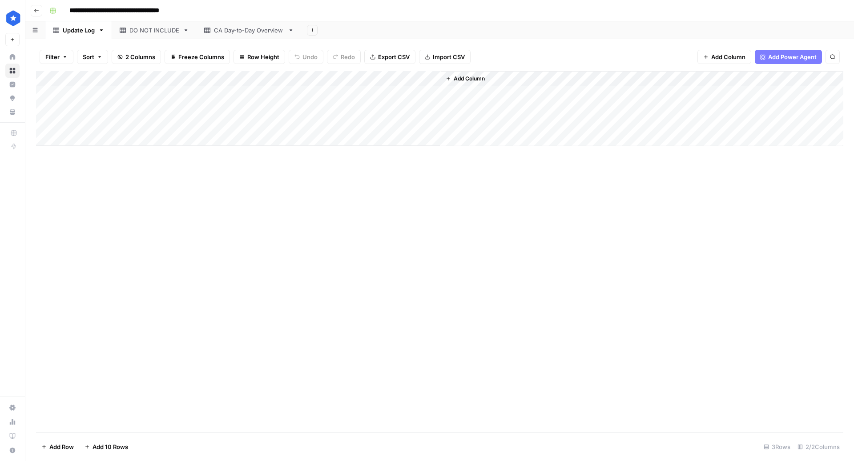
click at [48, 124] on div "Add Column" at bounding box center [439, 108] width 807 height 75
click at [68, 446] on span "Delete 1 Row" at bounding box center [59, 447] width 36 height 9
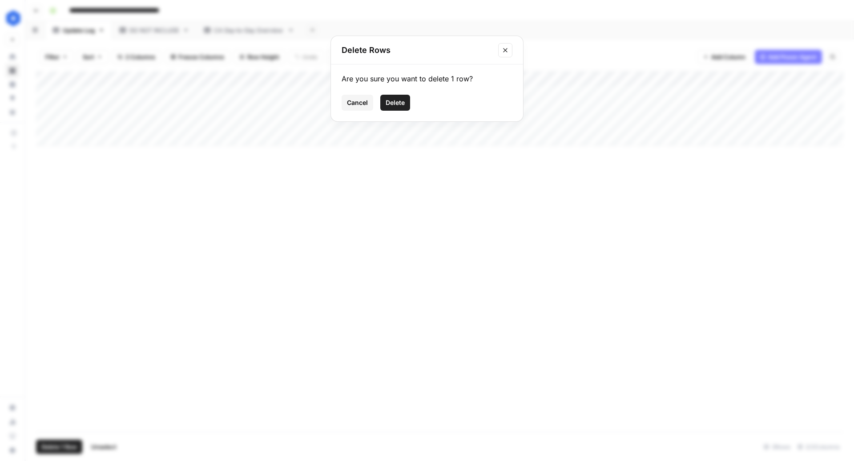
click at [397, 98] on span "Delete" at bounding box center [395, 102] width 19 height 9
